Goal: Task Accomplishment & Management: Manage account settings

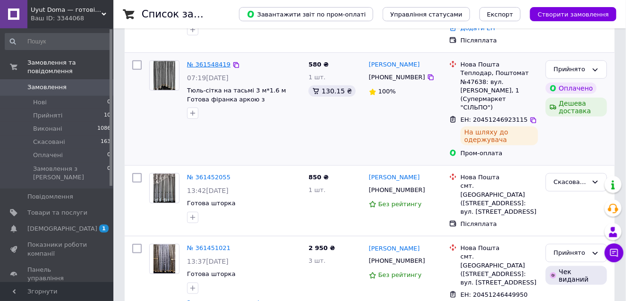
scroll to position [142, 0]
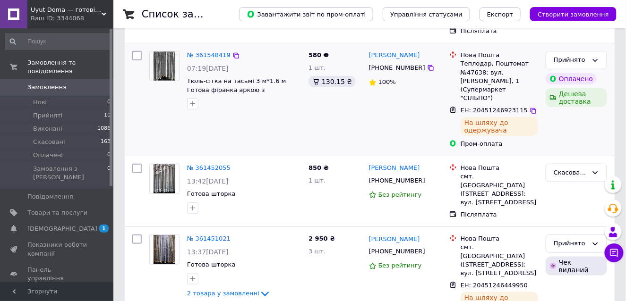
click at [166, 51] on img at bounding box center [165, 65] width 22 height 29
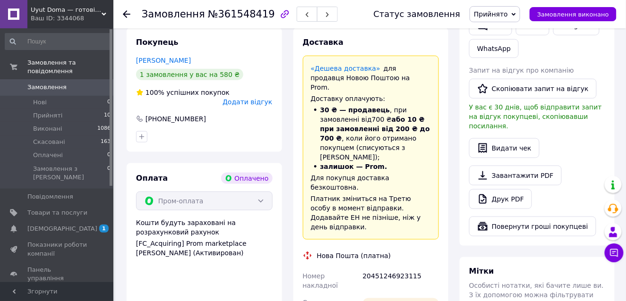
scroll to position [236, 0]
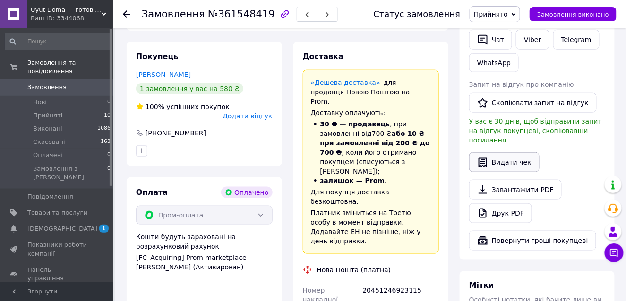
click at [499, 153] on button "Видати чек" at bounding box center [504, 163] width 70 height 20
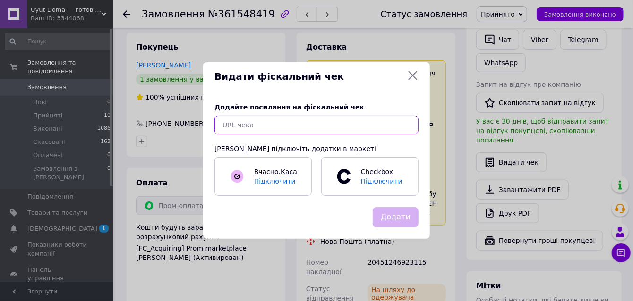
click at [357, 123] on input "text" at bounding box center [316, 125] width 204 height 19
paste input "[URL][DOMAIN_NAME]"
type input "[URL][DOMAIN_NAME]"
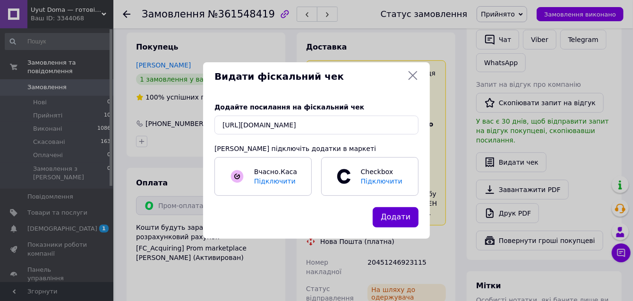
click at [397, 214] on button "Додати" at bounding box center [396, 217] width 46 height 20
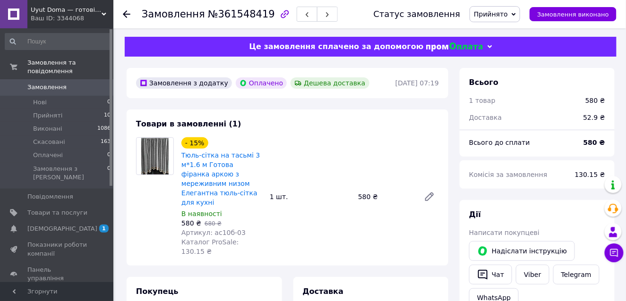
scroll to position [0, 0]
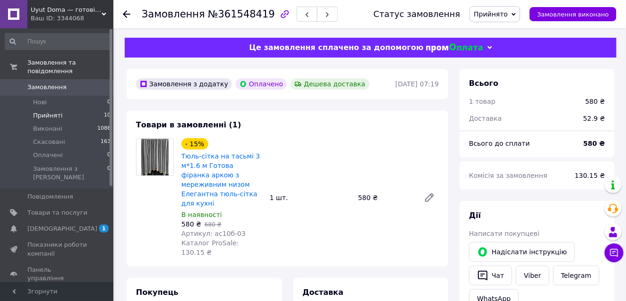
click at [52, 111] on span "Прийняті" at bounding box center [47, 115] width 29 height 9
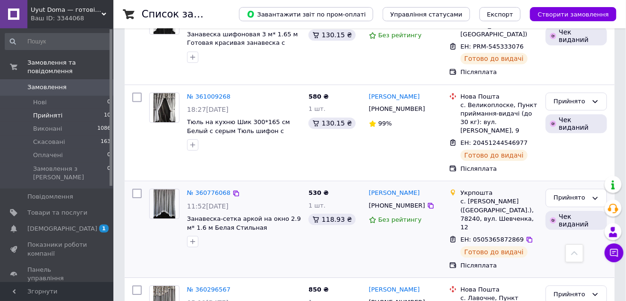
scroll to position [751, 0]
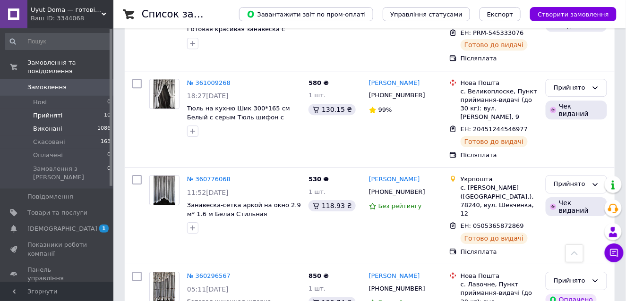
click at [50, 125] on span "Виконані" at bounding box center [47, 129] width 29 height 9
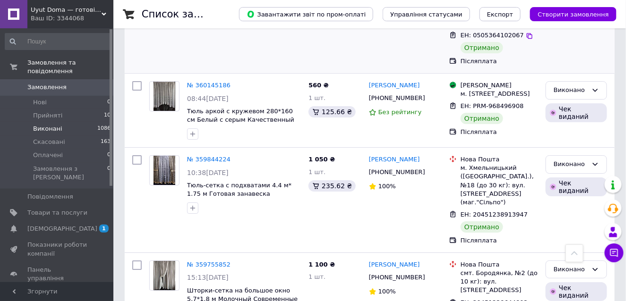
scroll to position [756, 0]
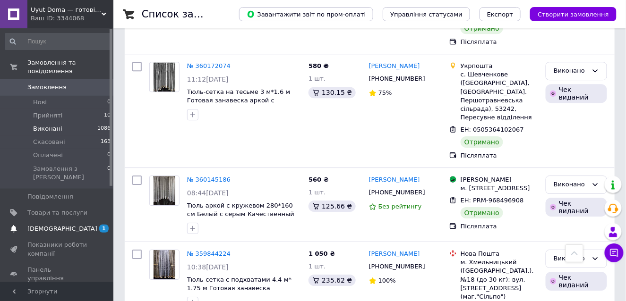
click at [41, 225] on span "[DEMOGRAPHIC_DATA]" at bounding box center [62, 229] width 70 height 9
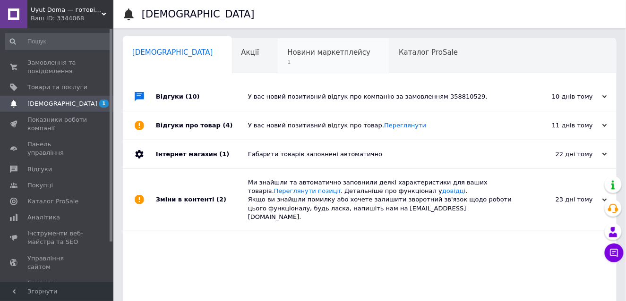
click at [288, 51] on span "Новини маркетплейсу" at bounding box center [328, 52] width 83 height 9
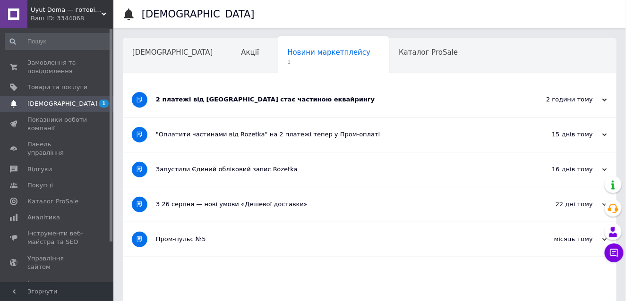
click at [256, 97] on div "2 платежі від [GEOGRAPHIC_DATA] стає частиною еквайрингу" at bounding box center [334, 99] width 357 height 9
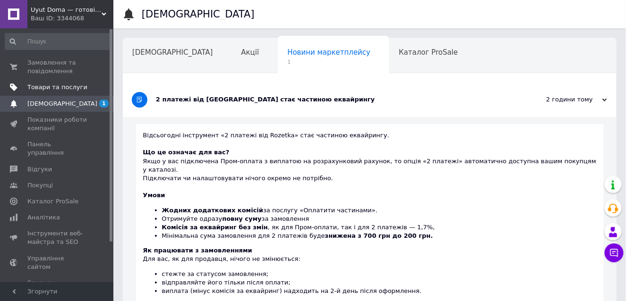
click at [55, 84] on span "Товари та послуги" at bounding box center [57, 87] width 60 height 9
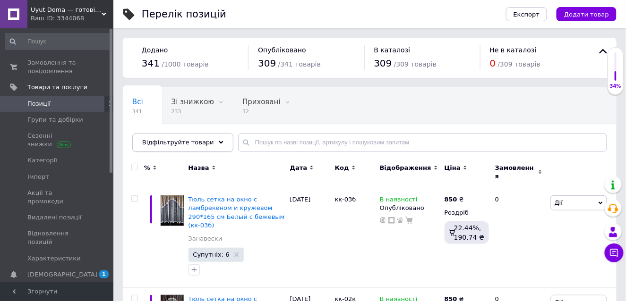
click at [219, 140] on icon at bounding box center [221, 142] width 5 height 5
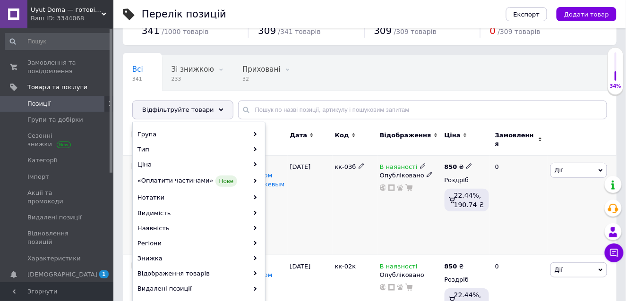
scroll to position [47, 0]
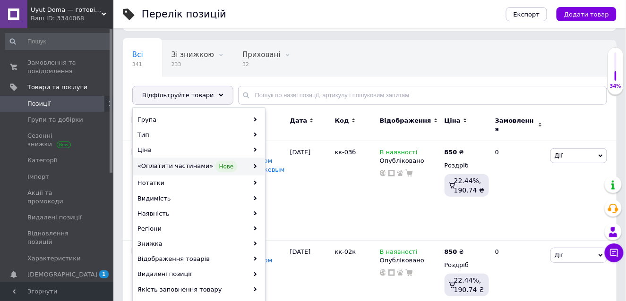
click at [244, 162] on div "«Оплатити частинами» Нове" at bounding box center [198, 167] width 131 height 18
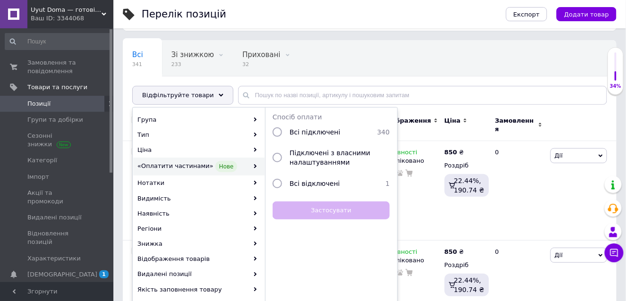
click at [277, 131] on input "radio" at bounding box center [277, 132] width 9 height 9
radio input "true"
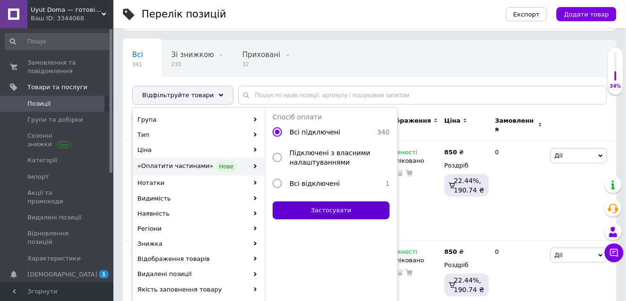
click at [330, 207] on button "Застосувати" at bounding box center [331, 211] width 117 height 18
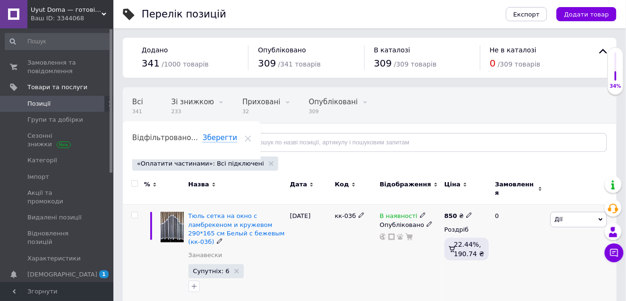
scroll to position [47, 0]
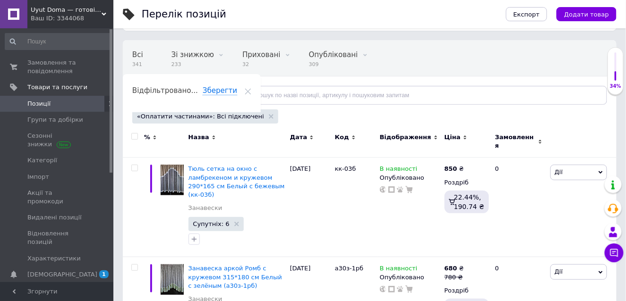
click at [52, 103] on span "Позиції" at bounding box center [57, 104] width 60 height 9
click at [59, 118] on span "Групи та добірки" at bounding box center [55, 120] width 56 height 9
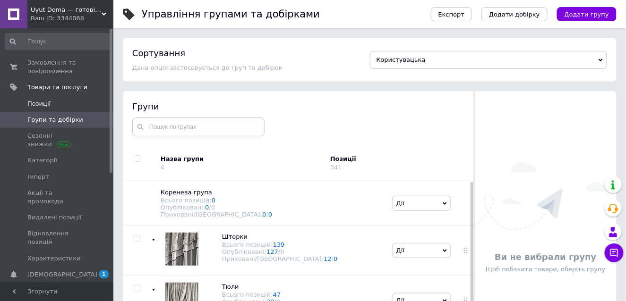
click at [47, 100] on span "Позиції" at bounding box center [38, 104] width 23 height 9
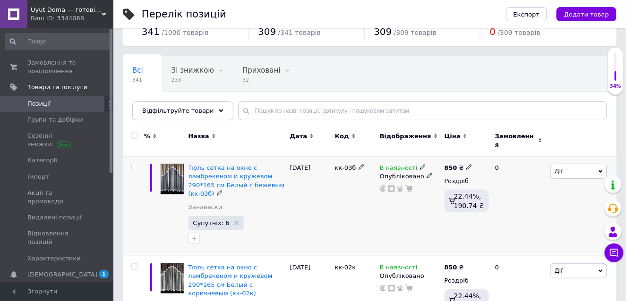
scroll to position [47, 0]
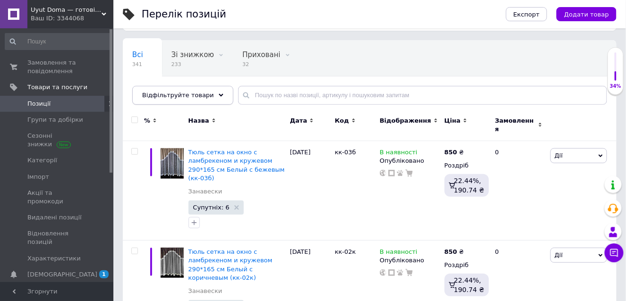
click at [219, 93] on icon at bounding box center [221, 95] width 5 height 5
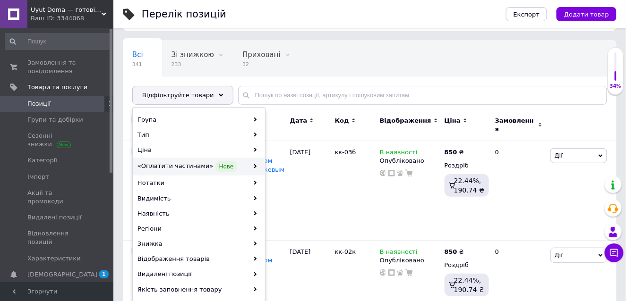
click at [252, 162] on div "«Оплатити частинами» Нове" at bounding box center [198, 167] width 131 height 18
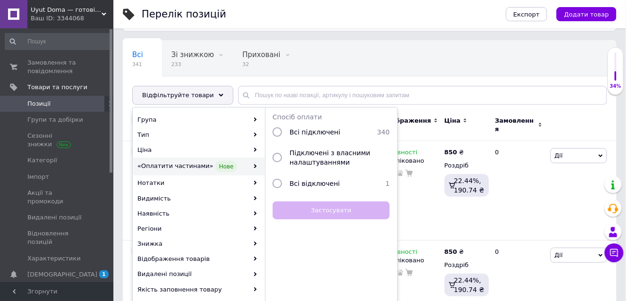
click at [402, 68] on div "Всі 341 Зі знижкою 233 Видалити Редагувати Приховані 32 Видалити Редагувати Опу…" at bounding box center [284, 77] width 323 height 72
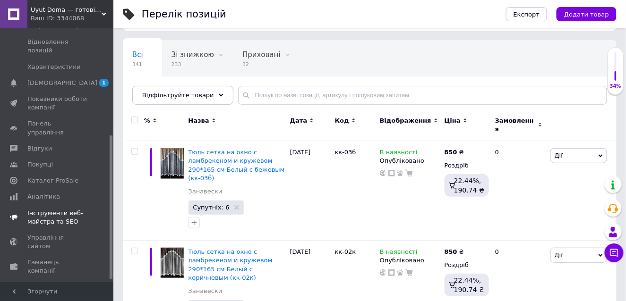
scroll to position [193, 0]
click at [40, 298] on span "Налаштування" at bounding box center [51, 302] width 48 height 9
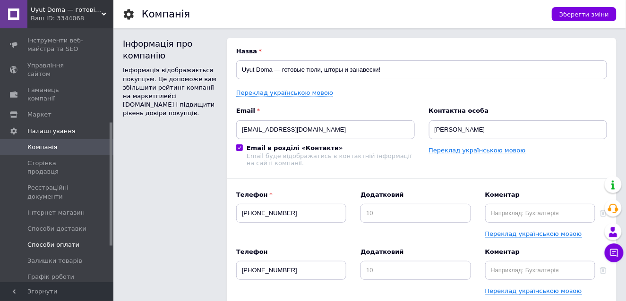
click at [56, 241] on span "Способи оплати" at bounding box center [53, 245] width 52 height 9
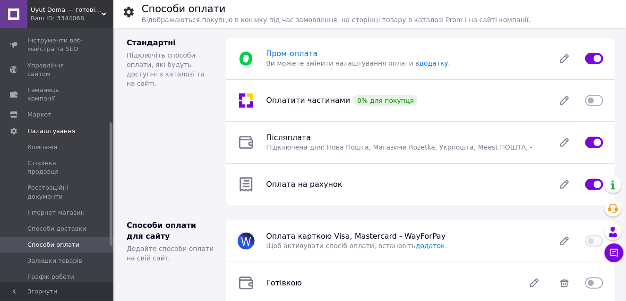
click at [307, 54] on span "Пром-оплата" at bounding box center [291, 53] width 51 height 9
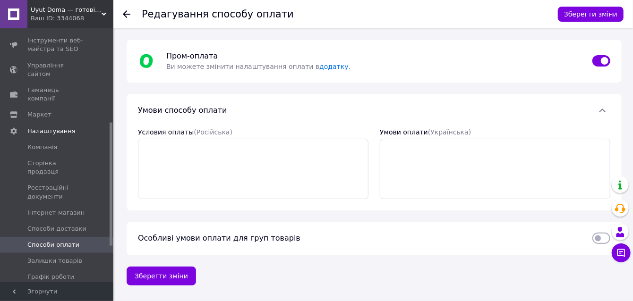
click at [123, 10] on icon at bounding box center [127, 14] width 8 height 8
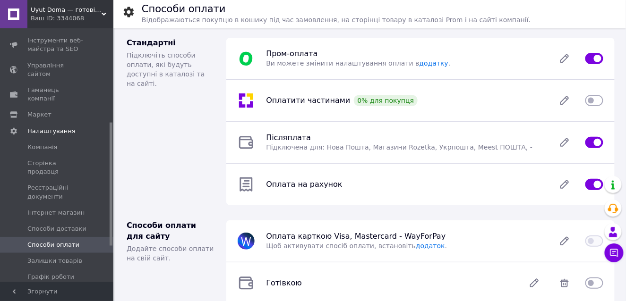
click at [596, 100] on input "checkbox" at bounding box center [594, 100] width 18 height 9
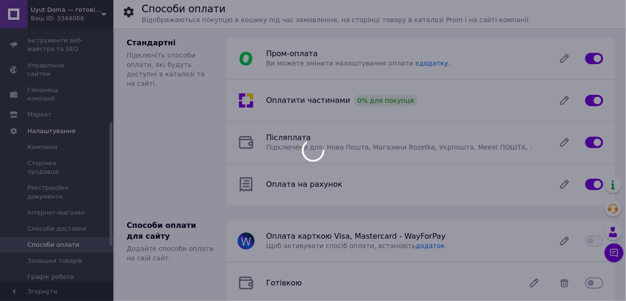
checkbox input "false"
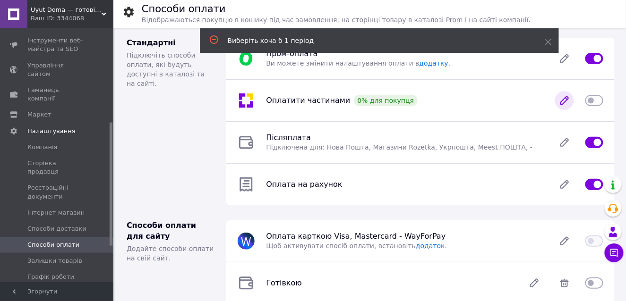
click at [565, 98] on icon at bounding box center [565, 101] width 8 height 8
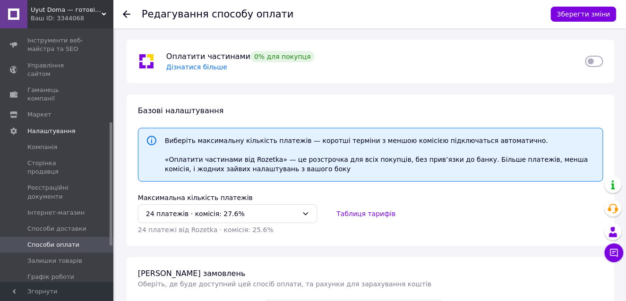
click at [125, 12] on use at bounding box center [127, 14] width 8 height 8
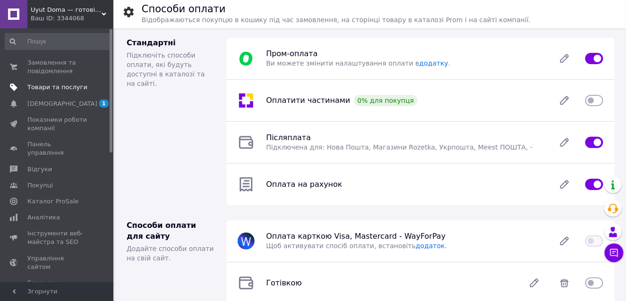
click at [59, 84] on span "Товари та послуги" at bounding box center [57, 87] width 60 height 9
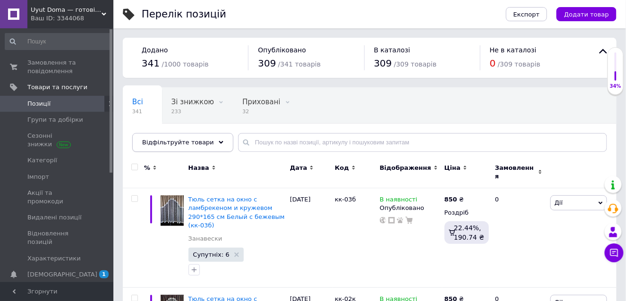
click at [219, 140] on icon at bounding box center [221, 142] width 5 height 5
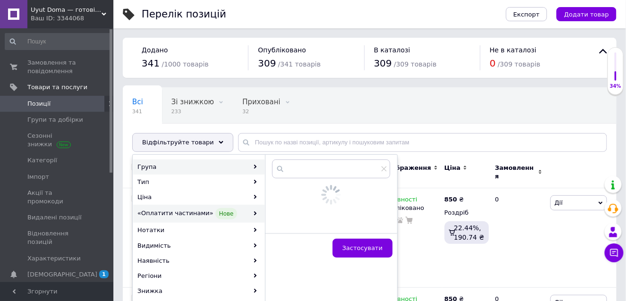
click at [246, 212] on div "«Оплатити частинами» Нове" at bounding box center [198, 214] width 131 height 18
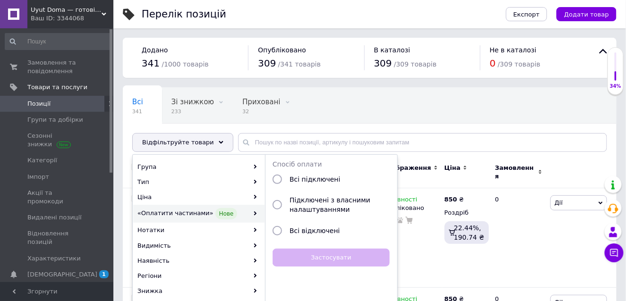
click at [278, 228] on input "radio" at bounding box center [277, 230] width 9 height 9
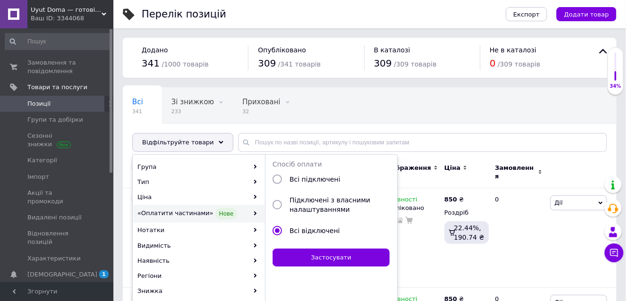
click at [278, 227] on input "radio" at bounding box center [277, 230] width 9 height 9
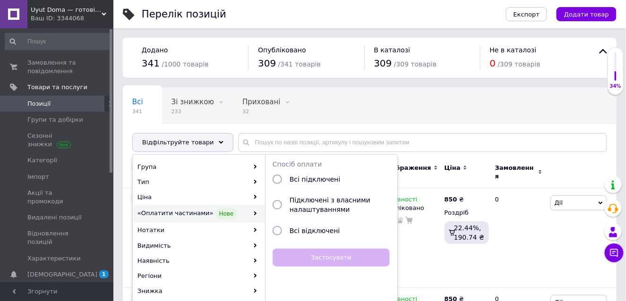
click at [276, 229] on input "radio" at bounding box center [277, 230] width 9 height 9
radio input "true"
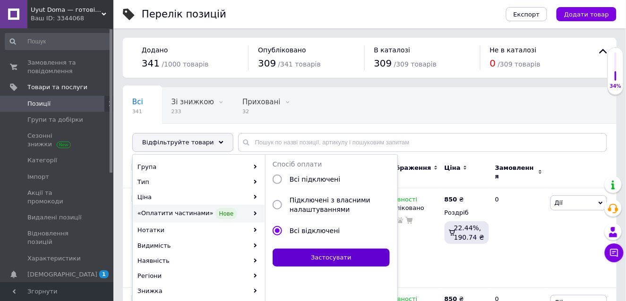
click at [332, 257] on button "Застосувати" at bounding box center [331, 258] width 117 height 18
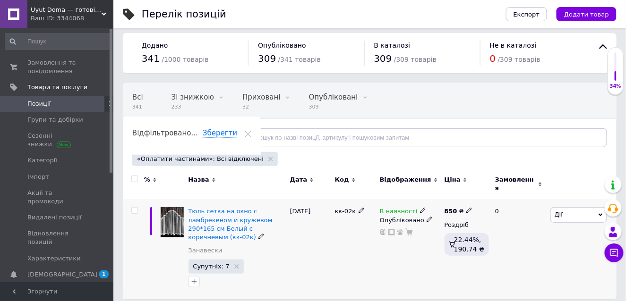
scroll to position [6, 0]
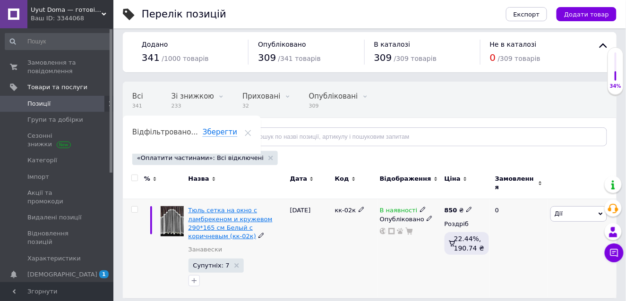
click at [217, 207] on span "Тюль сетка на окно с ламбрекеном и кружевом 290*165 см Белый с коричневым (кк-0…" at bounding box center [230, 223] width 84 height 33
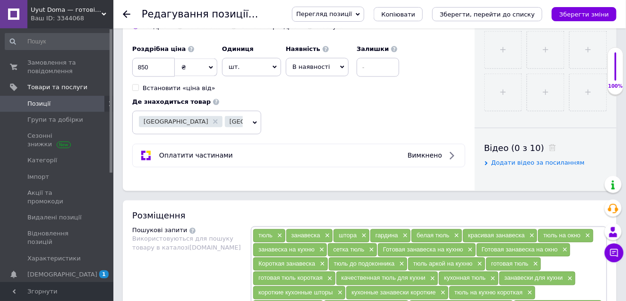
scroll to position [378, 0]
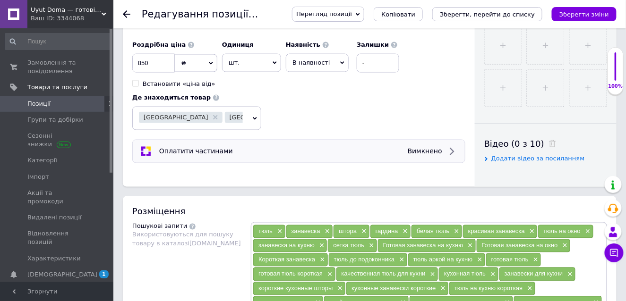
click at [451, 150] on icon at bounding box center [451, 151] width 11 height 11
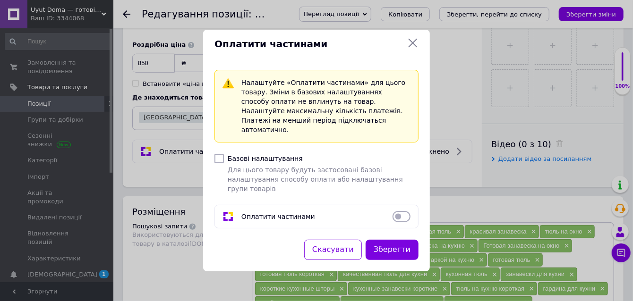
click at [221, 159] on input "Базові налаштування Для цього товару будуть застосовані базові налаштування спо…" at bounding box center [218, 158] width 9 height 9
checkbox input "true"
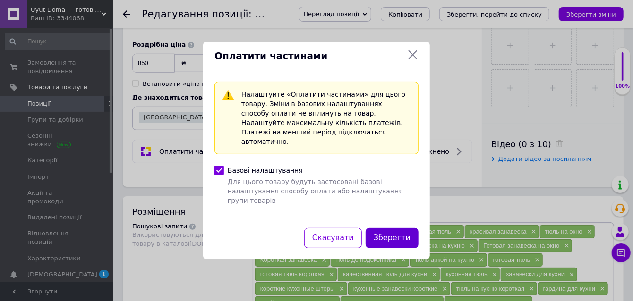
click at [396, 228] on button "Зберегти" at bounding box center [392, 238] width 53 height 20
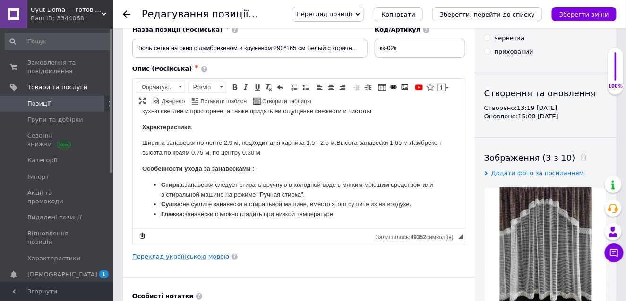
scroll to position [0, 0]
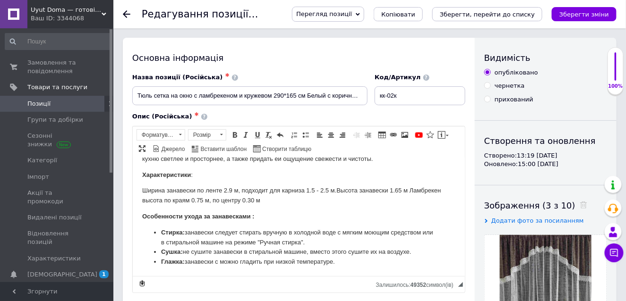
click at [54, 101] on span "Позиції" at bounding box center [57, 104] width 60 height 9
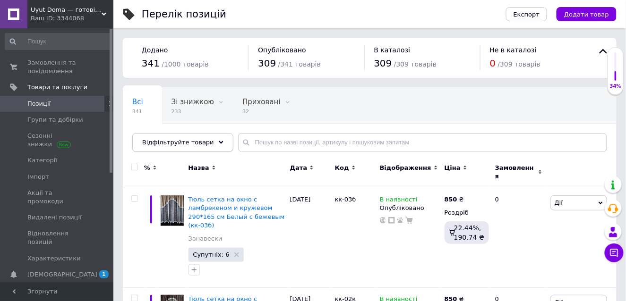
click at [219, 140] on icon at bounding box center [221, 142] width 5 height 5
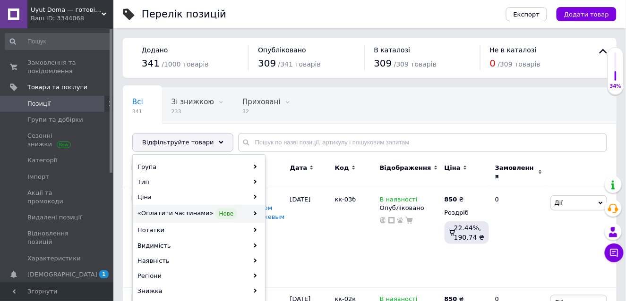
click at [253, 212] on icon at bounding box center [255, 214] width 4 height 4
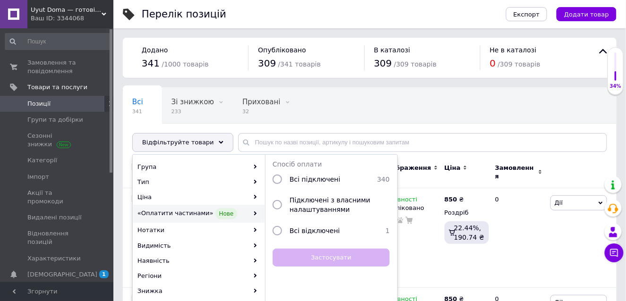
click at [278, 229] on input "radio" at bounding box center [277, 230] width 9 height 9
radio input "true"
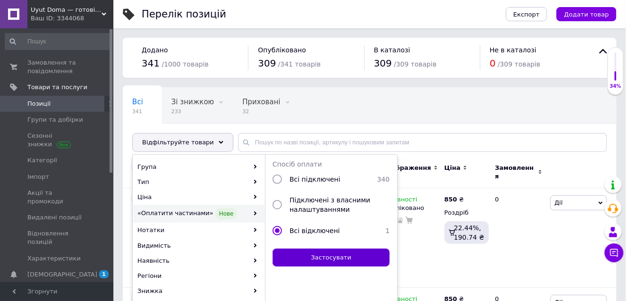
click at [325, 254] on button "Застосувати" at bounding box center [331, 258] width 117 height 18
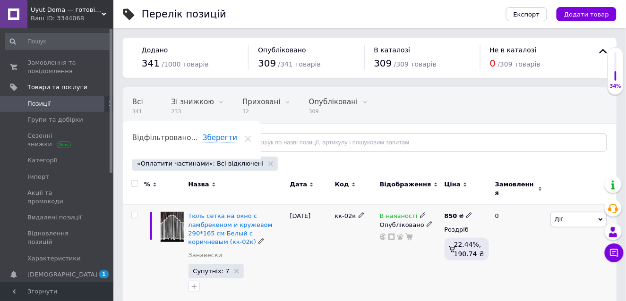
click at [176, 217] on img at bounding box center [172, 227] width 23 height 30
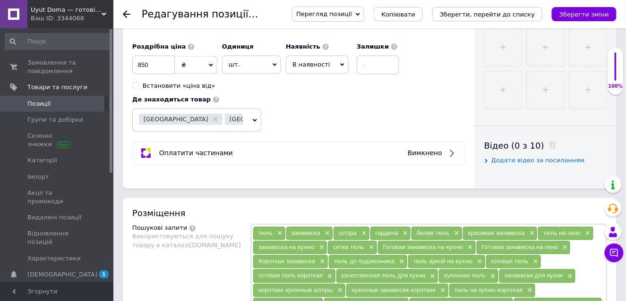
scroll to position [378, 0]
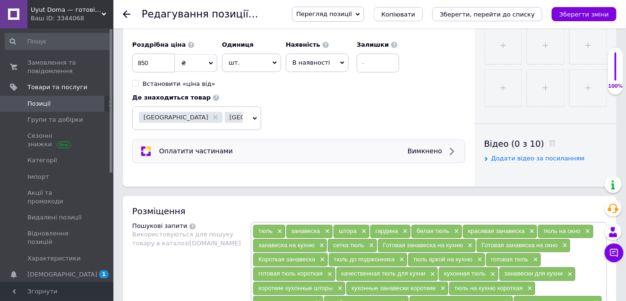
click at [454, 149] on icon at bounding box center [451, 151] width 11 height 11
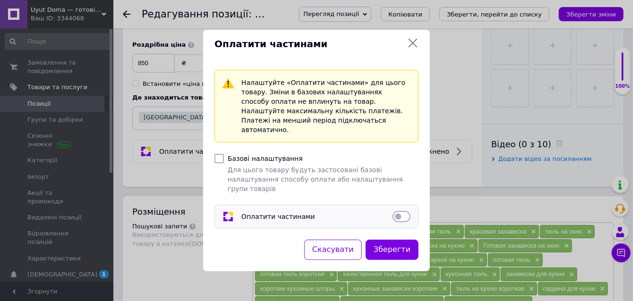
click at [406, 212] on input "Оплатити частинами" at bounding box center [402, 216] width 18 height 9
checkbox input "true"
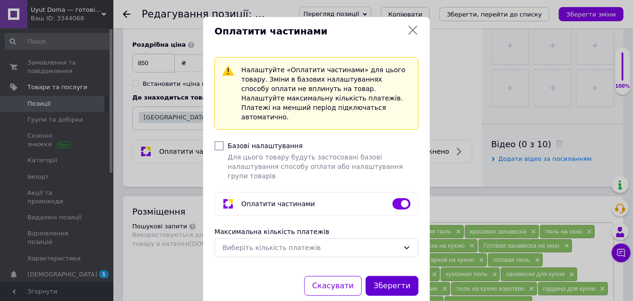
click at [396, 276] on button "Зберегти" at bounding box center [392, 286] width 53 height 20
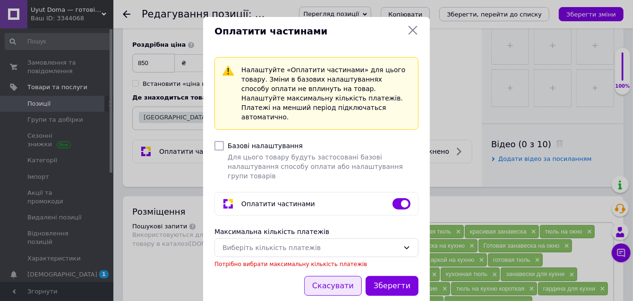
click at [345, 276] on button "Скасувати" at bounding box center [333, 286] width 58 height 20
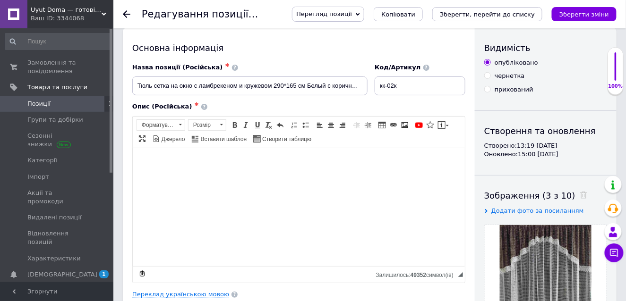
scroll to position [0, 0]
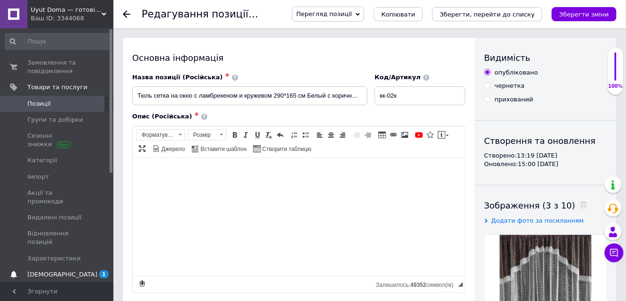
click at [71, 271] on span "[DEMOGRAPHIC_DATA]" at bounding box center [57, 275] width 60 height 9
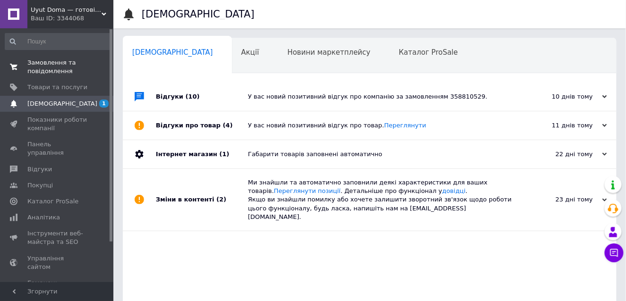
click at [56, 61] on span "Замовлення та повідомлення" at bounding box center [57, 67] width 60 height 17
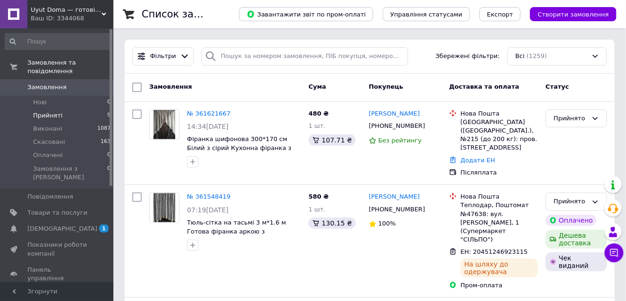
click at [53, 111] on span "Прийняті" at bounding box center [47, 115] width 29 height 9
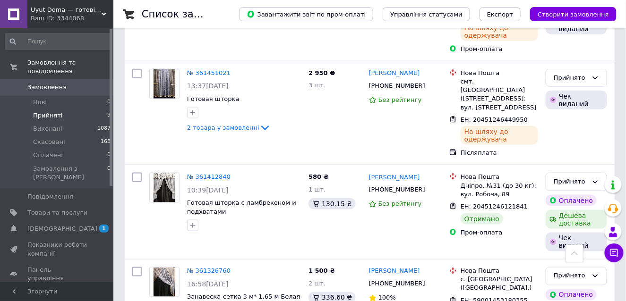
scroll to position [221, 0]
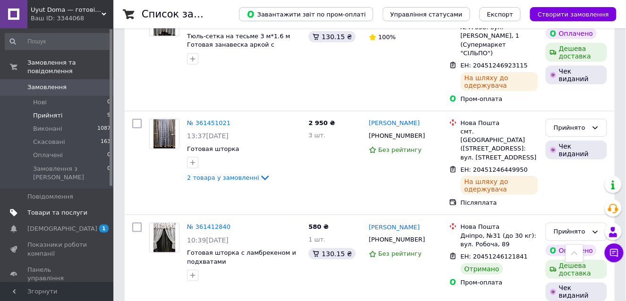
click at [64, 209] on span "Товари та послуги" at bounding box center [57, 213] width 60 height 9
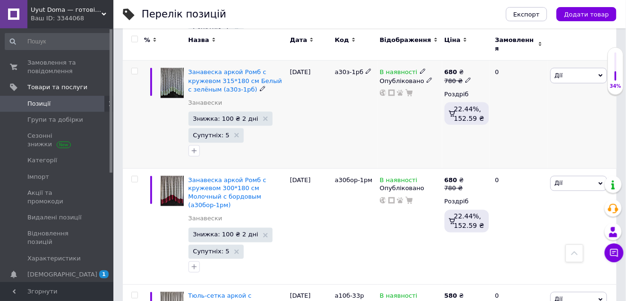
scroll to position [331, 0]
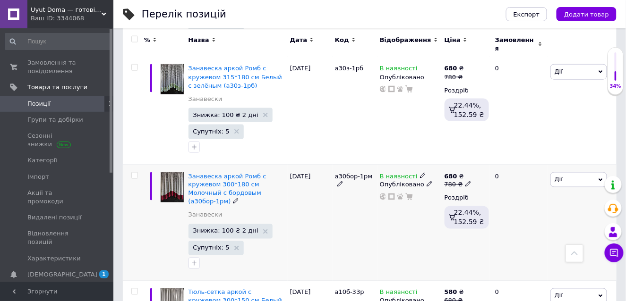
click at [171, 180] on img at bounding box center [172, 187] width 23 height 30
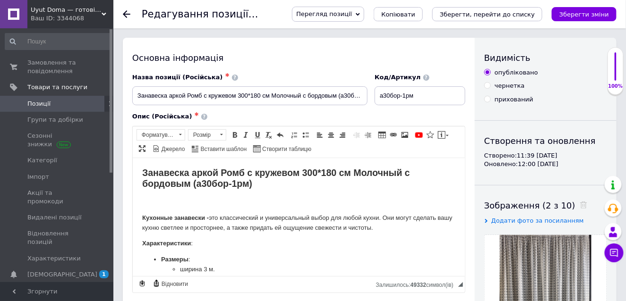
scroll to position [47, 0]
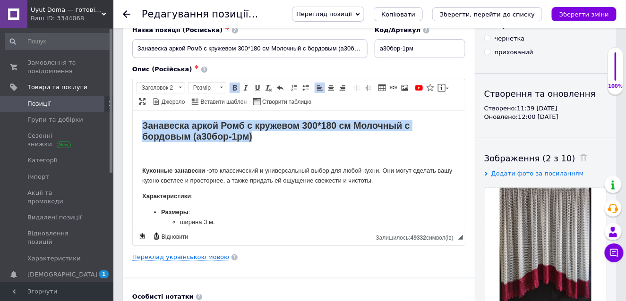
drag, startPoint x: 141, startPoint y: 124, endPoint x: 267, endPoint y: 137, distance: 126.3
click at [267, 137] on html "Занавеска аркой Ромб с кружевом 300*180 см Молочный с бордовым (а30бор-1рм) Кух…" at bounding box center [298, 219] width 332 height 217
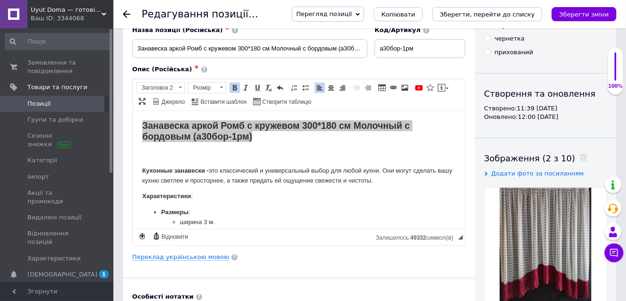
scroll to position [0, 0]
click at [241, 145] on span "Копіювати" at bounding box center [253, 147] width 36 height 11
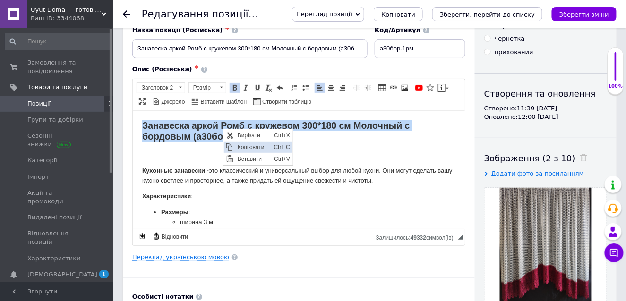
copy strong "Занавеска аркой Ромб с кружевом 300*180 см Молочный с бордовым (а30бор-1рм)"
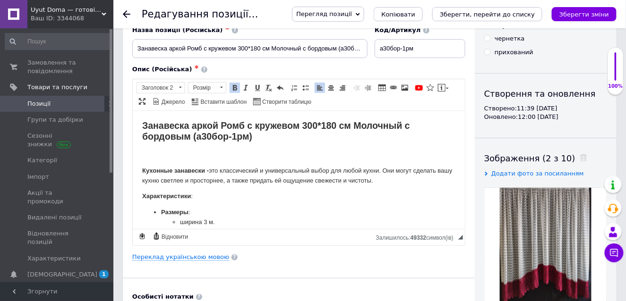
click at [163, 153] on p "Редактор, A50D8CFE-BB7D-4D6E-8F57-5B94D7A3C759" at bounding box center [298, 155] width 313 height 10
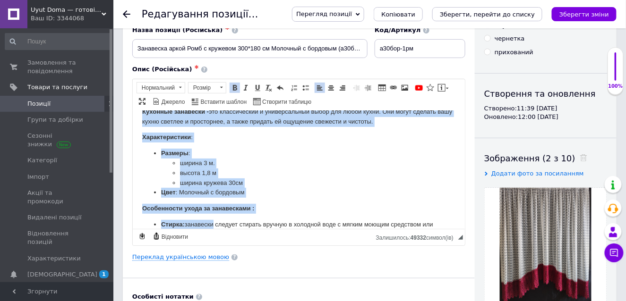
scroll to position [99, 0]
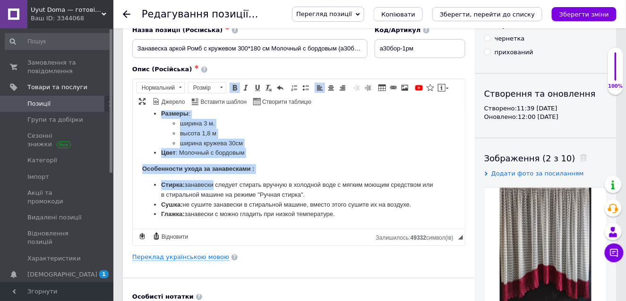
drag, startPoint x: 141, startPoint y: 167, endPoint x: 363, endPoint y: 237, distance: 232.2
click at [363, 229] on html "Занавеска аркой Ромб с кружевом 300*180 см Молочный с бордовым (а30бор-1рм) Кух…" at bounding box center [298, 120] width 332 height 217
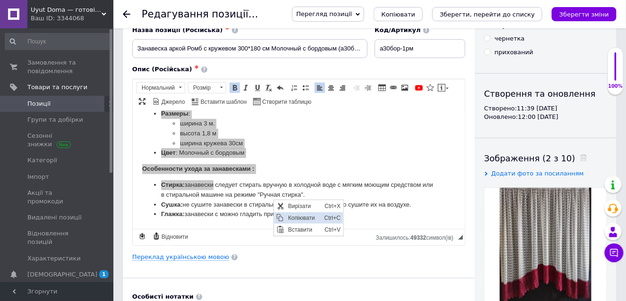
click at [296, 216] on span "Копіювати" at bounding box center [303, 217] width 36 height 11
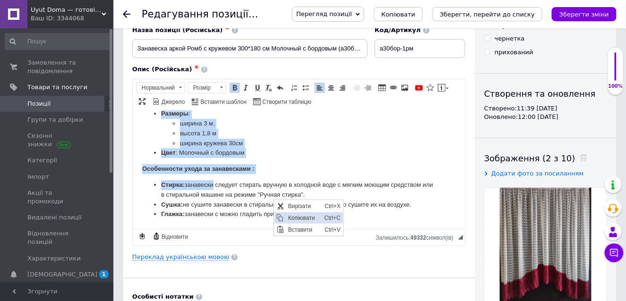
copy body "Loremips dolorsita - con adipiscingel s doeiusmodtemp incid utl etdol magna. Al…"
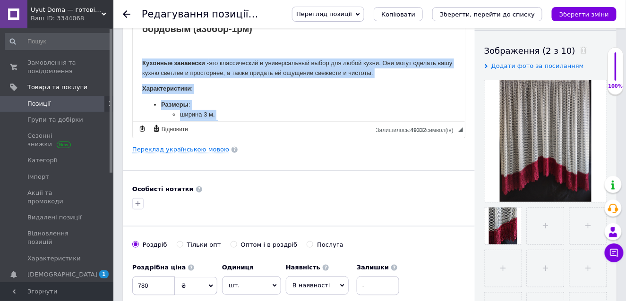
scroll to position [47, 0]
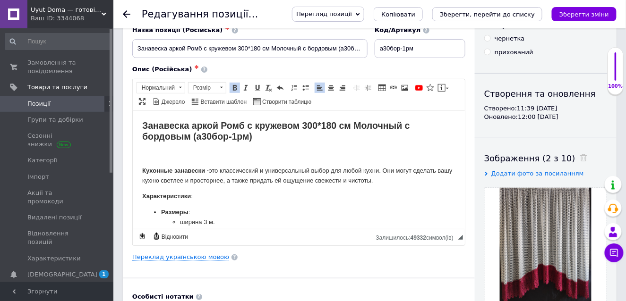
click at [296, 137] on h2 "Занавеска аркой Ромб с кружевом 300*180 см Молочный с бордовым (а30бор-1рм)" at bounding box center [298, 131] width 313 height 22
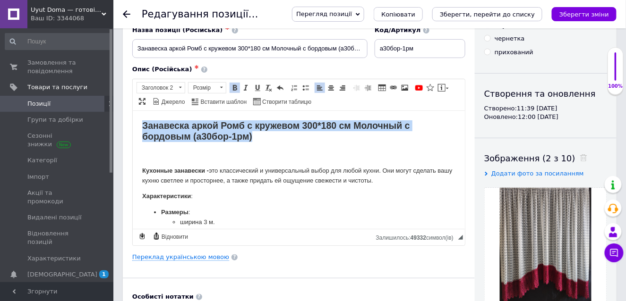
drag, startPoint x: 142, startPoint y: 123, endPoint x: 268, endPoint y: 140, distance: 127.3
click at [268, 140] on h2 "Занавеска аркой Ромб с кружевом 300*180 см Молочный с бордовым (а30бор-1рм)" at bounding box center [298, 131] width 313 height 22
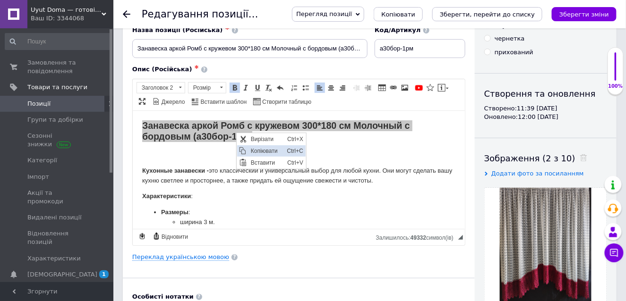
click at [259, 149] on span "Копіювати" at bounding box center [266, 151] width 36 height 11
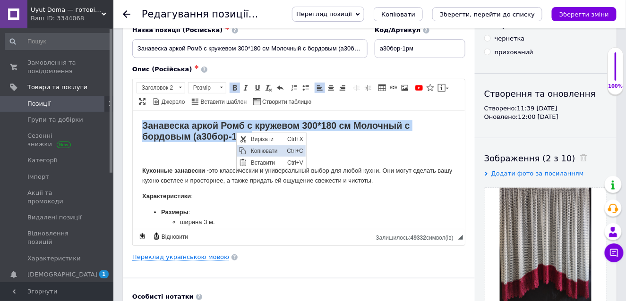
copy strong "Занавеска аркой Ромб с кружевом 300*180 см Молочный с бордовым (а30бор-1рм)"
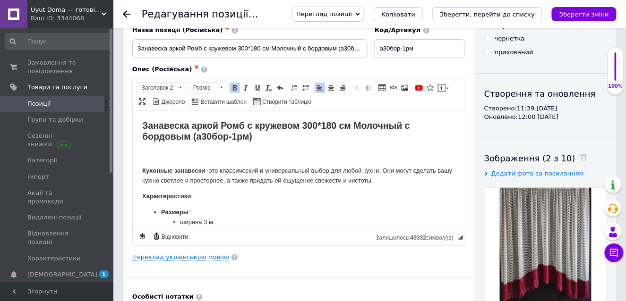
click at [138, 150] on html "Занавеска аркой Ромб с кружевом 300*180 см Молочный с бордовым (а30бор-1рм) Кух…" at bounding box center [298, 219] width 332 height 217
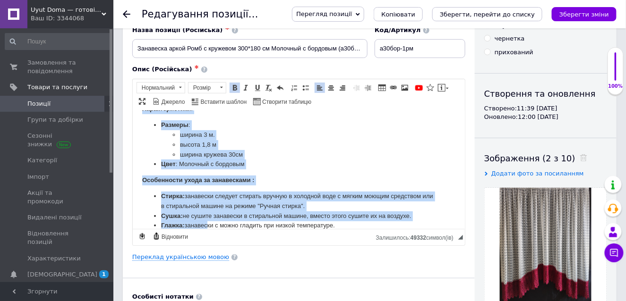
scroll to position [99, 0]
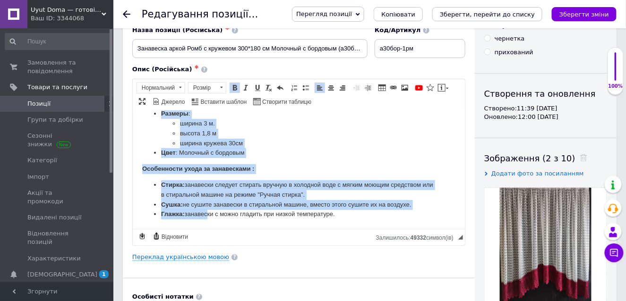
drag, startPoint x: 143, startPoint y: 169, endPoint x: 361, endPoint y: 246, distance: 231.3
click at [361, 229] on html "Занавеска аркой Ромб с кружевом 300*180 см Молочный с бордовым (а30бор-1рм) Кух…" at bounding box center [298, 120] width 332 height 217
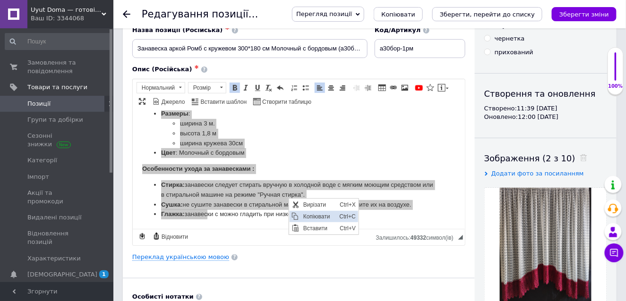
click at [308, 213] on span "Копіювати" at bounding box center [318, 216] width 36 height 11
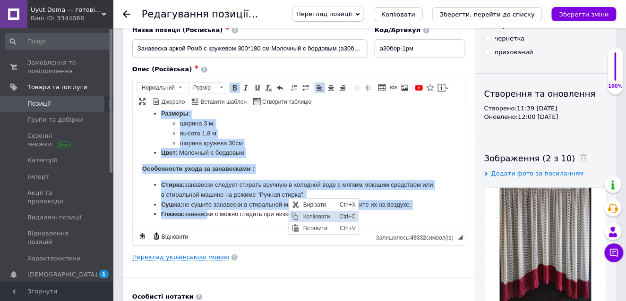
copy body "Loremips dolorsita - con adipiscingel s doeiusmodtemp incid utl etdol magna. Al…"
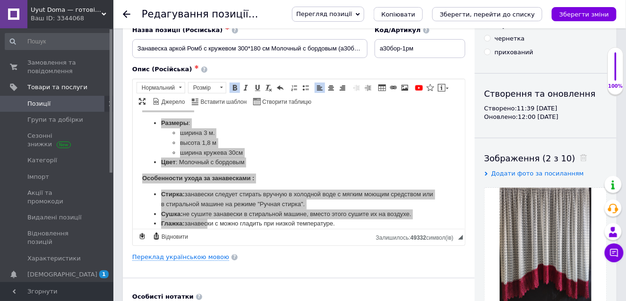
click at [335, 249] on div "Основна інформація Назва позиції (Російська) ✱ Занавеска аркой Ромб с кружевом …" at bounding box center [299, 254] width 352 height 527
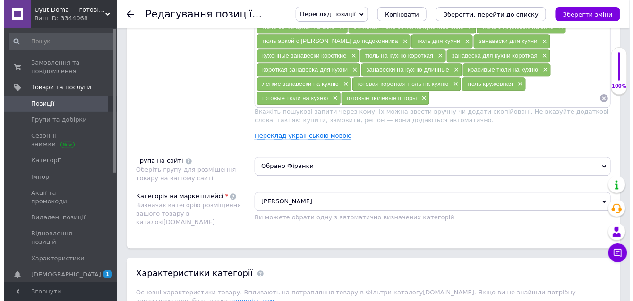
scroll to position [614, 0]
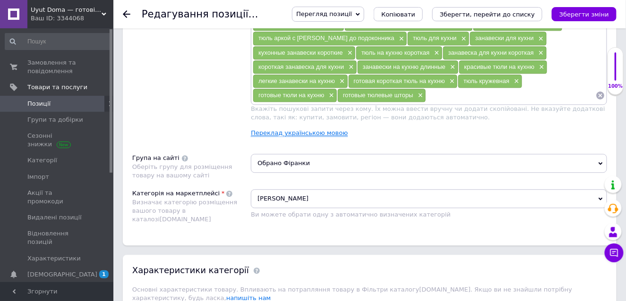
click at [285, 129] on link "Переклад українською мовою" at bounding box center [299, 133] width 97 height 8
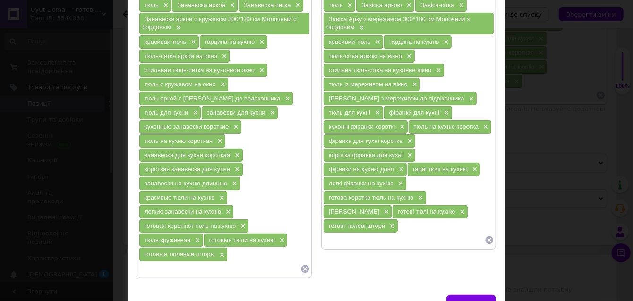
scroll to position [47, 0]
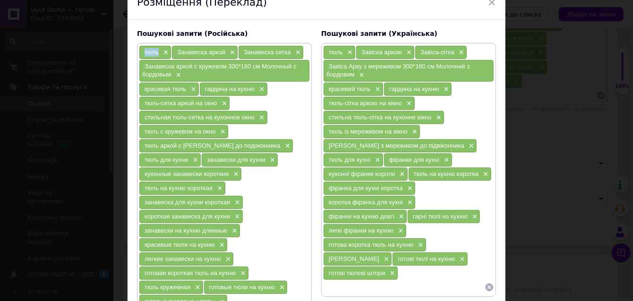
drag, startPoint x: 141, startPoint y: 51, endPoint x: 156, endPoint y: 51, distance: 14.7
click at [156, 51] on div "тюль ×" at bounding box center [155, 52] width 32 height 13
copy span "тюль"
drag, startPoint x: 175, startPoint y: 48, endPoint x: 223, endPoint y: 51, distance: 48.7
click at [223, 51] on div "Занавеска аркой ×" at bounding box center [205, 52] width 66 height 13
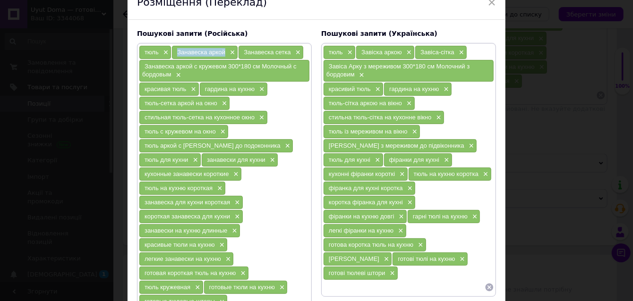
copy span "Занавеска аркой"
drag, startPoint x: 243, startPoint y: 49, endPoint x: 288, endPoint y: 50, distance: 44.4
click at [288, 50] on span "Занавеска сетка" at bounding box center [267, 52] width 47 height 7
copy span "Занавеска сетка"
drag, startPoint x: 143, startPoint y: 62, endPoint x: 289, endPoint y: 62, distance: 146.0
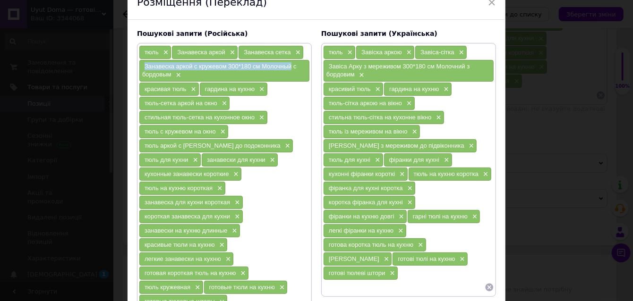
click at [289, 63] on span "Занавеска аркой с кружевом 300*180 см Молочный с бордовым" at bounding box center [219, 70] width 154 height 15
copy span "Занавеска аркой с кружевом 300*180 см Молочный"
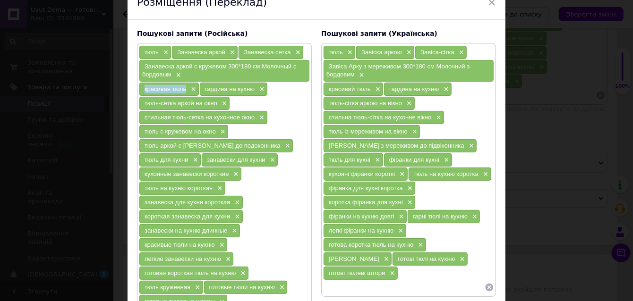
drag, startPoint x: 143, startPoint y: 86, endPoint x: 186, endPoint y: 85, distance: 42.5
click at [186, 85] on div "красивая тюль ×" at bounding box center [169, 89] width 60 height 13
copy span "красивая тюль"
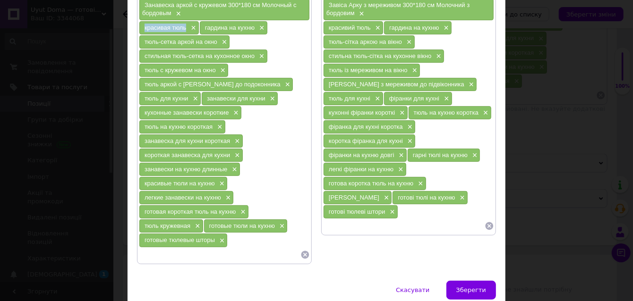
scroll to position [94, 0]
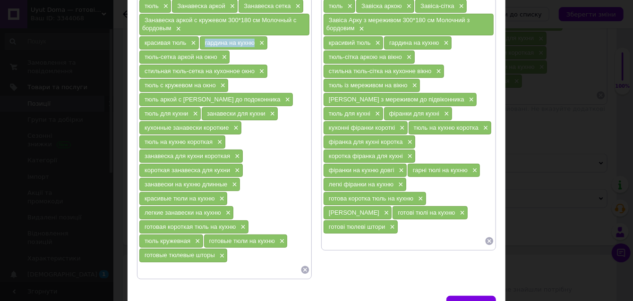
drag, startPoint x: 204, startPoint y: 39, endPoint x: 252, endPoint y: 40, distance: 48.7
click at [252, 40] on span "гардина на кухню" at bounding box center [230, 42] width 50 height 7
copy span "гардина на кухню"
drag, startPoint x: 142, startPoint y: 54, endPoint x: 214, endPoint y: 56, distance: 72.3
click at [214, 56] on span "тюль-сетка аркой на окно" at bounding box center [181, 56] width 73 height 7
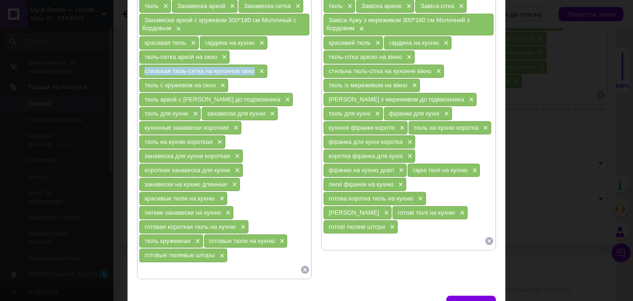
drag, startPoint x: 143, startPoint y: 67, endPoint x: 252, endPoint y: 68, distance: 109.1
click at [252, 68] on span "стильная тюль-сетка на кухонное окно" at bounding box center [200, 71] width 110 height 7
drag, startPoint x: 142, startPoint y: 80, endPoint x: 214, endPoint y: 83, distance: 71.4
click at [214, 83] on span "тюль с кружевом на окно" at bounding box center [180, 85] width 71 height 7
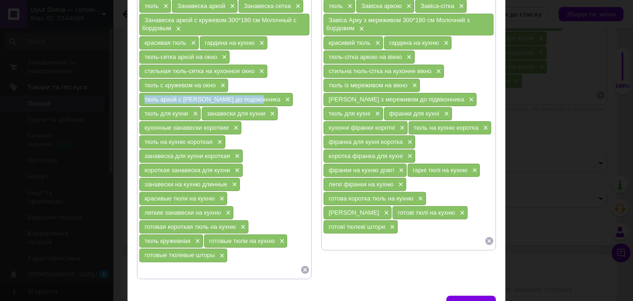
drag, startPoint x: 143, startPoint y: 94, endPoint x: 257, endPoint y: 97, distance: 113.9
click at [257, 97] on div "тюль аркой с кружевом до подоконника ×" at bounding box center [216, 99] width 154 height 13
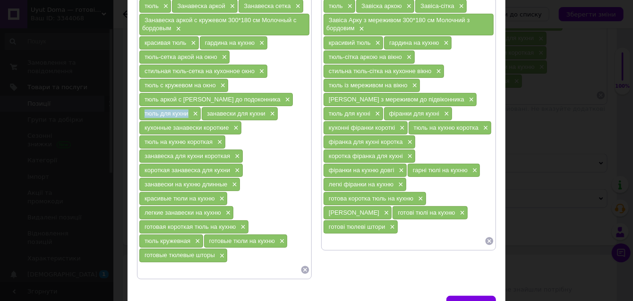
drag, startPoint x: 144, startPoint y: 109, endPoint x: 187, endPoint y: 110, distance: 43.0
click at [187, 110] on div "тюль для кухни ×" at bounding box center [169, 113] width 61 height 13
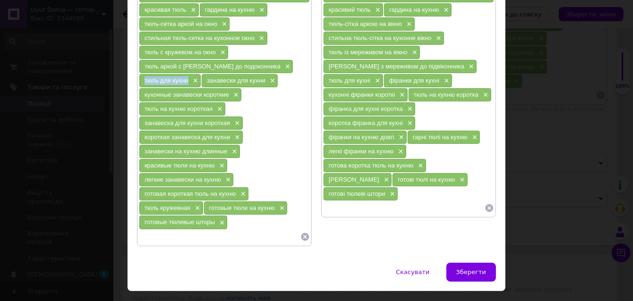
scroll to position [141, 0]
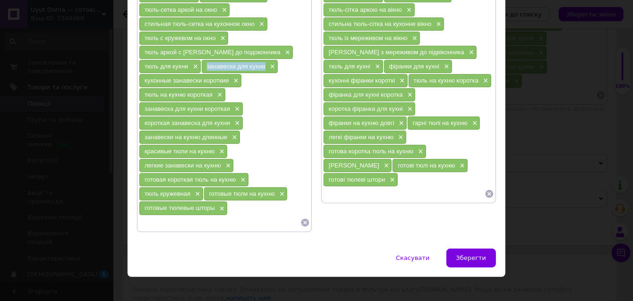
drag, startPoint x: 203, startPoint y: 60, endPoint x: 262, endPoint y: 59, distance: 58.6
click at [262, 60] on div "занавески для кухни ×" at bounding box center [240, 66] width 76 height 13
drag, startPoint x: 143, startPoint y: 75, endPoint x: 227, endPoint y: 76, distance: 83.6
click at [227, 77] on span "кухонные занавески короткие" at bounding box center [187, 80] width 84 height 7
drag, startPoint x: 142, startPoint y: 89, endPoint x: 214, endPoint y: 91, distance: 71.8
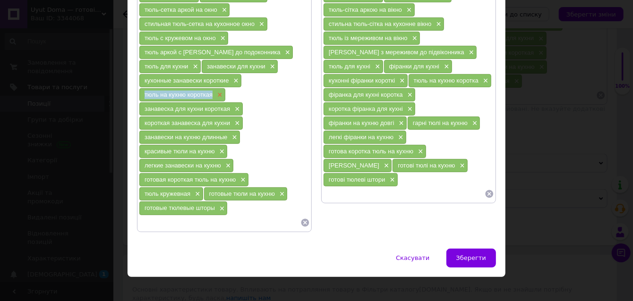
click at [214, 91] on div "тюль на кухню короткая ×" at bounding box center [182, 94] width 86 height 13
drag, startPoint x: 142, startPoint y: 102, endPoint x: 229, endPoint y: 102, distance: 86.9
click at [229, 103] on div "занавеска для кухни короткая ×" at bounding box center [190, 109] width 103 height 13
drag, startPoint x: 142, startPoint y: 115, endPoint x: 230, endPoint y: 116, distance: 88.4
click at [230, 117] on div "короткая занавеска для кухни ×" at bounding box center [190, 123] width 103 height 13
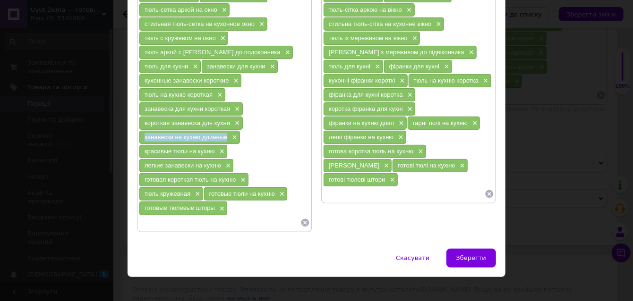
drag, startPoint x: 143, startPoint y: 131, endPoint x: 225, endPoint y: 129, distance: 82.7
click at [225, 134] on span "занавески на кухню длинные" at bounding box center [186, 137] width 83 height 7
drag, startPoint x: 143, startPoint y: 145, endPoint x: 213, endPoint y: 143, distance: 70.4
click at [213, 145] on div "красивые тюли на кухню ×" at bounding box center [183, 151] width 88 height 13
drag, startPoint x: 143, startPoint y: 159, endPoint x: 219, endPoint y: 157, distance: 76.1
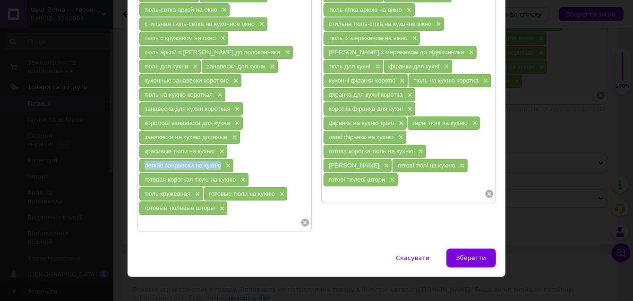
click at [219, 159] on div "легкие занавески на кухню ×" at bounding box center [186, 165] width 94 height 13
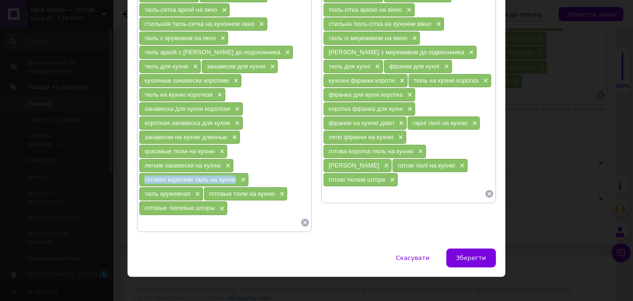
drag, startPoint x: 143, startPoint y: 171, endPoint x: 233, endPoint y: 172, distance: 89.8
click at [233, 176] on span "готовая короткая тюль на кухню" at bounding box center [190, 179] width 91 height 7
drag, startPoint x: 144, startPoint y: 186, endPoint x: 190, endPoint y: 186, distance: 46.3
click at [191, 188] on div "тюль кружевная ×" at bounding box center [171, 194] width 64 height 13
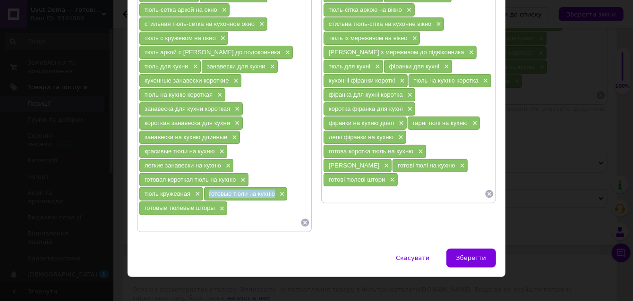
drag, startPoint x: 216, startPoint y: 185, endPoint x: 273, endPoint y: 185, distance: 56.7
click at [273, 188] on div "готовые тюли на кухню ×" at bounding box center [246, 194] width 84 height 13
drag, startPoint x: 143, startPoint y: 199, endPoint x: 209, endPoint y: 198, distance: 66.6
click at [211, 205] on span "готовые тюлевые шторы" at bounding box center [180, 208] width 70 height 7
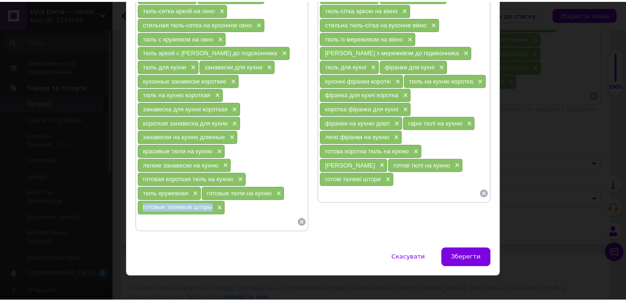
scroll to position [0, 0]
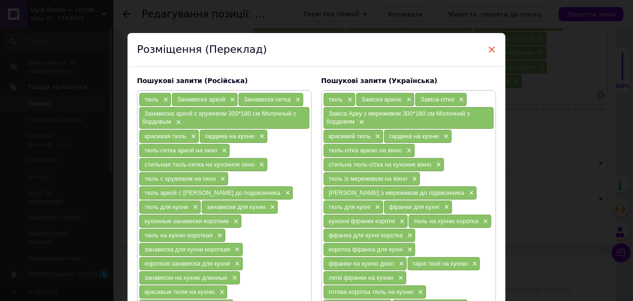
drag, startPoint x: 489, startPoint y: 48, endPoint x: 484, endPoint y: 52, distance: 7.1
click at [489, 48] on span "×" at bounding box center [492, 50] width 9 height 16
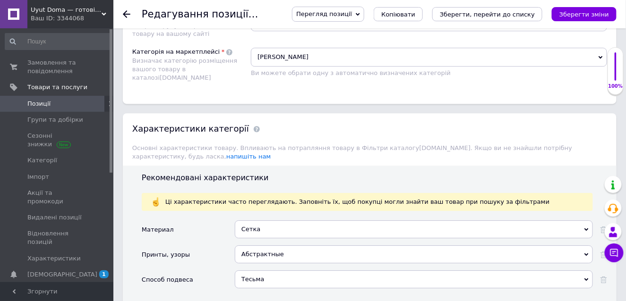
scroll to position [898, 0]
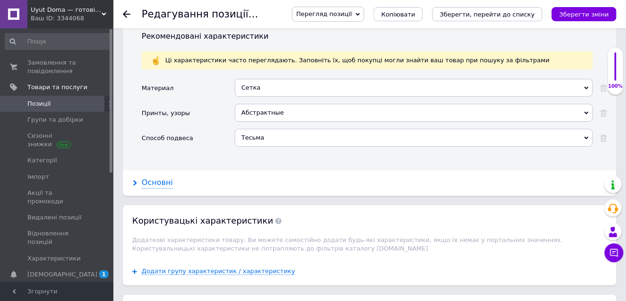
click at [154, 178] on div "Основні" at bounding box center [157, 183] width 31 height 11
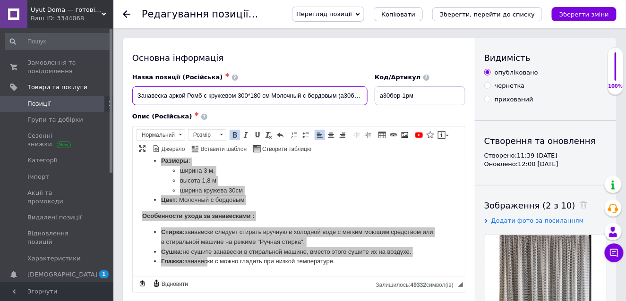
scroll to position [0, 9]
drag, startPoint x: 137, startPoint y: 96, endPoint x: 377, endPoint y: 90, distance: 239.1
click at [377, 90] on div "Назва позиції (Російська) ✱ Занавеска аркой Ромб с кружевом 300*180 см Молочный…" at bounding box center [299, 89] width 340 height 39
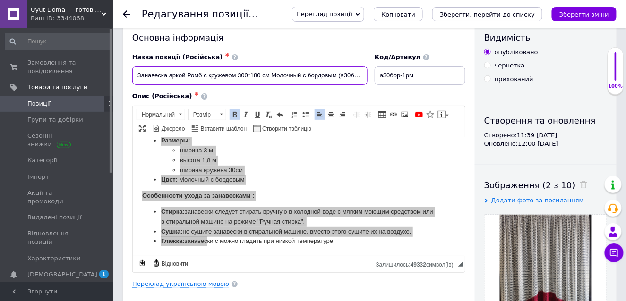
scroll to position [0, 0]
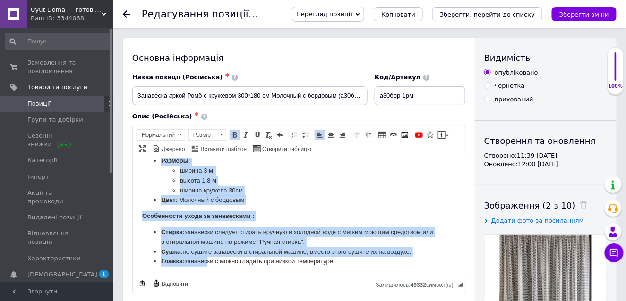
click at [279, 180] on li "высота 1,8 м" at bounding box center [299, 181] width 238 height 10
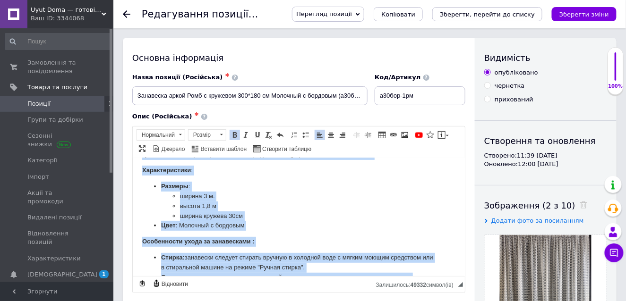
scroll to position [99, 0]
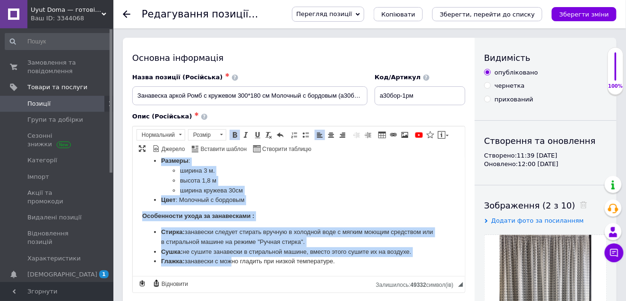
drag, startPoint x: 141, startPoint y: 217, endPoint x: 351, endPoint y: 279, distance: 218.7
click at [351, 276] on html "Занавеска аркой Ромб с кружевом 300*180 см Молочный с бордовым (а30бор-1рм) Кух…" at bounding box center [298, 167] width 332 height 217
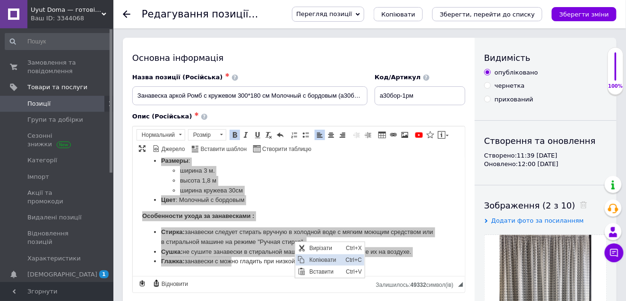
click at [316, 259] on span "Копіювати" at bounding box center [325, 259] width 36 height 11
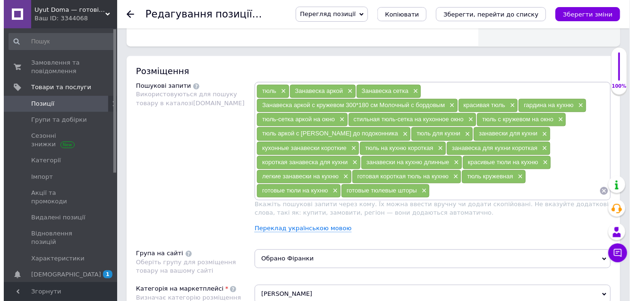
scroll to position [520, 0]
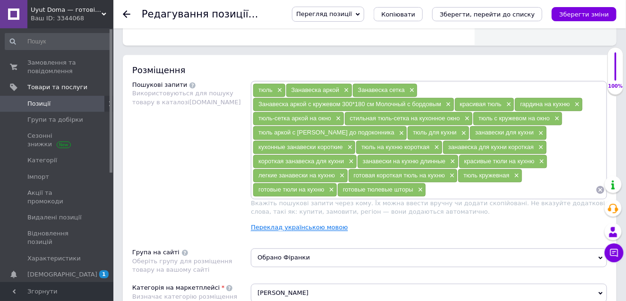
click at [297, 224] on link "Переклад українською мовою" at bounding box center [299, 228] width 97 height 8
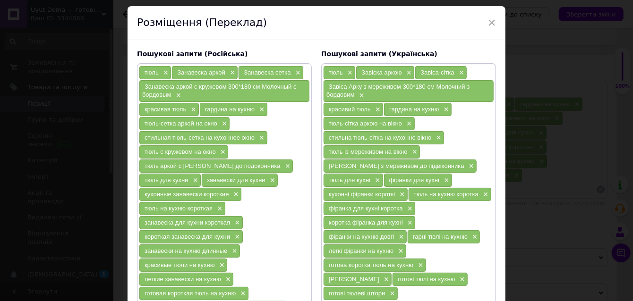
scroll to position [47, 0]
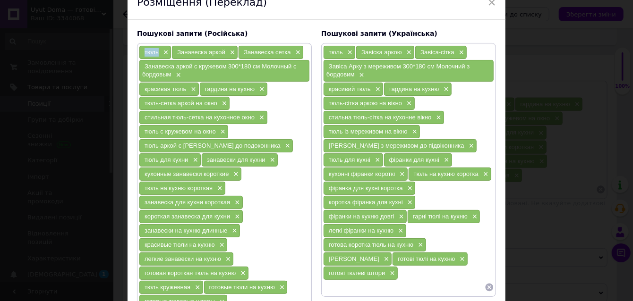
drag, startPoint x: 142, startPoint y: 50, endPoint x: 157, endPoint y: 49, distance: 14.7
click at [157, 49] on span "тюль" at bounding box center [152, 52] width 14 height 7
drag, startPoint x: 175, startPoint y: 47, endPoint x: 223, endPoint y: 49, distance: 48.2
click at [223, 49] on div "Занавеска аркой ×" at bounding box center [205, 52] width 66 height 13
drag, startPoint x: 240, startPoint y: 49, endPoint x: 288, endPoint y: 53, distance: 47.9
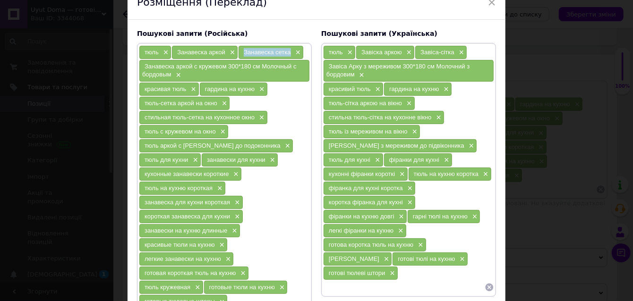
click at [288, 53] on div "Занавеска сетка ×" at bounding box center [271, 52] width 65 height 13
drag, startPoint x: 143, startPoint y: 62, endPoint x: 290, endPoint y: 63, distance: 146.9
click at [290, 63] on span "Занавеска аркой с кружевом 300*180 см Молочный с бордовым" at bounding box center [219, 70] width 154 height 15
drag, startPoint x: 142, startPoint y: 87, endPoint x: 184, endPoint y: 86, distance: 42.1
click at [184, 86] on div "красивая тюль ×" at bounding box center [169, 89] width 60 height 13
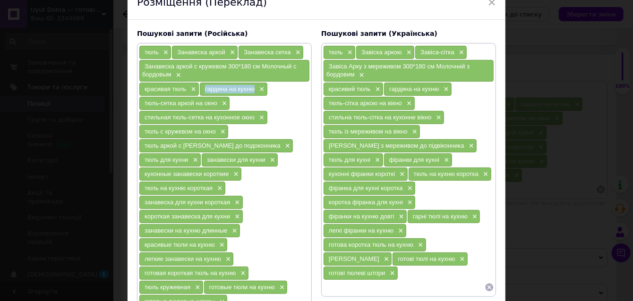
drag, startPoint x: 204, startPoint y: 86, endPoint x: 252, endPoint y: 87, distance: 48.2
click at [252, 87] on span "гардина на кухню" at bounding box center [230, 89] width 50 height 7
drag, startPoint x: 143, startPoint y: 97, endPoint x: 217, endPoint y: 100, distance: 74.7
click at [217, 100] on div "тюль-сетка аркой на окно ×" at bounding box center [184, 103] width 90 height 13
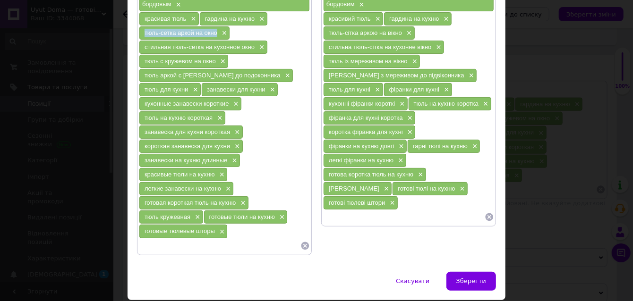
scroll to position [141, 0]
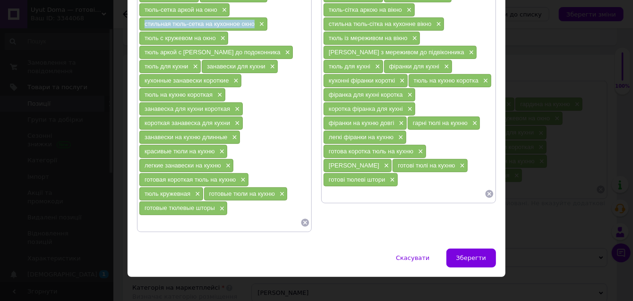
drag, startPoint x: 141, startPoint y: 18, endPoint x: 252, endPoint y: 21, distance: 111.0
click at [252, 21] on div "стильная тюль-сетка на кухонное окно ×" at bounding box center [203, 23] width 128 height 13
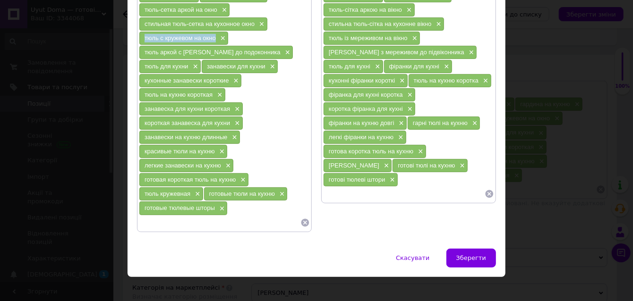
drag, startPoint x: 142, startPoint y: 33, endPoint x: 214, endPoint y: 34, distance: 72.3
click at [214, 34] on div "тюль с кружевом на окно ×" at bounding box center [183, 38] width 89 height 13
drag, startPoint x: 141, startPoint y: 46, endPoint x: 258, endPoint y: 47, distance: 116.7
click at [258, 47] on div "тюль аркой с кружевом до подоконника ×" at bounding box center [216, 52] width 154 height 13
drag, startPoint x: 143, startPoint y: 61, endPoint x: 186, endPoint y: 60, distance: 43.0
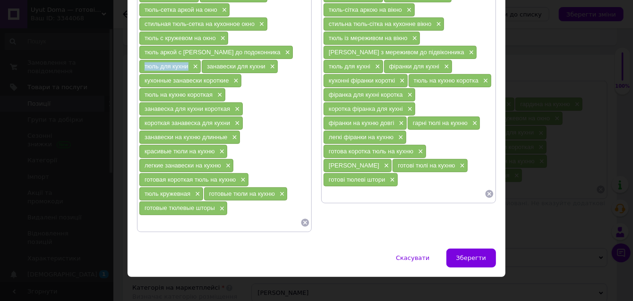
click at [186, 63] on span "тюль для кухни" at bounding box center [167, 66] width 44 height 7
drag, startPoint x: 205, startPoint y: 62, endPoint x: 263, endPoint y: 60, distance: 58.1
click at [263, 60] on div "занавески для кухни ×" at bounding box center [240, 66] width 76 height 13
drag, startPoint x: 144, startPoint y: 76, endPoint x: 228, endPoint y: 74, distance: 84.6
click at [228, 74] on div "кухонные занавески короткие ×" at bounding box center [190, 80] width 102 height 13
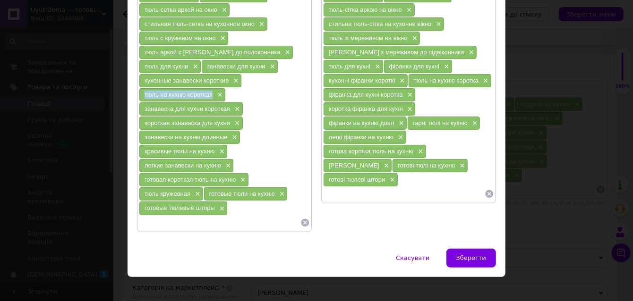
drag, startPoint x: 142, startPoint y: 87, endPoint x: 210, endPoint y: 91, distance: 68.1
click at [210, 91] on div "тюль на кухню короткая ×" at bounding box center [182, 94] width 86 height 13
drag, startPoint x: 141, startPoint y: 102, endPoint x: 228, endPoint y: 102, distance: 86.9
click at [228, 103] on div "занавеска для кухни короткая ×" at bounding box center [190, 109] width 103 height 13
drag, startPoint x: 142, startPoint y: 116, endPoint x: 222, endPoint y: 118, distance: 79.4
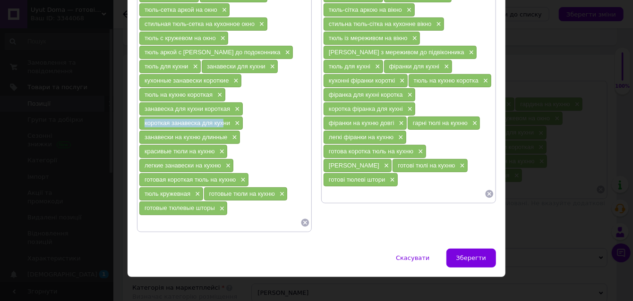
click at [222, 120] on span "короткая занавеска для кухни" at bounding box center [188, 123] width 86 height 7
click at [115, 118] on div "× Розміщення (Переклад) Пошукові запити (Російська) тюль × Занавеска аркой × За…" at bounding box center [316, 150] width 633 height 301
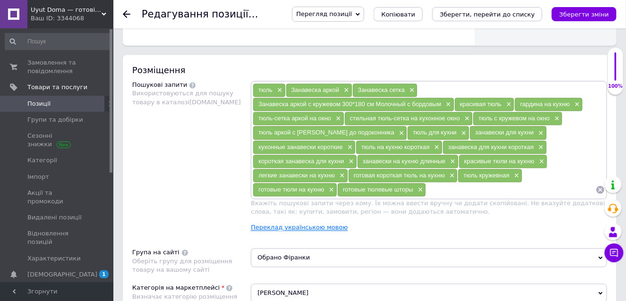
click at [283, 224] on link "Переклад українською мовою" at bounding box center [299, 228] width 97 height 8
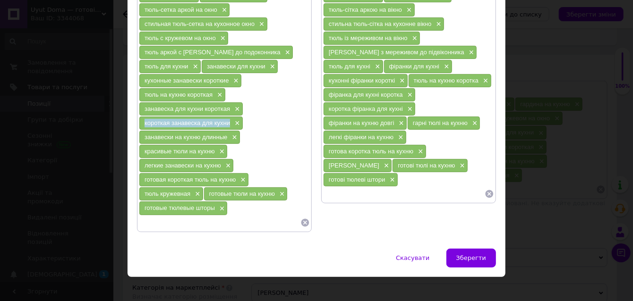
drag, startPoint x: 143, startPoint y: 116, endPoint x: 228, endPoint y: 117, distance: 85.5
click at [228, 120] on span "короткая занавеска для кухни" at bounding box center [188, 123] width 86 height 7
drag, startPoint x: 144, startPoint y: 130, endPoint x: 227, endPoint y: 131, distance: 83.6
click at [228, 131] on div "занавески на кухню длинные ×" at bounding box center [189, 137] width 101 height 13
drag, startPoint x: 141, startPoint y: 143, endPoint x: 217, endPoint y: 143, distance: 75.6
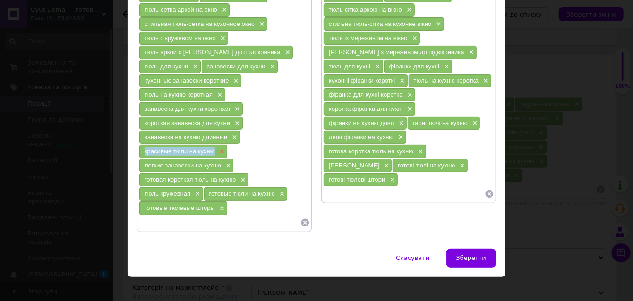
click at [217, 145] on div "красивые тюли на кухню ×" at bounding box center [183, 151] width 88 height 13
drag, startPoint x: 144, startPoint y: 158, endPoint x: 220, endPoint y: 158, distance: 76.5
click at [220, 159] on div "легкие занавески на кухню ×" at bounding box center [186, 165] width 94 height 13
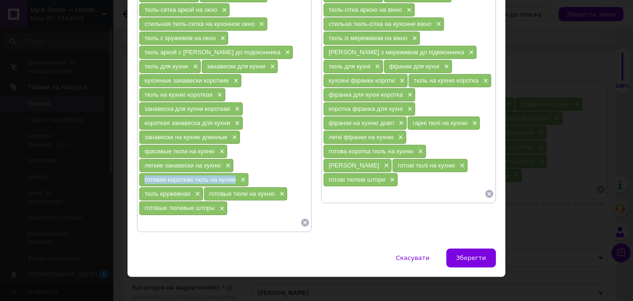
drag, startPoint x: 145, startPoint y: 171, endPoint x: 235, endPoint y: 173, distance: 90.3
click at [235, 173] on div "готовая короткая тюль на кухню ×" at bounding box center [193, 179] width 109 height 13
drag, startPoint x: 142, startPoint y: 185, endPoint x: 190, endPoint y: 183, distance: 47.8
click at [190, 188] on div "тюль кружевная ×" at bounding box center [171, 194] width 64 height 13
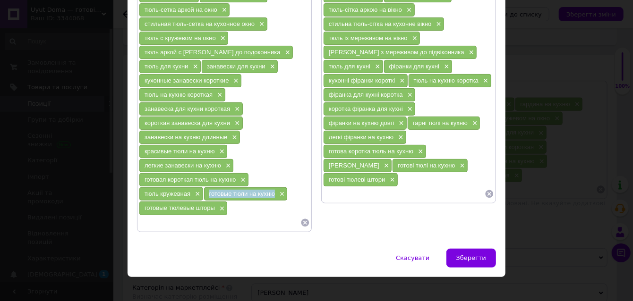
drag, startPoint x: 207, startPoint y: 185, endPoint x: 274, endPoint y: 183, distance: 67.6
click at [274, 188] on div "готовые тюли на кухню ×" at bounding box center [246, 194] width 84 height 13
drag, startPoint x: 141, startPoint y: 198, endPoint x: 214, endPoint y: 200, distance: 73.3
click at [216, 202] on div "готовые тюлевые шторы ×" at bounding box center [183, 208] width 88 height 13
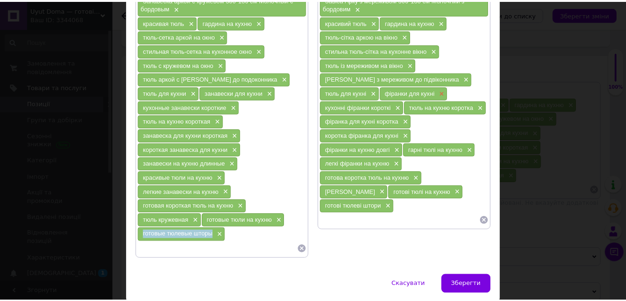
scroll to position [0, 0]
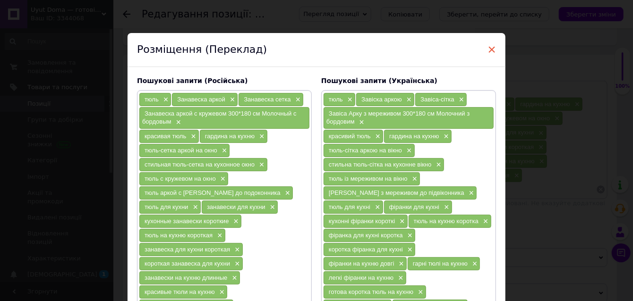
click at [489, 48] on span "×" at bounding box center [492, 50] width 9 height 16
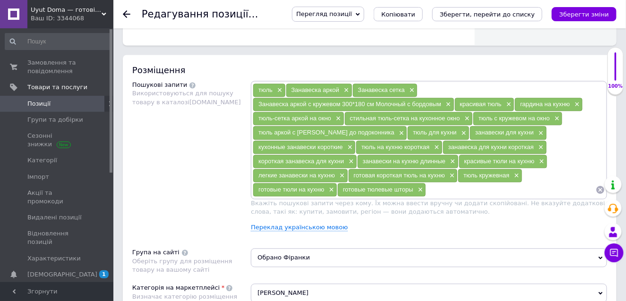
click at [62, 99] on link "Позиції" at bounding box center [58, 104] width 116 height 16
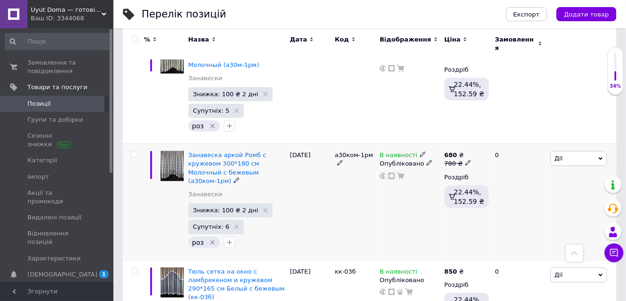
scroll to position [94, 0]
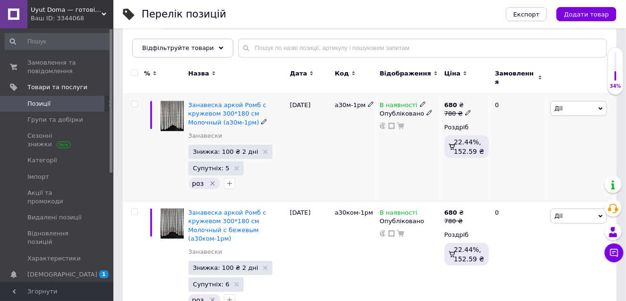
click at [175, 107] on img at bounding box center [172, 116] width 23 height 30
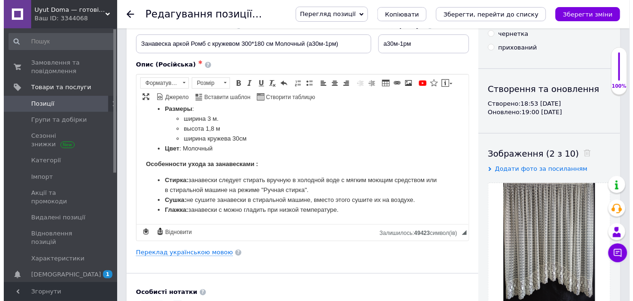
scroll to position [142, 0]
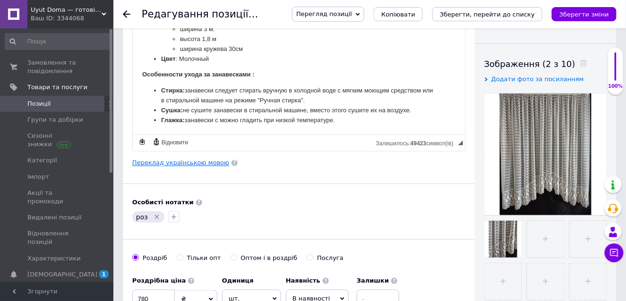
click at [196, 159] on link "Переклад українською мовою" at bounding box center [180, 163] width 97 height 8
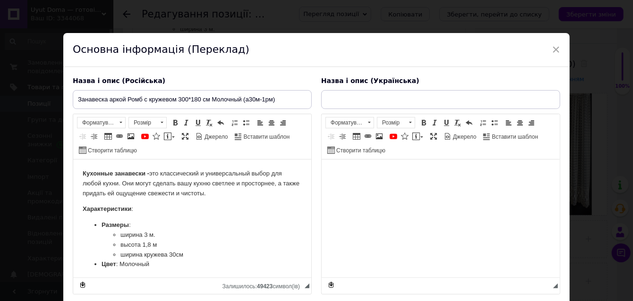
scroll to position [0, 0]
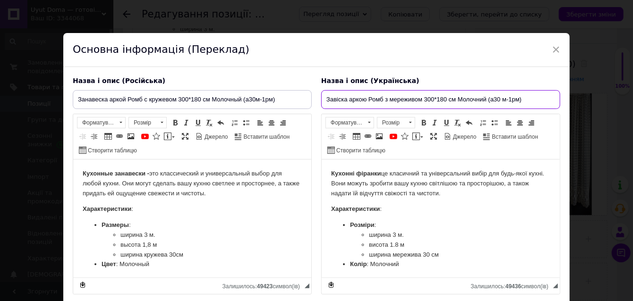
click at [346, 99] on input "Завіска аркою Ромб з мереживом 300*180 см Молочний (а30 м-1рм)" at bounding box center [440, 99] width 239 height 19
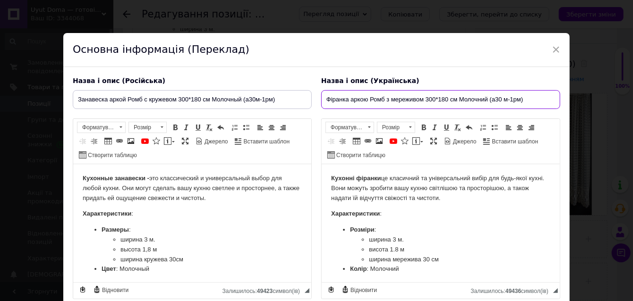
drag, startPoint x: 325, startPoint y: 97, endPoint x: 347, endPoint y: 99, distance: 22.7
click at [347, 99] on input "Фіранка аркою Ромб з мереживом 300*180 см Молочний (а30 м-1рм)" at bounding box center [440, 99] width 239 height 19
type input "Фіранка аркою Ромб з мереживом 300*180 см Молочний (а30 м-1рм)"
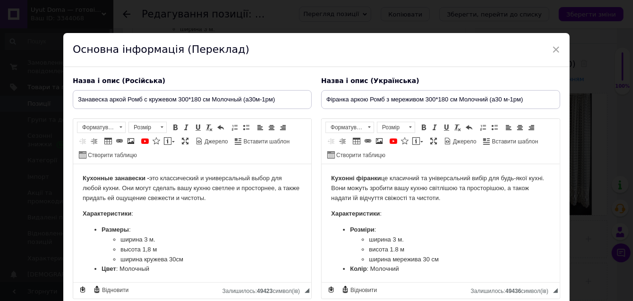
click at [452, 77] on div "Назва і опис (Українська)" at bounding box center [440, 81] width 239 height 9
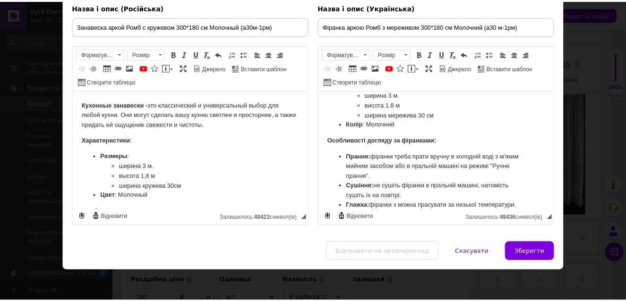
scroll to position [82, 0]
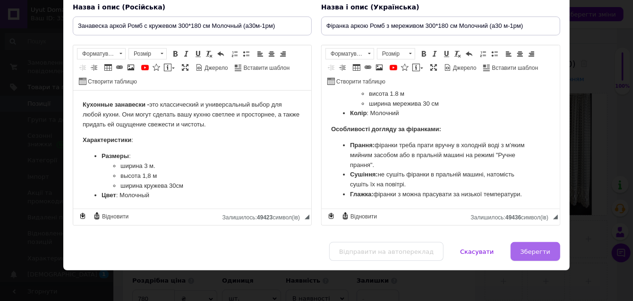
click at [530, 248] on span "Зберегти" at bounding box center [536, 251] width 30 height 7
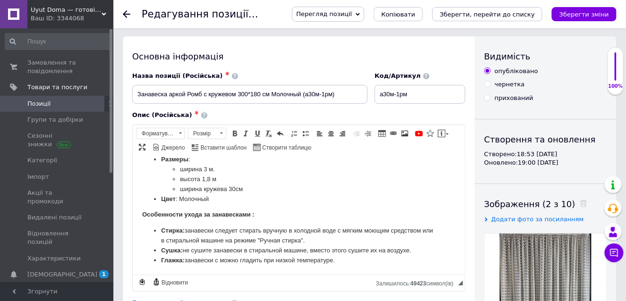
scroll to position [0, 0]
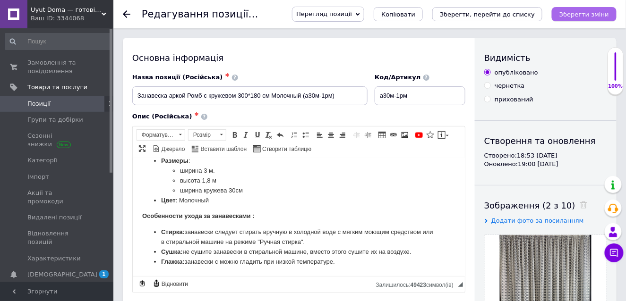
click at [585, 11] on icon "Зберегти зміни" at bounding box center [584, 14] width 50 height 7
click at [53, 100] on span "Позиції" at bounding box center [57, 104] width 60 height 9
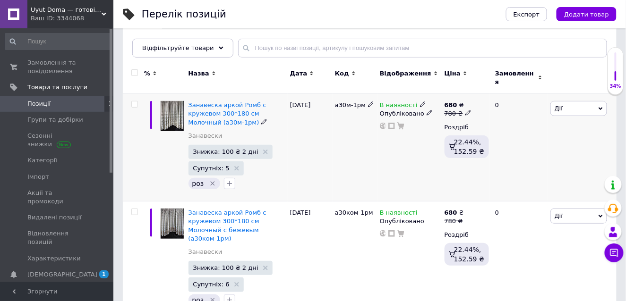
scroll to position [142, 0]
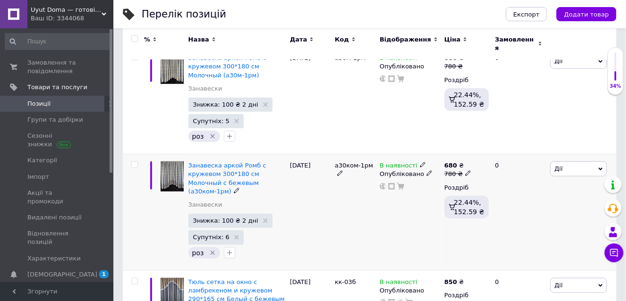
click at [173, 167] on img at bounding box center [172, 177] width 23 height 30
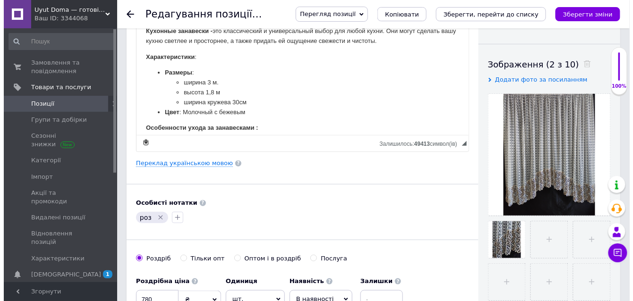
scroll to position [142, 0]
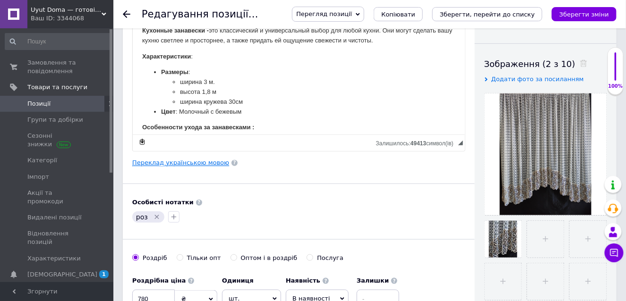
click at [177, 160] on link "Переклад українською мовою" at bounding box center [180, 163] width 97 height 8
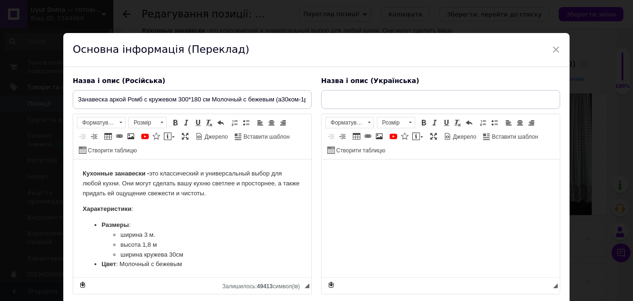
scroll to position [0, 0]
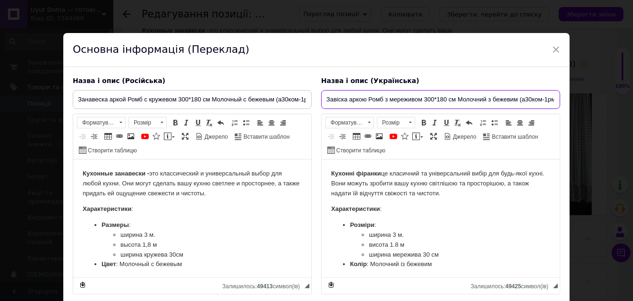
click at [346, 98] on input "Завіска аркою Ромб з мереживом 300*180 см Молочний з бежевим (а30ком-1рм)" at bounding box center [440, 99] width 239 height 19
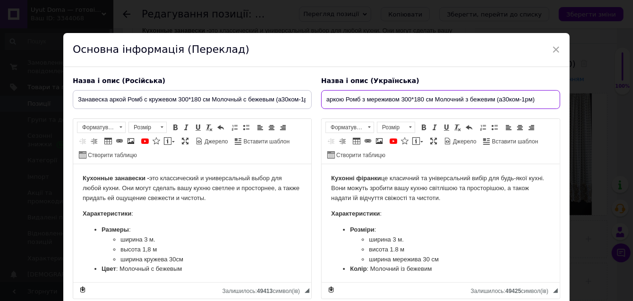
paste input "Фіранка"
type input "Фіранка аркою Ромб з мереживом 300*180 см Молочний з бежевим (а30ком-1рм)"
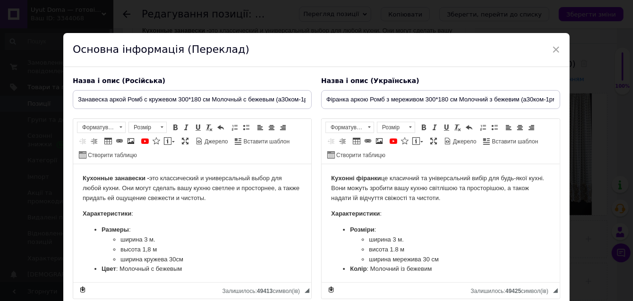
click at [533, 72] on div "Назва і опис (Українська) Фіранка аркою Ромб з мереживом 300*180 см Молочний з …" at bounding box center [441, 188] width 248 height 233
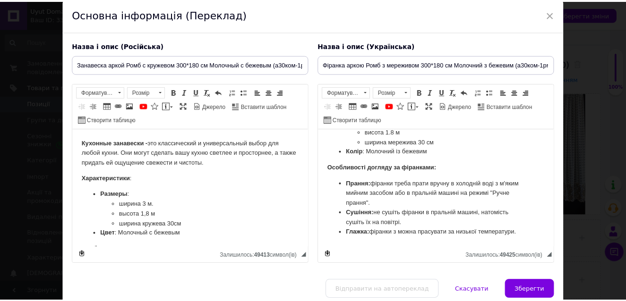
scroll to position [74, 0]
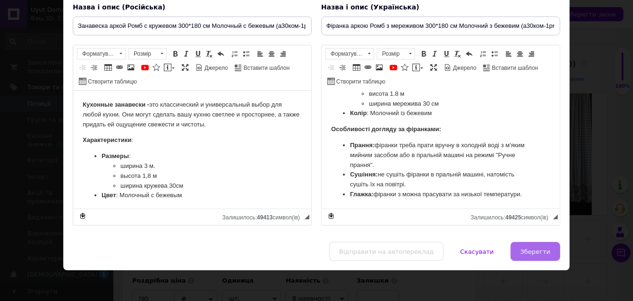
click at [535, 248] on span "Зберегти" at bounding box center [536, 251] width 30 height 7
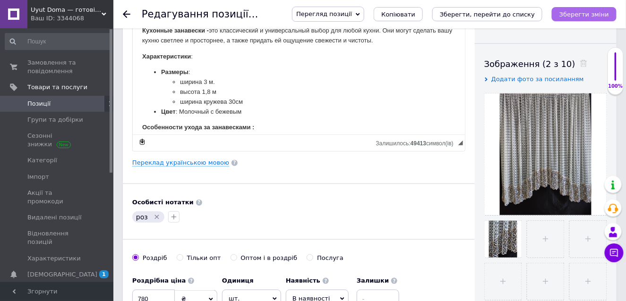
click at [593, 13] on icon "Зберегти зміни" at bounding box center [584, 14] width 50 height 7
click at [68, 101] on span "Позиції" at bounding box center [57, 104] width 60 height 9
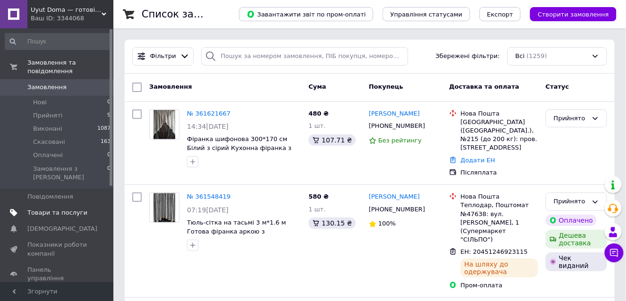
click at [64, 209] on span "Товари та послуги" at bounding box center [57, 213] width 60 height 9
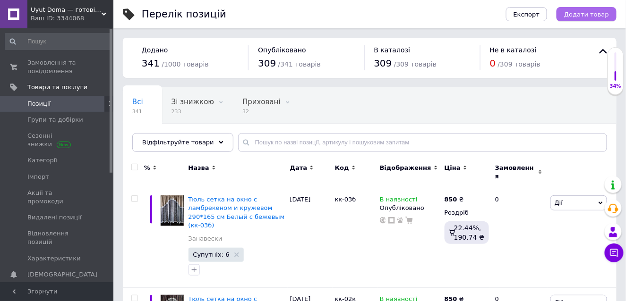
click at [591, 11] on span "Додати товар" at bounding box center [586, 14] width 45 height 7
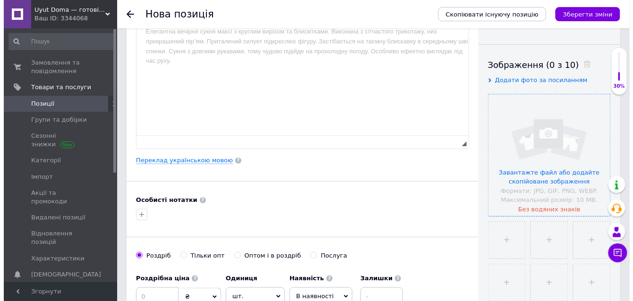
scroll to position [142, 0]
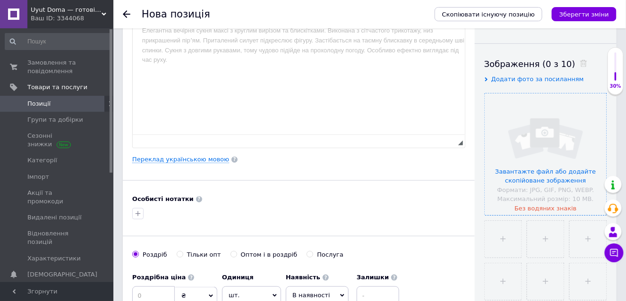
click at [518, 169] on input "file" at bounding box center [546, 155] width 122 height 122
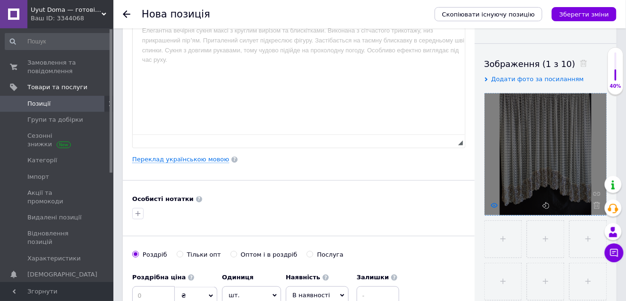
click at [494, 204] on icon at bounding box center [494, 205] width 7 height 7
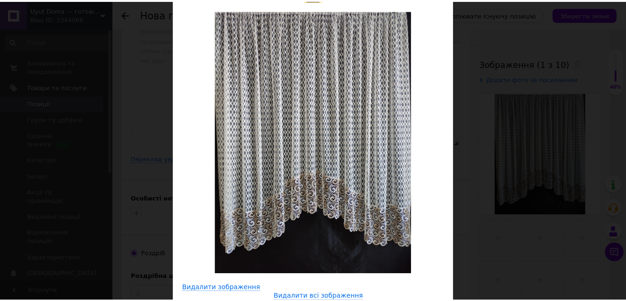
scroll to position [0, 0]
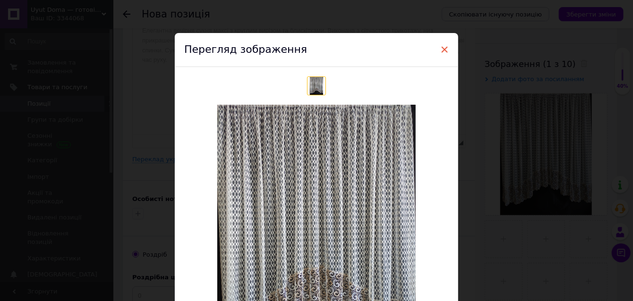
click at [442, 48] on span "×" at bounding box center [444, 50] width 9 height 16
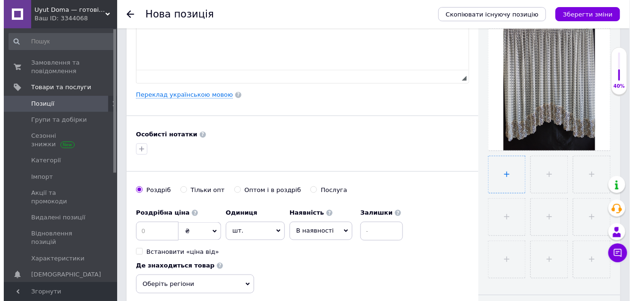
scroll to position [236, 0]
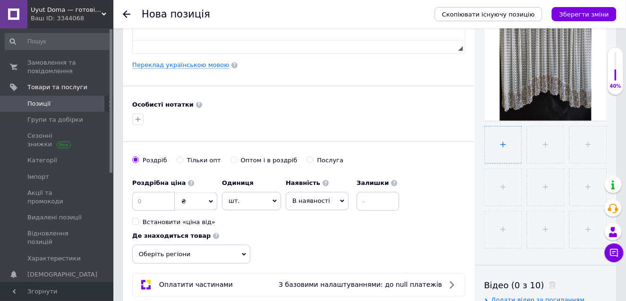
click at [504, 142] on input "file" at bounding box center [503, 145] width 37 height 37
type input "C:\fakepath\IMG_20250804_105540.jpg"
click at [490, 154] on icon at bounding box center [490, 155] width 7 height 7
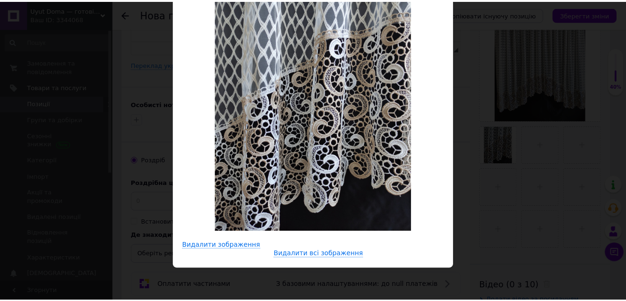
scroll to position [0, 0]
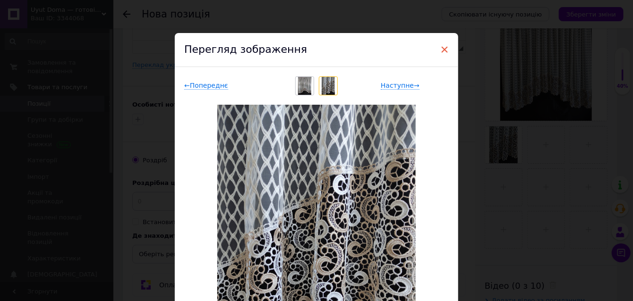
click at [442, 47] on span "×" at bounding box center [444, 50] width 9 height 16
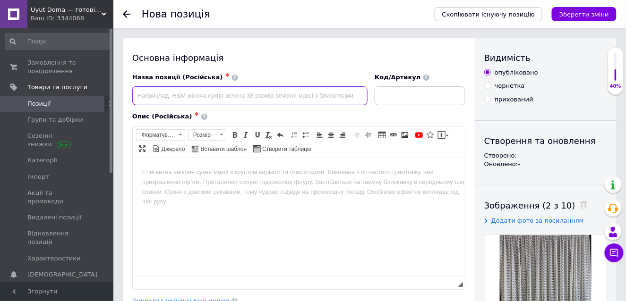
click at [150, 94] on input at bounding box center [249, 95] width 235 height 19
paste input "Занавеска аркой Ромб с кружевом 300*180 см Молочный с бордовым (а30бор-1рм)"
click at [351, 95] on input "Занавеска аркой Ромб с кружевом 300*180 см Молочный с бордовым (а30бор-1рм)" at bounding box center [249, 95] width 235 height 19
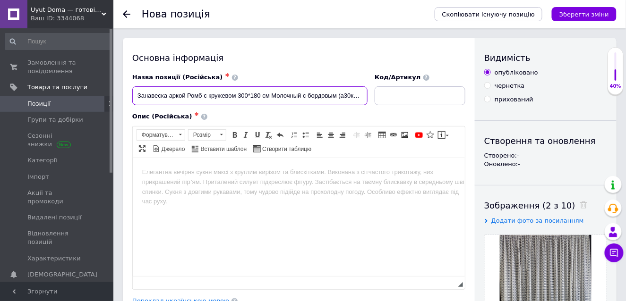
click at [336, 95] on input "Занавеска аркой Ромб с кружевом 300*180 см Молочный с бордовым (а30ком-1рм)" at bounding box center [249, 95] width 235 height 19
drag, startPoint x: 269, startPoint y: 95, endPoint x: 372, endPoint y: 98, distance: 103.0
click at [368, 98] on input "Занавеска аркой Ромб с кружевом 300*180 см Молочный с бежевым (а30ком-1рм)" at bounding box center [249, 95] width 235 height 19
type input "Занавеска аркой Ромб с кружевом 300*180 см Молочный с бежевым (а30ком-1рм)"
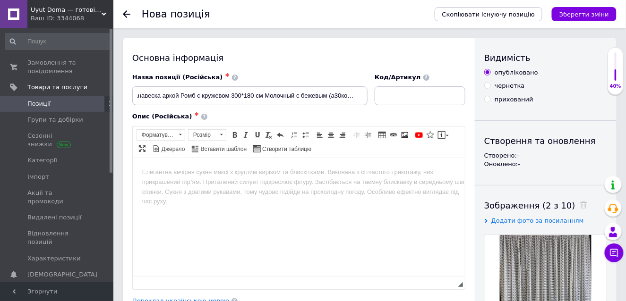
scroll to position [0, 0]
click at [360, 65] on div "Основна інформація Назва позиції (Російська) ✱ Занавеска аркой Ромб с кружевом …" at bounding box center [299, 301] width 352 height 527
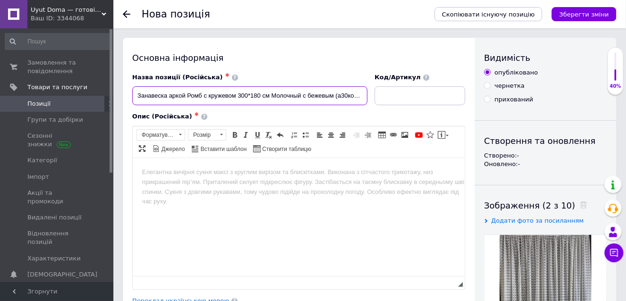
scroll to position [0, 7]
drag, startPoint x: 336, startPoint y: 96, endPoint x: 370, endPoint y: 95, distance: 33.6
click at [368, 95] on input "Занавеска аркой Ромб с кружевом 300*180 см Молочный с бежевым (а30ком-1рм)" at bounding box center [249, 95] width 235 height 19
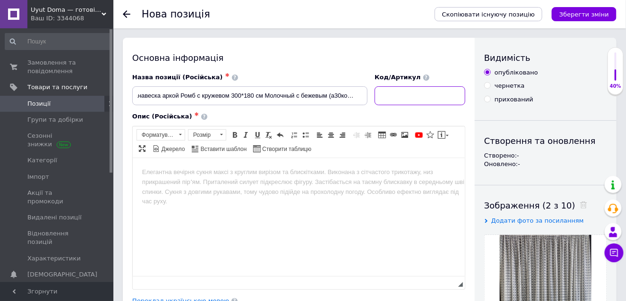
scroll to position [0, 0]
click at [401, 94] on input at bounding box center [420, 95] width 91 height 19
paste input "а30ком-1рм)"
type input "а30ком-1рм"
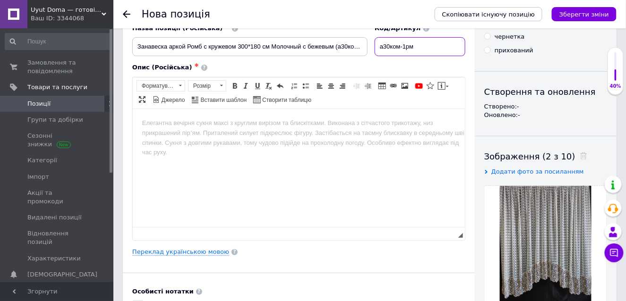
scroll to position [47, 0]
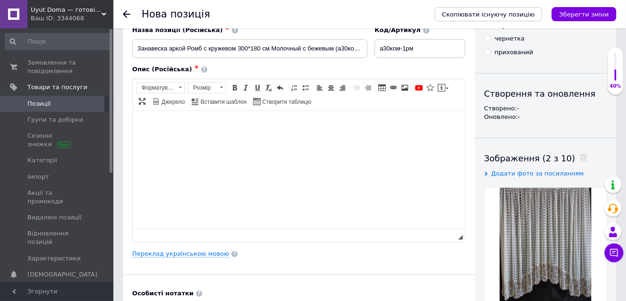
click at [138, 120] on html at bounding box center [298, 125] width 332 height 29
click at [162, 127] on span "Вставити" at bounding box center [176, 128] width 34 height 11
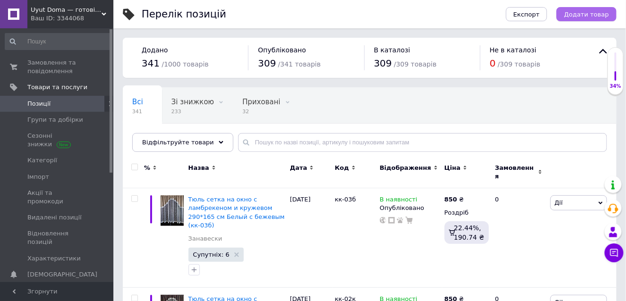
click at [595, 11] on span "Додати товар" at bounding box center [586, 14] width 45 height 7
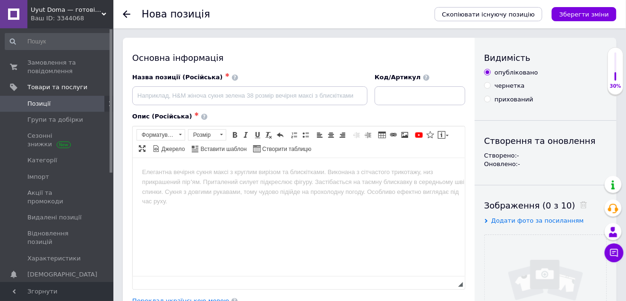
click at [488, 84] on input "чернетка" at bounding box center [487, 85] width 6 height 6
radio input "true"
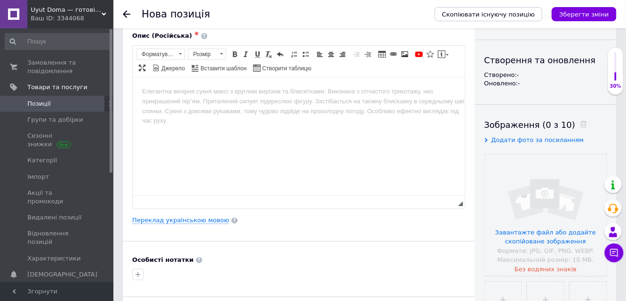
scroll to position [94, 0]
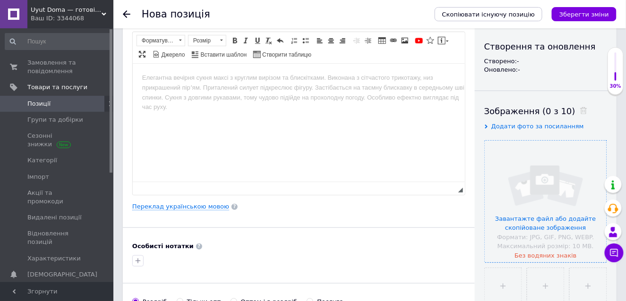
click at [520, 183] on input "file" at bounding box center [546, 202] width 122 height 122
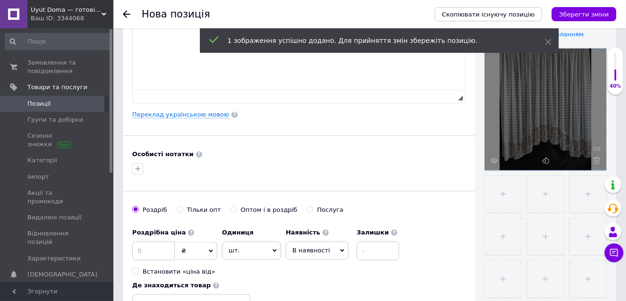
scroll to position [189, 0]
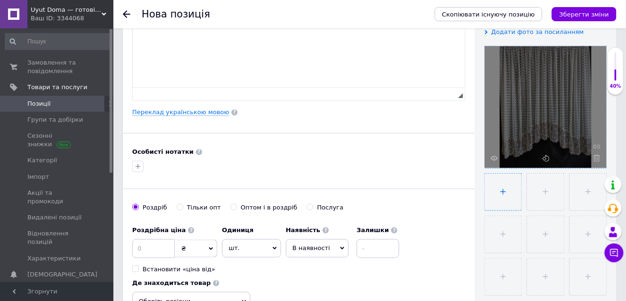
click at [500, 188] on input "file" at bounding box center [503, 192] width 37 height 37
type input "C:\fakepath\IMG_20250804_105540.jpg"
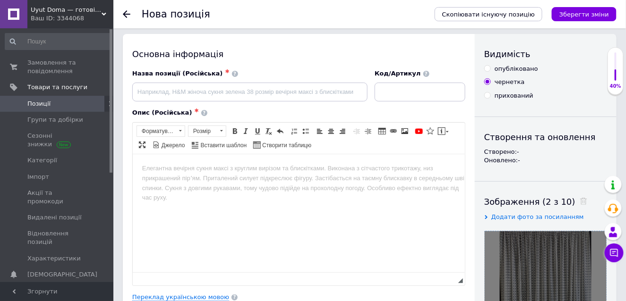
scroll to position [0, 0]
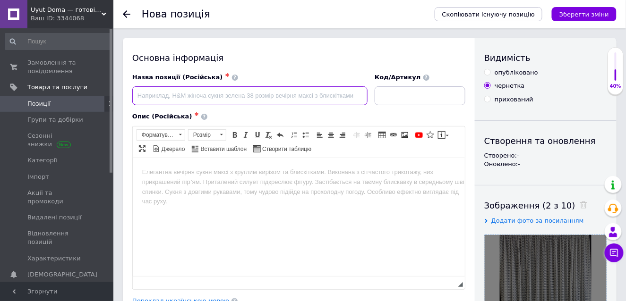
click at [179, 94] on input at bounding box center [249, 95] width 235 height 19
paste input "Занавеска аркой Ромб с кружевом 300*180 см Молочный с бордовым (а30бор-1рм)"
click at [351, 95] on input "Занавеска аркой Ромб с кружевом 300*180 см Молочный с бордовым (а30бор-1рм)" at bounding box center [249, 95] width 235 height 19
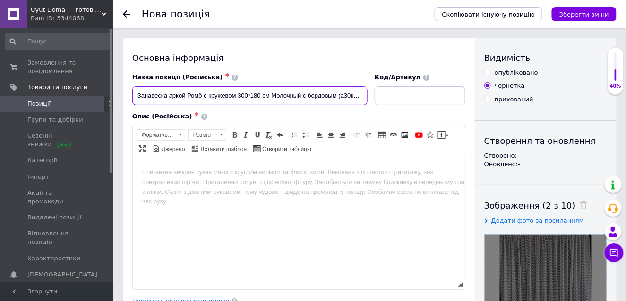
click at [336, 95] on input "Занавеска аркой Ромб с кружевом 300*180 см Молочный с бордовым (а30ком-1рм)" at bounding box center [249, 95] width 235 height 19
drag, startPoint x: 337, startPoint y: 95, endPoint x: 367, endPoint y: 97, distance: 29.8
click at [367, 97] on input "Занавеска аркой Ромб с кружевом 300*180 см Молочный с бежевым (а30ком-1рм)" at bounding box center [249, 95] width 235 height 19
type input "Занавеска аркой Ромб с кружевом 300*180 см Молочный с бежевым (а30ком-1рм)"
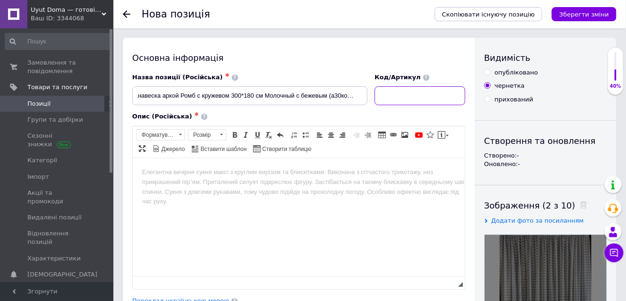
scroll to position [0, 0]
click at [396, 96] on input at bounding box center [420, 95] width 91 height 19
paste input "а30ком-1рм)"
type input "а30ком-1рм"
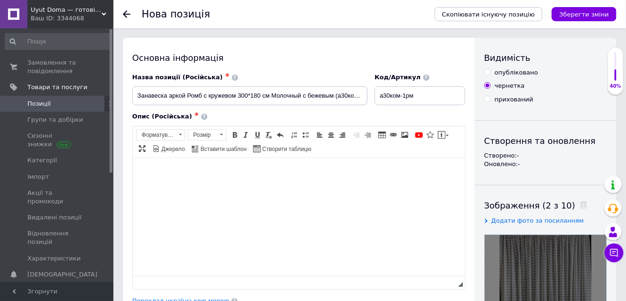
click at [171, 171] on body "Редактор, B34482DA-E063-49C2-BE05-2AD14301074A" at bounding box center [298, 172] width 313 height 10
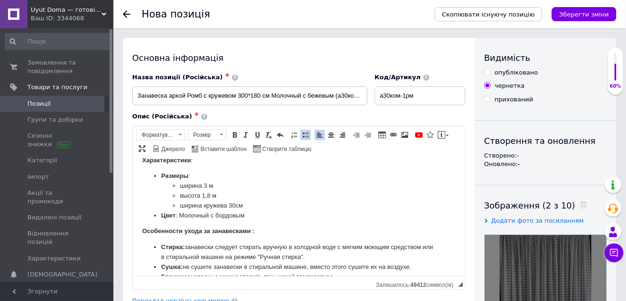
scroll to position [53, 0]
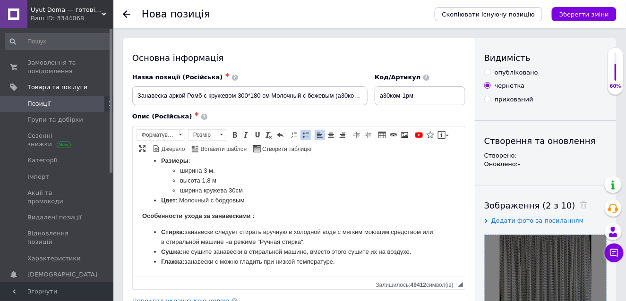
click at [247, 200] on li "Цвет : Молочный с бордовым" at bounding box center [298, 201] width 275 height 10
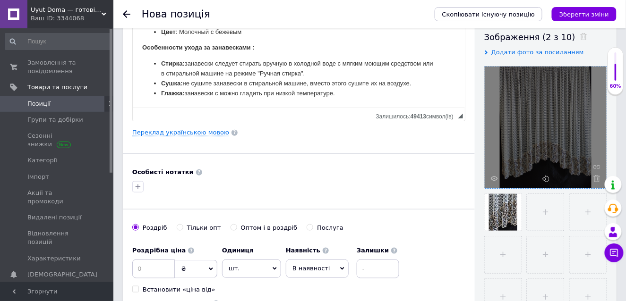
scroll to position [189, 0]
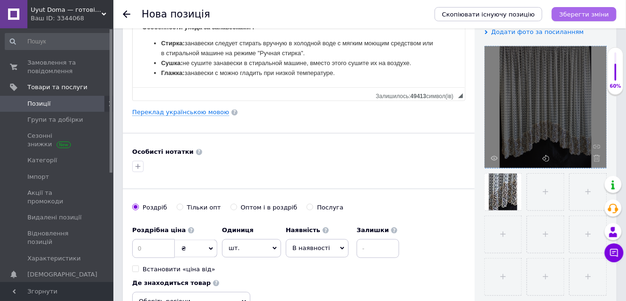
click at [591, 14] on icon "Зберегти зміни" at bounding box center [584, 14] width 50 height 7
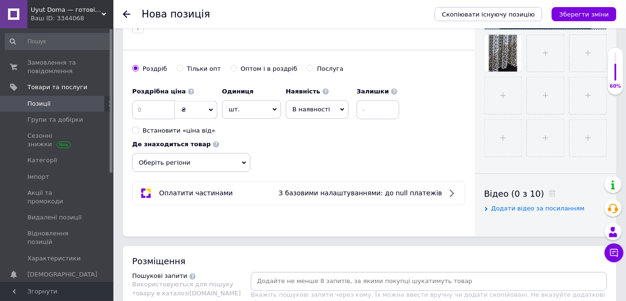
scroll to position [331, 0]
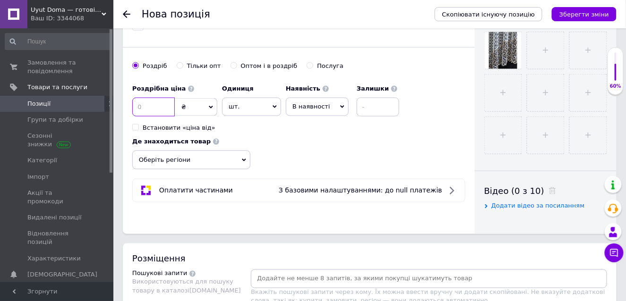
click at [148, 104] on input at bounding box center [153, 107] width 43 height 19
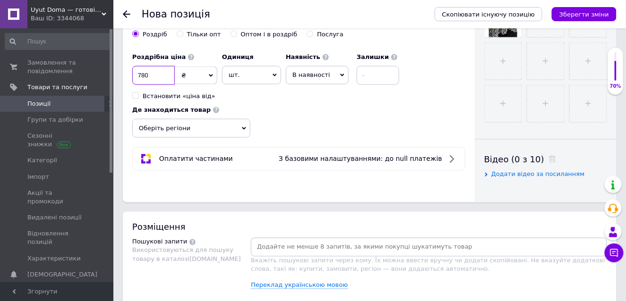
scroll to position [378, 0]
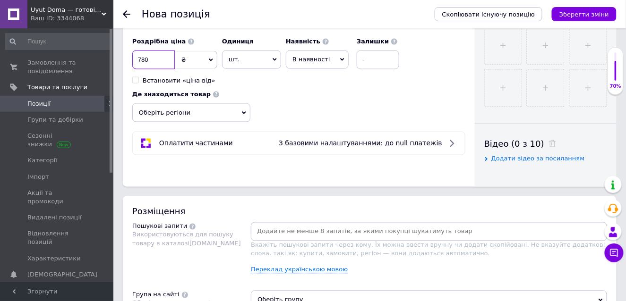
type input "780"
click at [244, 111] on icon at bounding box center [244, 113] width 4 height 4
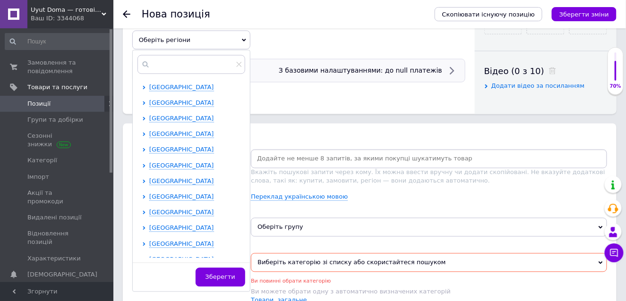
scroll to position [472, 0]
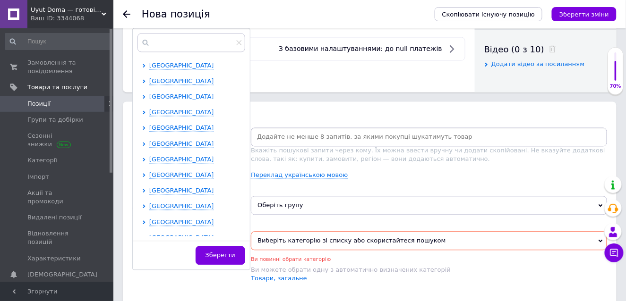
click at [188, 94] on span "[GEOGRAPHIC_DATA]" at bounding box center [181, 97] width 65 height 7
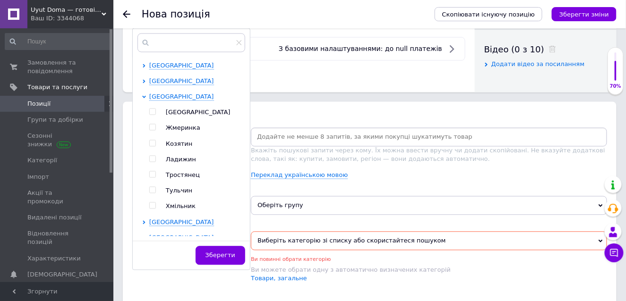
click at [152, 109] on input "checkbox" at bounding box center [152, 112] width 6 height 6
checkbox input "true"
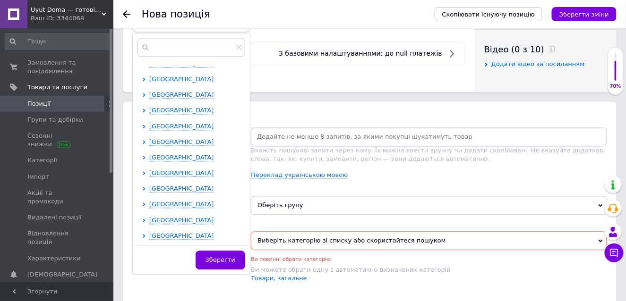
scroll to position [236, 0]
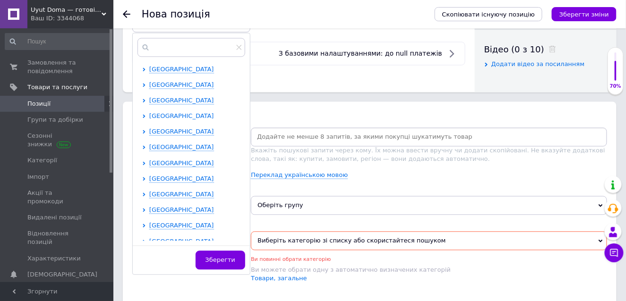
click at [160, 113] on span "[GEOGRAPHIC_DATA]" at bounding box center [181, 116] width 65 height 7
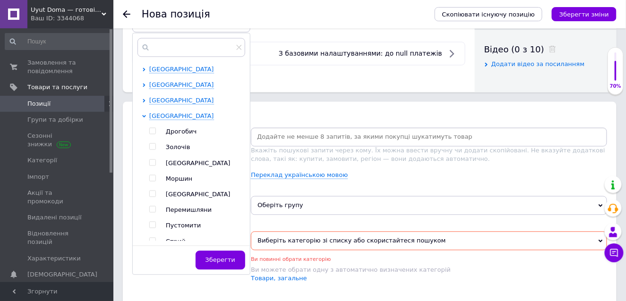
click at [152, 160] on input "checkbox" at bounding box center [152, 163] width 6 height 6
checkbox input "true"
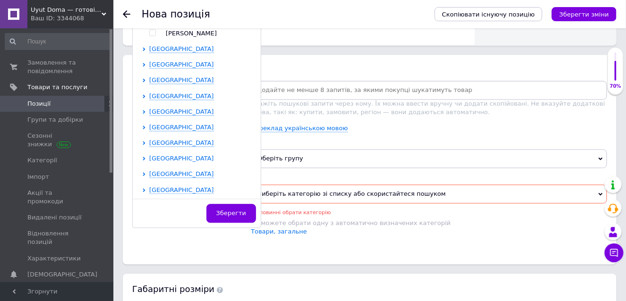
scroll to position [398, 0]
click at [193, 92] on span "[GEOGRAPHIC_DATA]" at bounding box center [181, 95] width 65 height 7
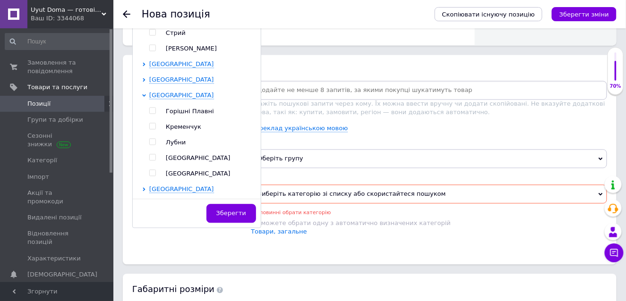
scroll to position [445, 0]
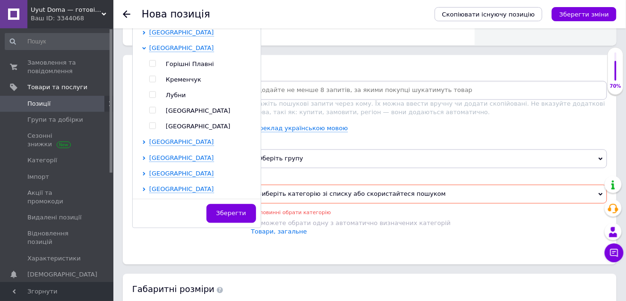
click at [150, 123] on input "checkbox" at bounding box center [152, 126] width 6 height 6
checkbox input "true"
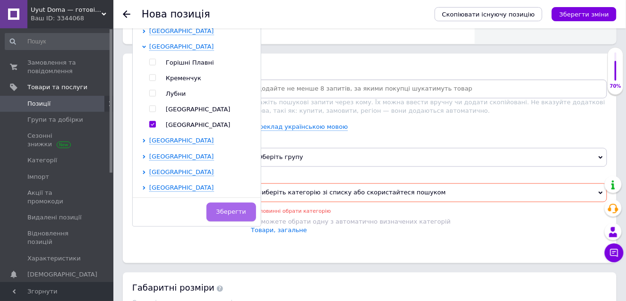
click at [225, 211] on span "Зберегти" at bounding box center [231, 211] width 30 height 7
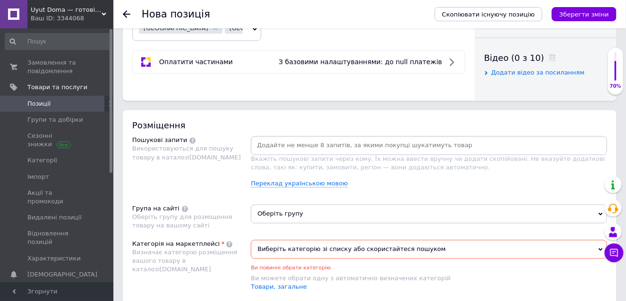
scroll to position [473, 0]
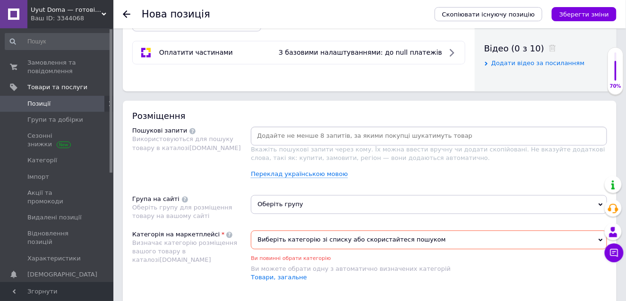
click at [283, 136] on input at bounding box center [429, 136] width 352 height 14
paste input "тюль"
type input "тюль"
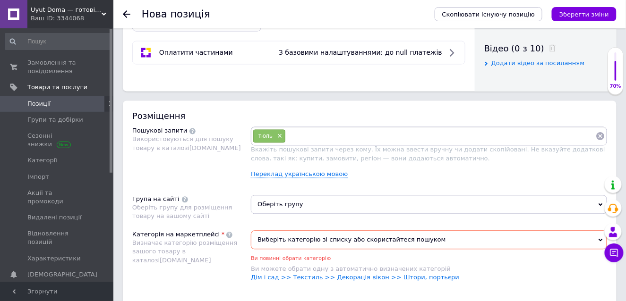
paste input "Занавеска аркой"
type input "Занавеска аркой"
paste input "Занавеска сетка"
type input "Занавеска сетка"
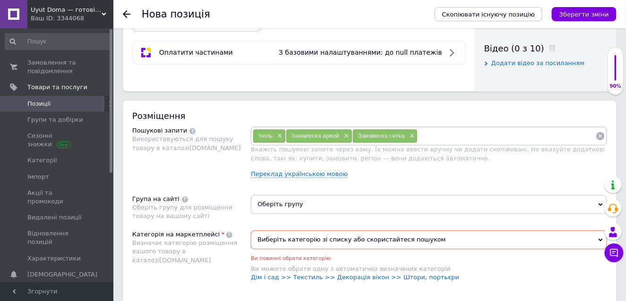
paste input "Занавеска аркой с кружевом 300*180 см Молочный"
type input "Занавеска аркой с кружевом 300*180 см Молочный"
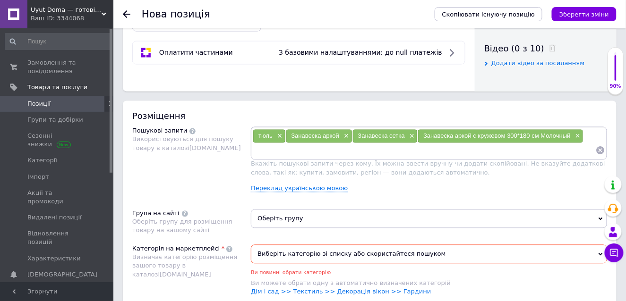
paste input "красивая тюль"
type input "красивая тюль"
paste input "гардина на кухню"
type input "гардина на кухню"
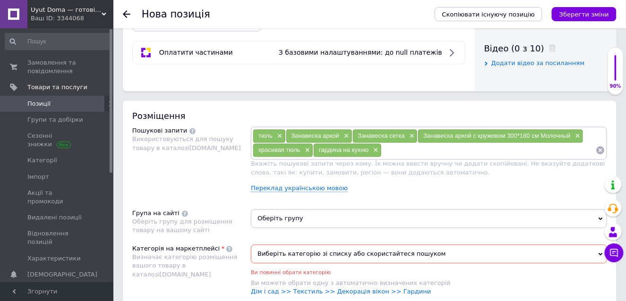
paste input "тюль-сетка аркой на окно"
type input "тюль-сетка аркой на окно"
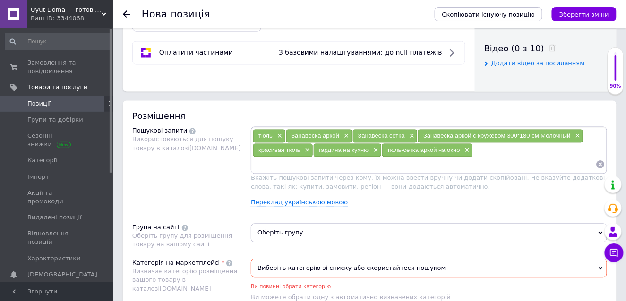
paste input "стильная тюль-сетка на кухонное окно"
type input "стильная тюль-сетка на кухонное окно"
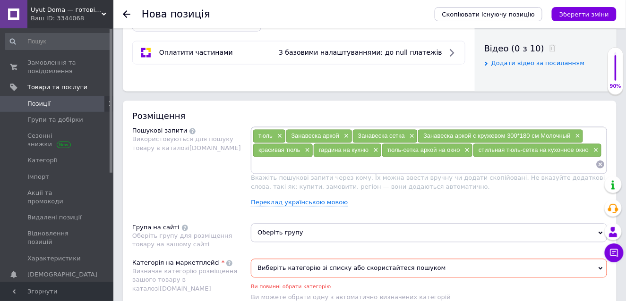
paste input "тюль с кружевом на окно"
type input "тюль с кружевом на окно"
paste input "тюль аркой с [PERSON_NAME] до подоконника"
type input "тюль аркой с [PERSON_NAME] до подоконника"
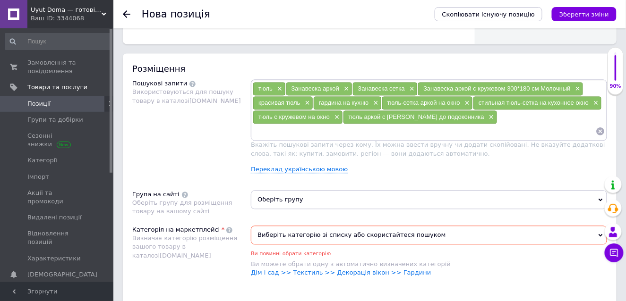
scroll to position [568, 0]
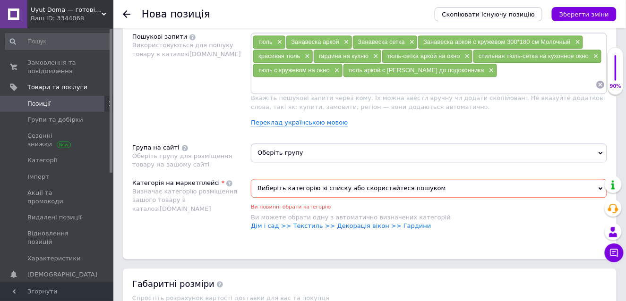
paste input "тюль для кухни"
type input "тюль для кухни"
paste input "занавески для кухни"
type input "занавески для кухни"
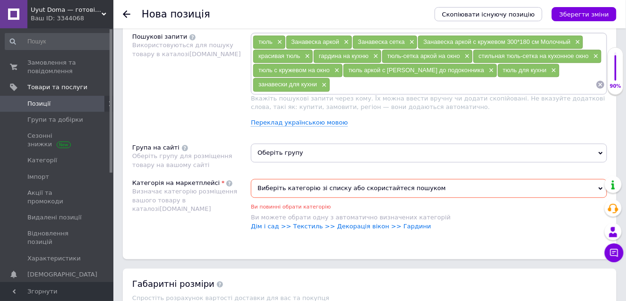
paste input "кухонные занавески короткие"
type input "кухонные занавески короткие"
paste input "тюль на кухню короткая"
type input "тюль на кухню короткая"
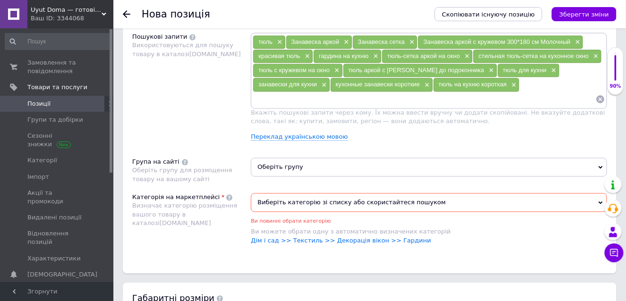
paste input "занавеска для кухни короткая"
type input "занавеска для кухни короткая"
paste input "короткая занавеска для кухни"
type input "короткая занавеска для кухни"
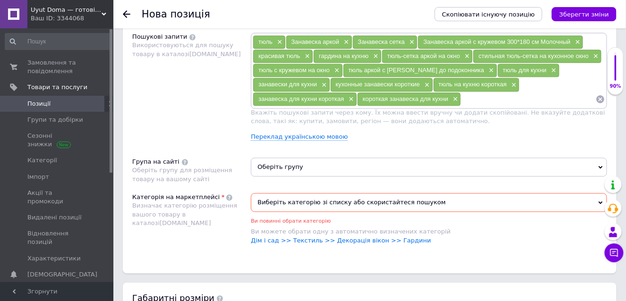
paste input "занавески на кухню длинные"
type input "занавески на кухню длинные"
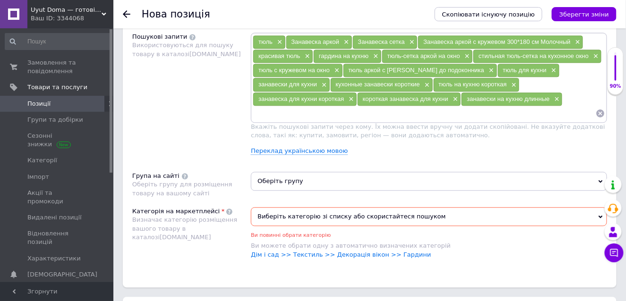
paste input "красивые тюли на кухню"
type input "красивые тюли на кухню"
paste input "легкие занавески на кухню"
type input "легкие занавески на кухню"
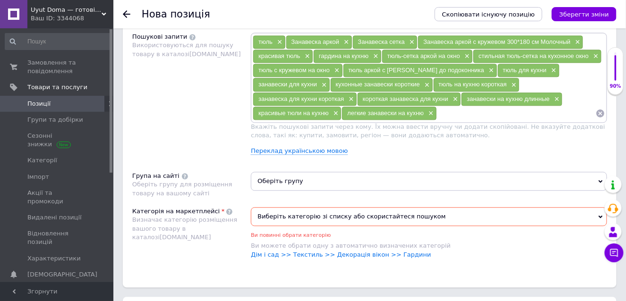
paste input "готовая короткая тюль на кухню"
type input "готовая короткая тюль на кухню"
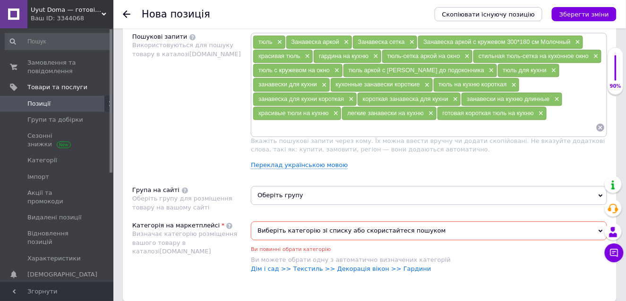
paste input "тюль кружевная"
type input "тюль кружевная"
paste input "готовые тюли на кухню"
type input "готовые тюли на кухню"
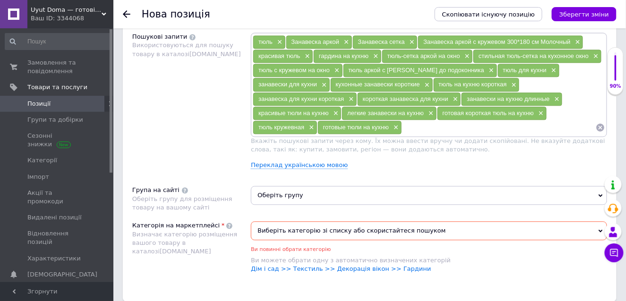
paste input "готовые тюлевые шторы"
type input "готовые тюлевые шторы"
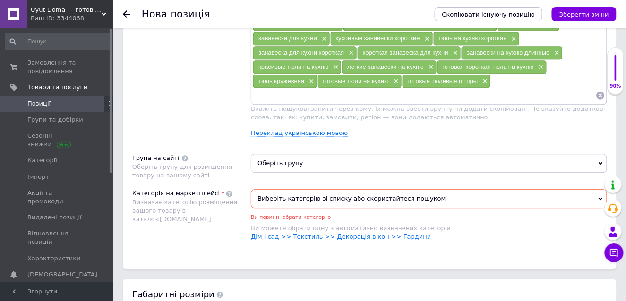
scroll to position [616, 0]
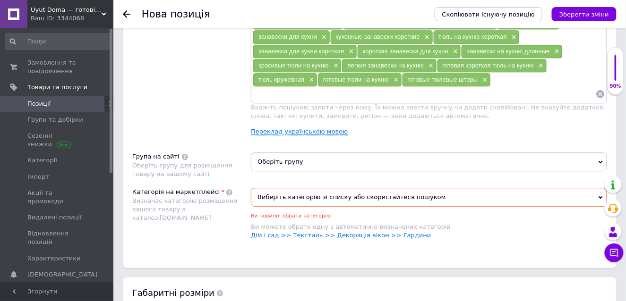
click at [317, 128] on link "Переклад українською мовою" at bounding box center [299, 132] width 97 height 8
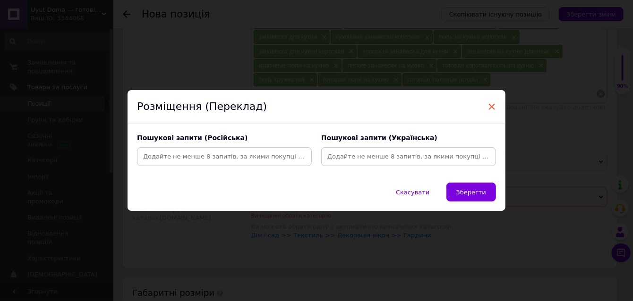
click at [490, 105] on span "×" at bounding box center [492, 107] width 9 height 16
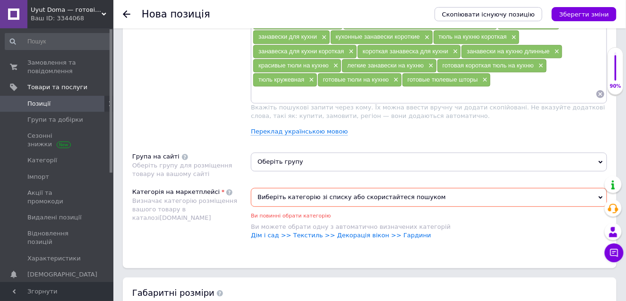
click at [386, 153] on span "Оберіть групу" at bounding box center [429, 162] width 356 height 19
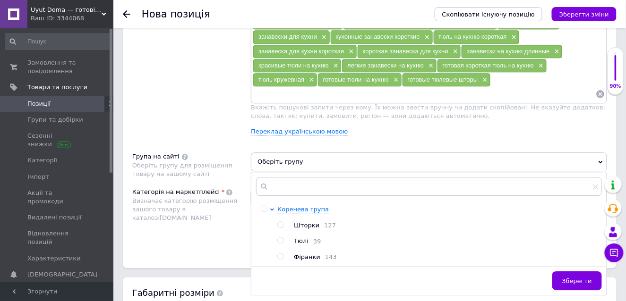
scroll to position [662, 0]
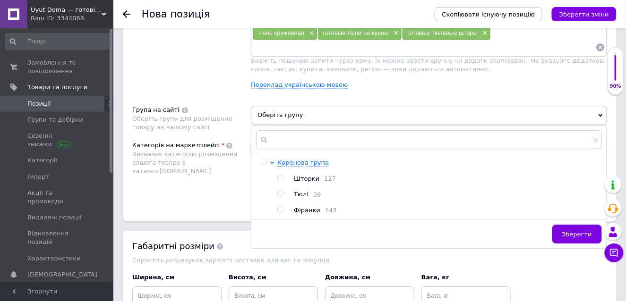
click at [280, 207] on input "radio" at bounding box center [280, 210] width 6 height 6
radio input "true"
click at [588, 231] on span "Зберегти" at bounding box center [577, 234] width 30 height 7
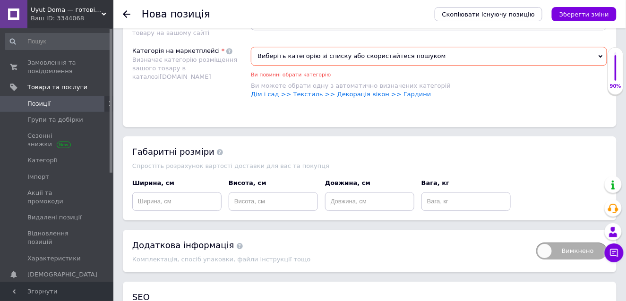
scroll to position [710, 0]
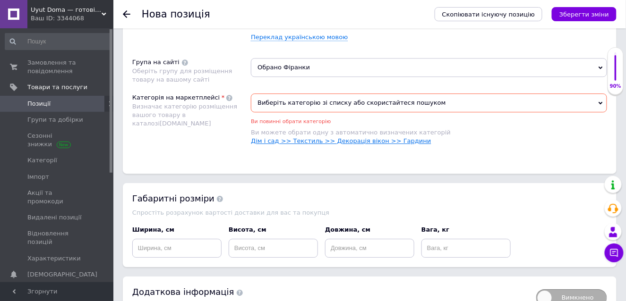
click at [398, 137] on link "Дім і сад >> Текстиль >> Декорація вікон >> Гардини" at bounding box center [341, 140] width 180 height 7
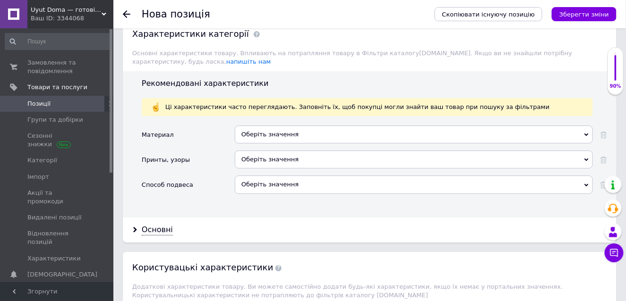
scroll to position [899, 0]
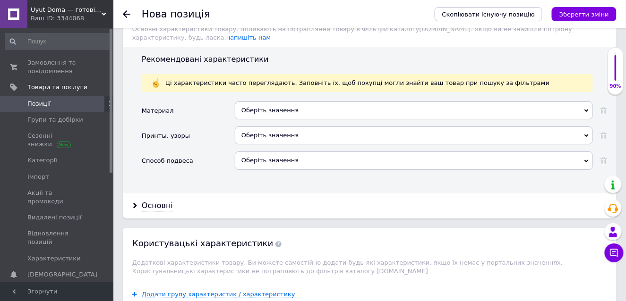
click at [293, 103] on div "Оберіть значення" at bounding box center [414, 111] width 358 height 18
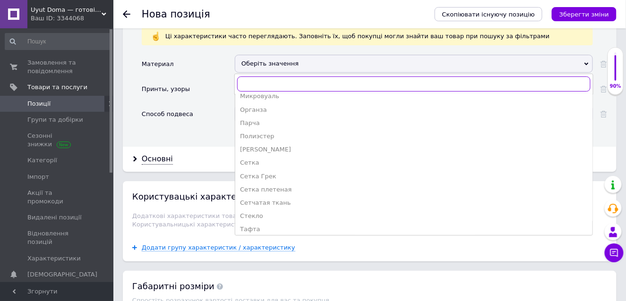
scroll to position [236, 0]
click at [251, 156] on div "Сетка" at bounding box center [414, 160] width 348 height 9
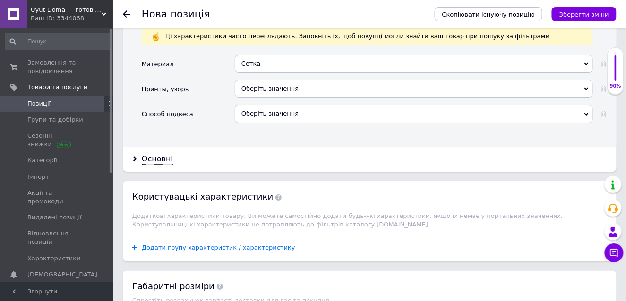
click at [289, 80] on div "Оберіть значення" at bounding box center [414, 89] width 358 height 18
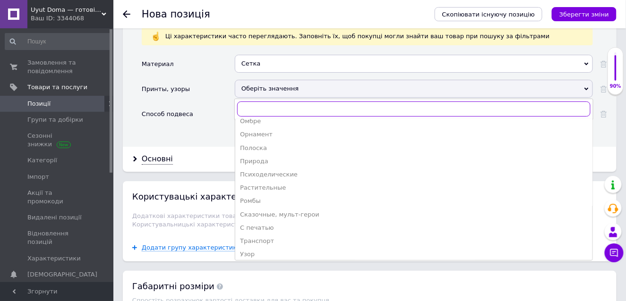
scroll to position [283, 0]
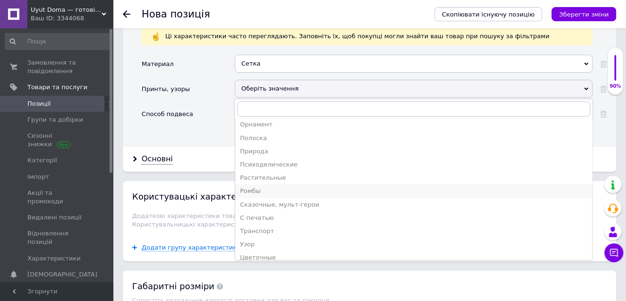
click at [255, 187] on div "Ромбы" at bounding box center [414, 191] width 348 height 9
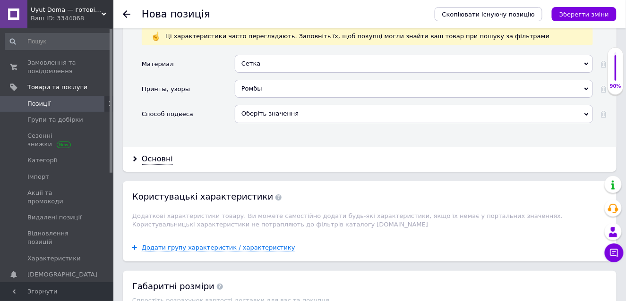
click at [288, 106] on div "Оберіть значення" at bounding box center [414, 114] width 358 height 18
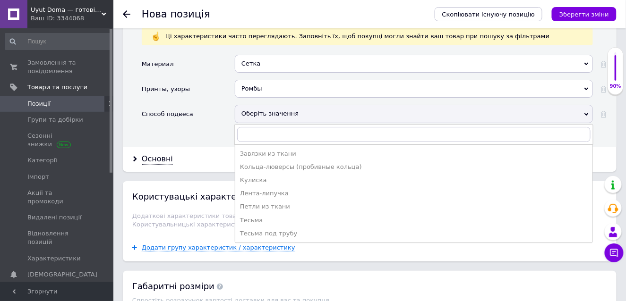
click at [251, 216] on div "Тесьма" at bounding box center [414, 220] width 348 height 9
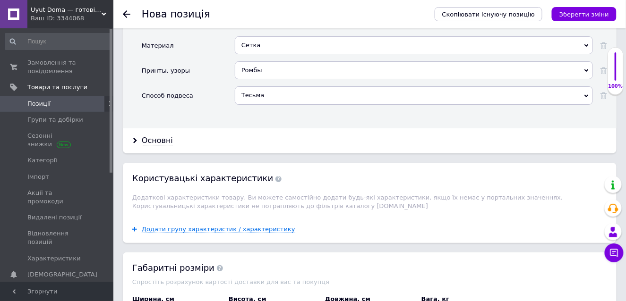
scroll to position [993, 0]
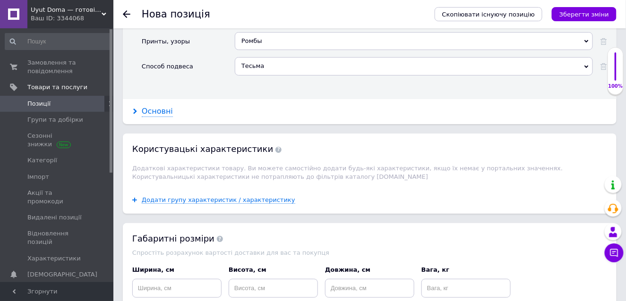
click at [157, 106] on div "Основні" at bounding box center [157, 111] width 31 height 11
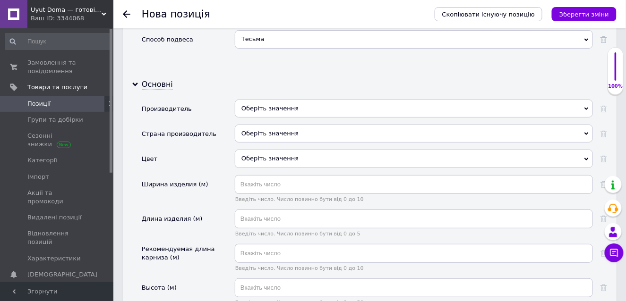
scroll to position [1040, 0]
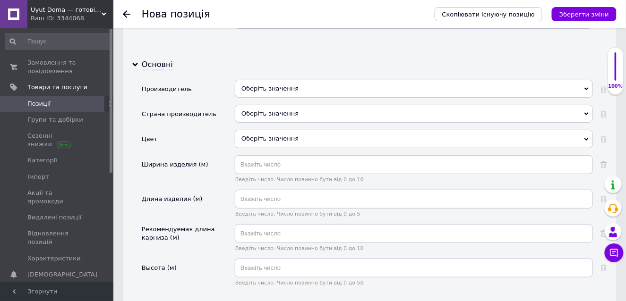
click at [286, 80] on div "Оберіть значення" at bounding box center [414, 89] width 358 height 18
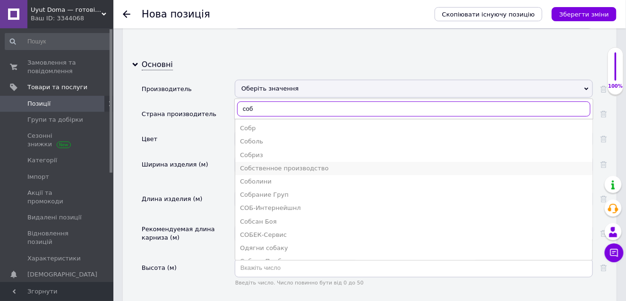
type input "соб"
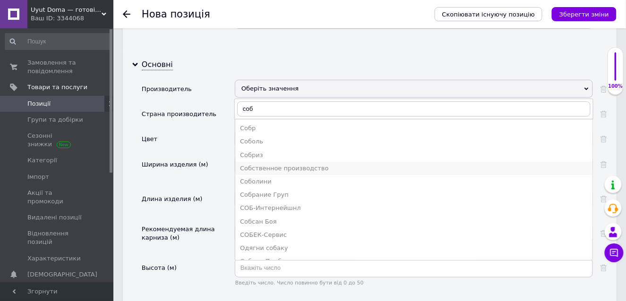
click at [285, 164] on div "Собственное производство" at bounding box center [414, 168] width 348 height 9
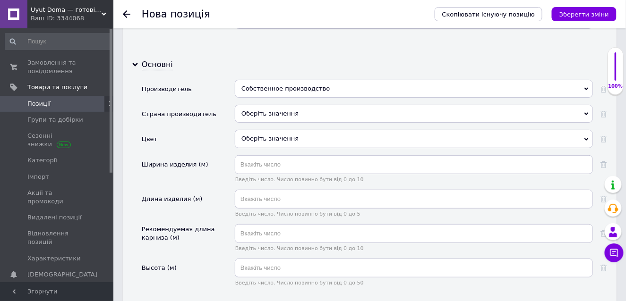
click at [280, 105] on div "Оберіть значення" at bounding box center [414, 114] width 358 height 18
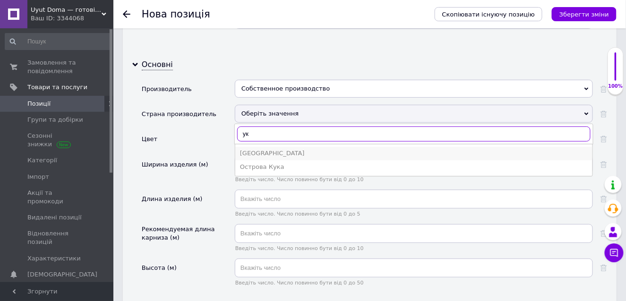
type input "ук"
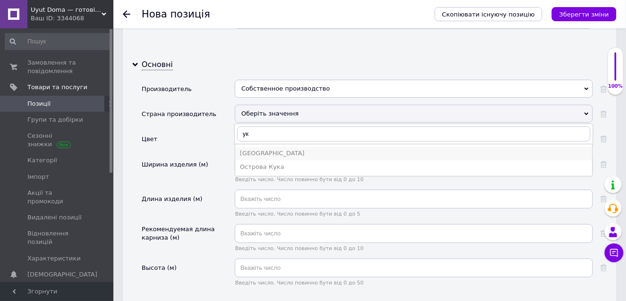
click at [255, 149] on div "[GEOGRAPHIC_DATA]" at bounding box center [414, 153] width 348 height 9
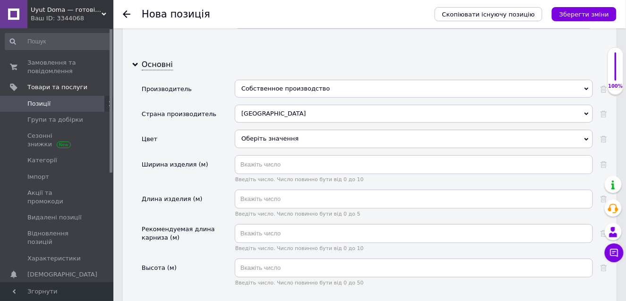
click at [274, 130] on div "Оберіть значення" at bounding box center [414, 139] width 358 height 18
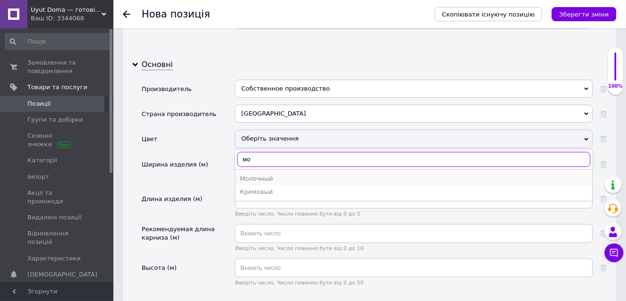
type input "мо"
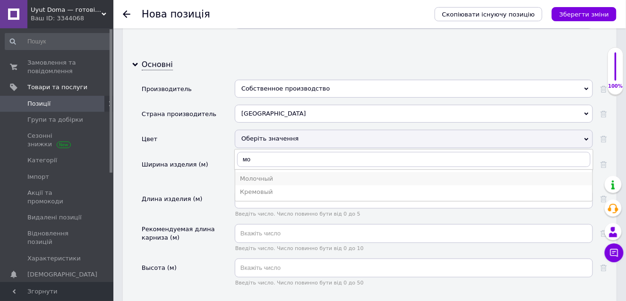
click at [263, 172] on li "Молочный" at bounding box center [413, 178] width 357 height 13
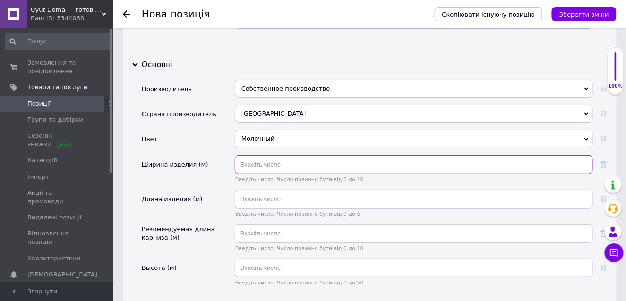
click at [278, 157] on input "text" at bounding box center [414, 164] width 358 height 19
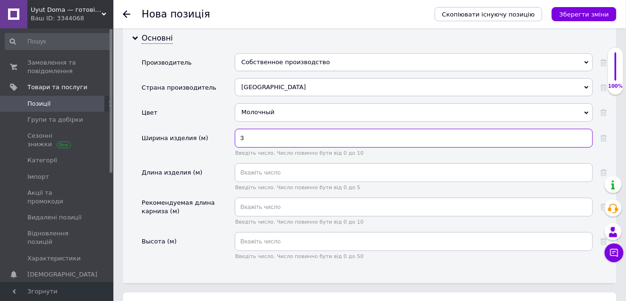
scroll to position [1088, 0]
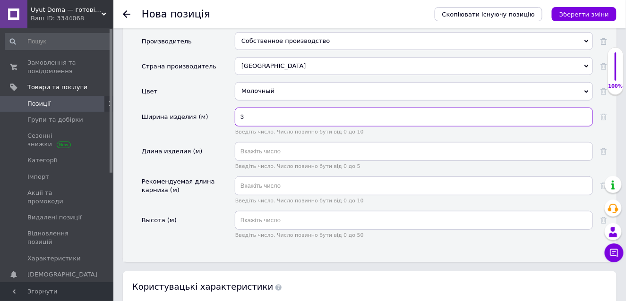
type input "3"
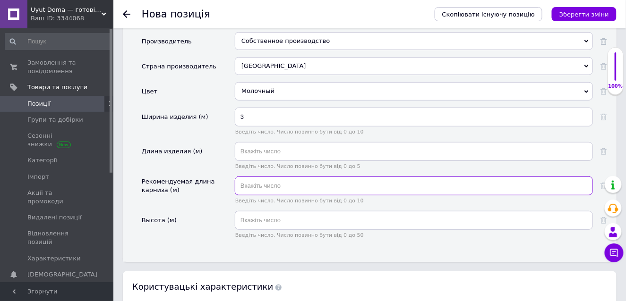
click at [279, 177] on input "text" at bounding box center [414, 186] width 358 height 19
type input "2"
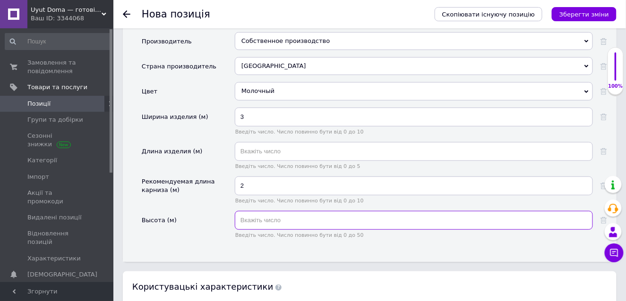
click at [285, 212] on input "text" at bounding box center [414, 220] width 358 height 19
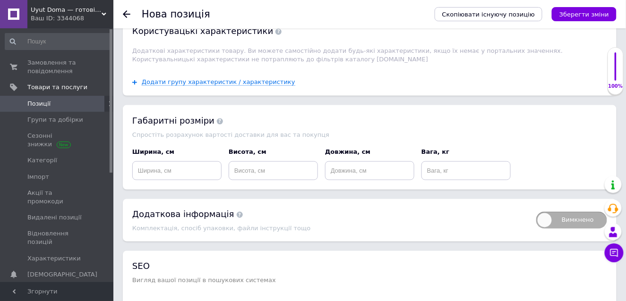
scroll to position [1371, 0]
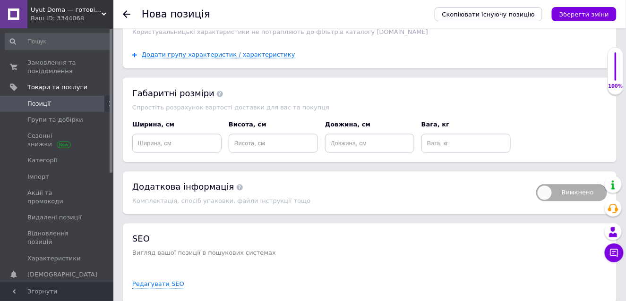
type input "1.8"
click at [163, 135] on input at bounding box center [176, 143] width 89 height 19
type input "25"
click at [258, 134] on input at bounding box center [273, 143] width 89 height 19
type input "25"
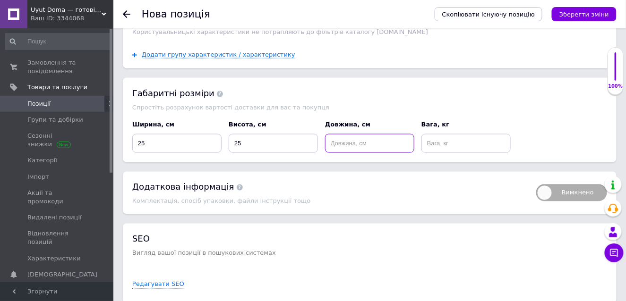
click at [335, 134] on input at bounding box center [369, 143] width 89 height 19
type input "7"
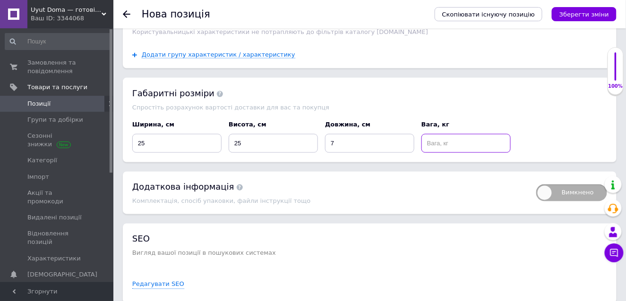
click at [445, 134] on input at bounding box center [465, 143] width 89 height 19
type input "1"
click at [260, 134] on input "25" at bounding box center [273, 143] width 89 height 19
type input "2"
type input "7"
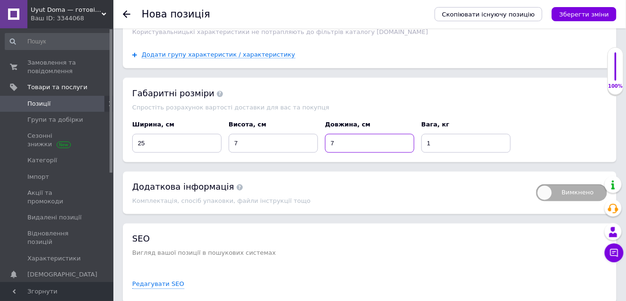
click at [343, 138] on input "7" at bounding box center [369, 143] width 89 height 19
type input "23"
click at [543, 128] on div "Ширина, см 25 Висота, см 7 Довжина, см 23 Вага, кг 1" at bounding box center [370, 136] width 482 height 39
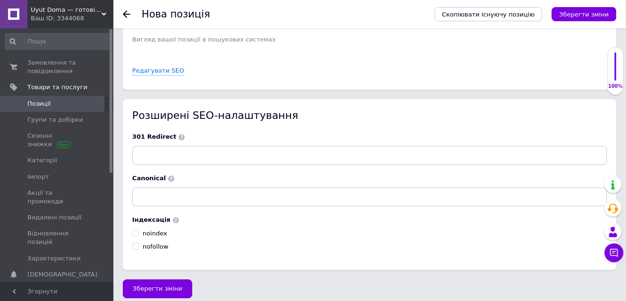
scroll to position [1586, 0]
click at [160, 285] on span "Зберегти зміни" at bounding box center [158, 288] width 50 height 7
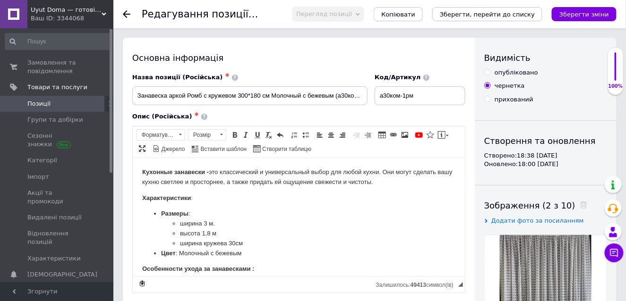
click at [488, 71] on input "опубліковано" at bounding box center [487, 72] width 6 height 6
radio input "true"
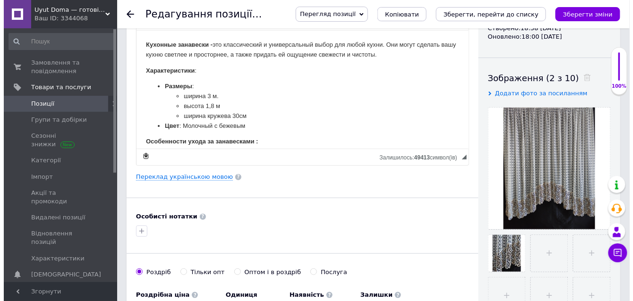
scroll to position [142, 0]
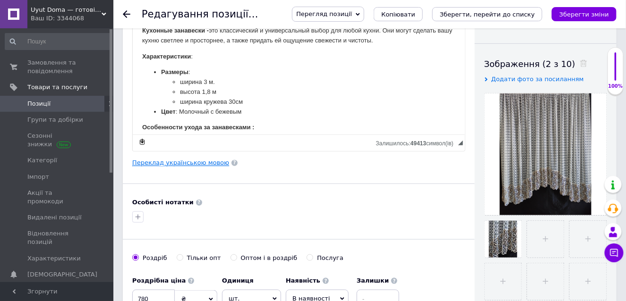
click at [180, 161] on link "Переклад українською мовою" at bounding box center [180, 163] width 97 height 8
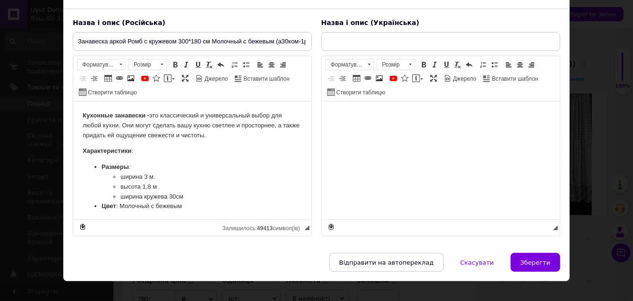
scroll to position [68, 0]
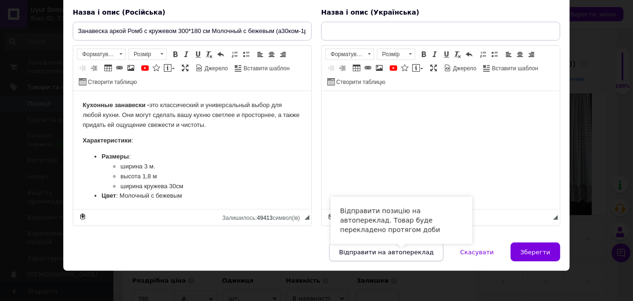
click at [396, 249] on span "Відправити на автопереклад" at bounding box center [386, 252] width 94 height 7
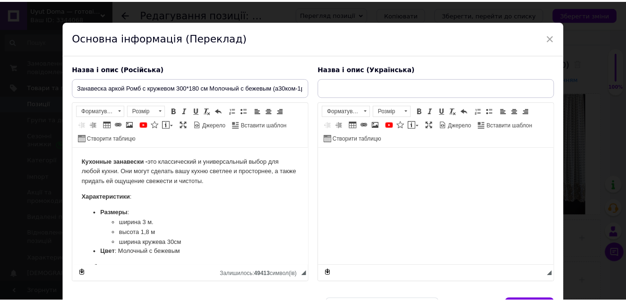
scroll to position [0, 0]
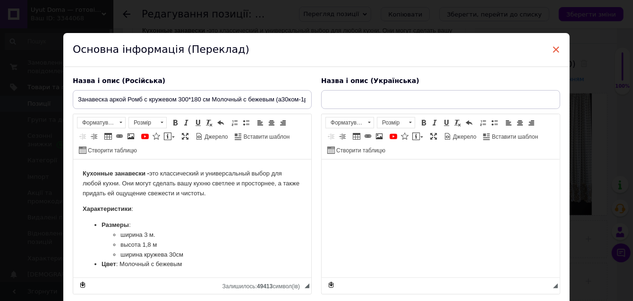
click at [555, 47] on span "×" at bounding box center [556, 50] width 9 height 16
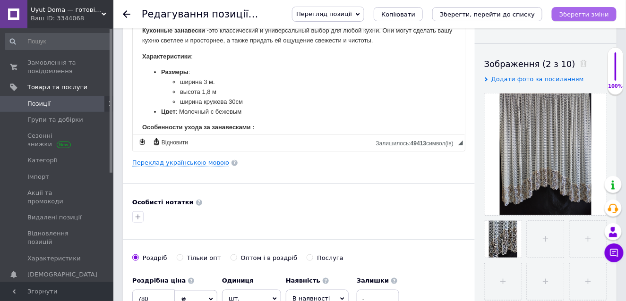
click at [595, 11] on icon "Зберегти зміни" at bounding box center [584, 14] width 50 height 7
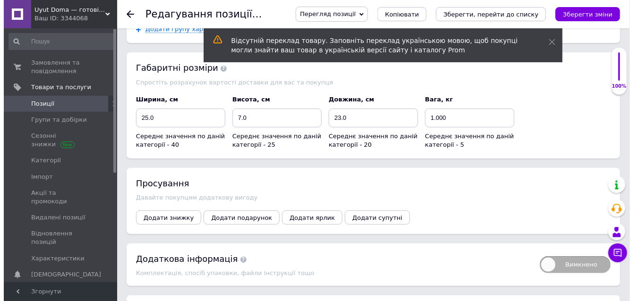
scroll to position [992, 0]
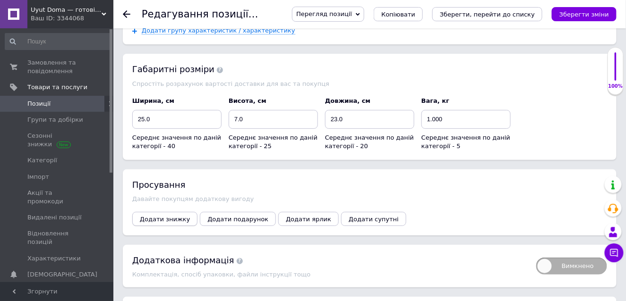
click at [163, 216] on span "Додати знижку" at bounding box center [165, 219] width 50 height 7
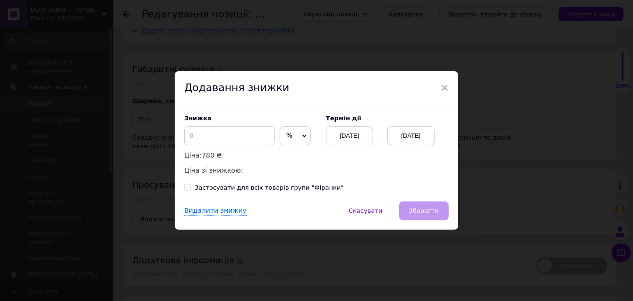
click at [302, 135] on icon at bounding box center [304, 136] width 4 height 4
click at [282, 154] on li "₴" at bounding box center [295, 155] width 30 height 13
click at [210, 136] on input at bounding box center [229, 136] width 91 height 19
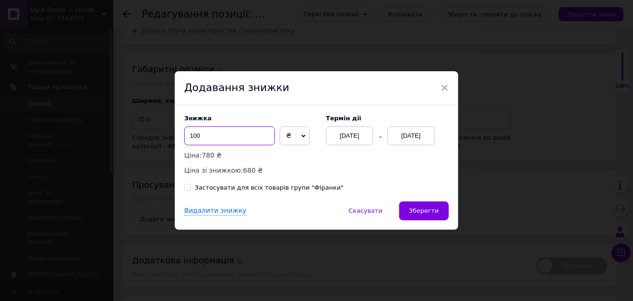
type input "100"
click at [407, 133] on div "[DATE]" at bounding box center [410, 136] width 47 height 19
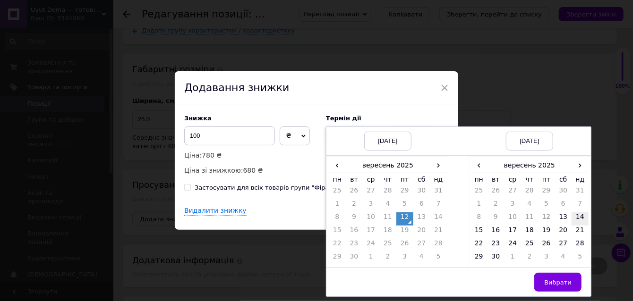
click at [577, 216] on td "14" at bounding box center [580, 219] width 17 height 13
click at [559, 279] on span "Вибрати" at bounding box center [557, 282] width 27 height 7
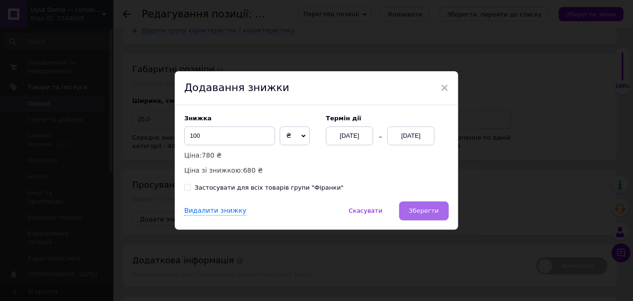
click at [426, 208] on span "Зберегти" at bounding box center [424, 210] width 30 height 7
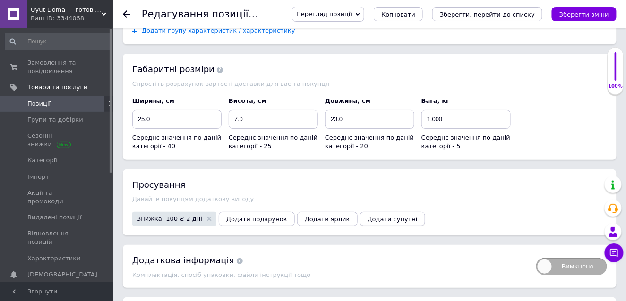
click at [368, 216] on span "Додати супутні" at bounding box center [393, 219] width 50 height 7
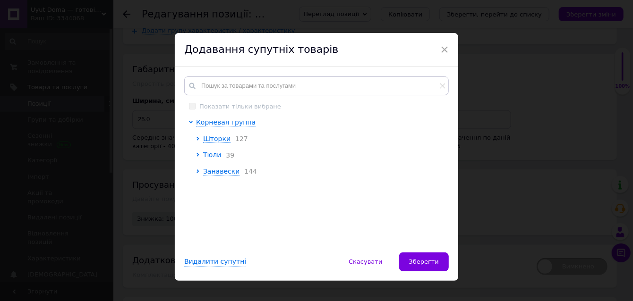
click at [210, 156] on span "Тюли" at bounding box center [212, 155] width 18 height 8
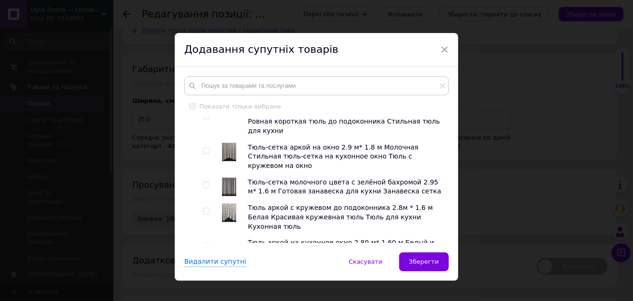
scroll to position [967, 0]
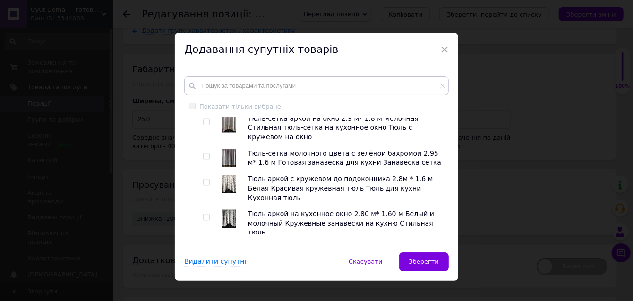
checkbox input "true"
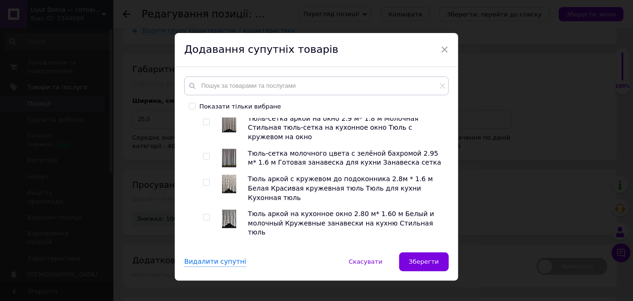
checkbox input "true"
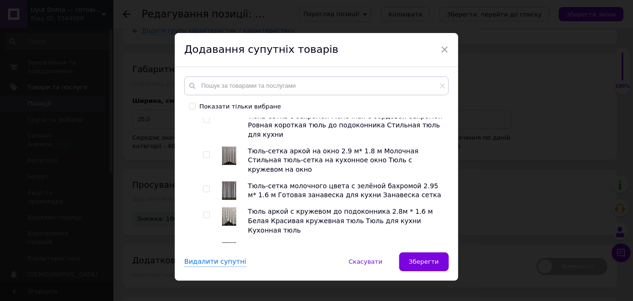
scroll to position [920, 0]
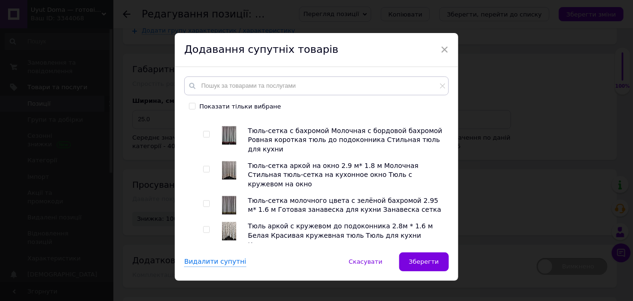
checkbox input "true"
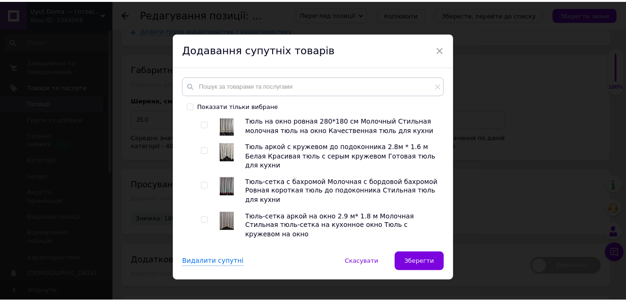
scroll to position [825, 0]
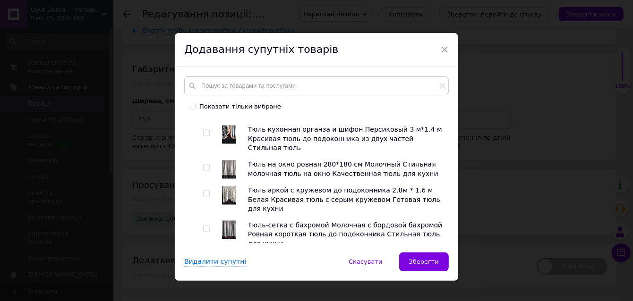
checkbox input "true"
click at [424, 260] on span "Зберегти" at bounding box center [424, 261] width 30 height 7
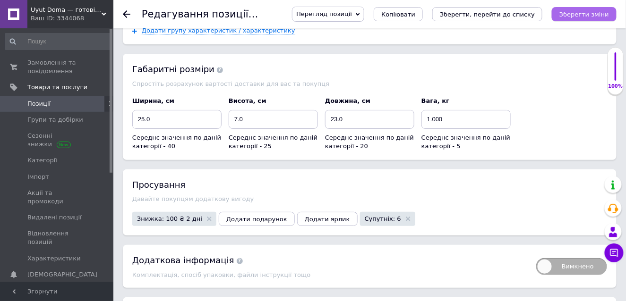
click at [578, 11] on icon "Зберегти зміни" at bounding box center [584, 14] width 50 height 7
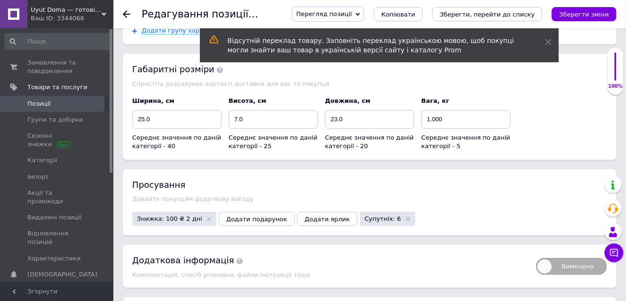
click at [58, 100] on span "Позиції" at bounding box center [57, 104] width 60 height 9
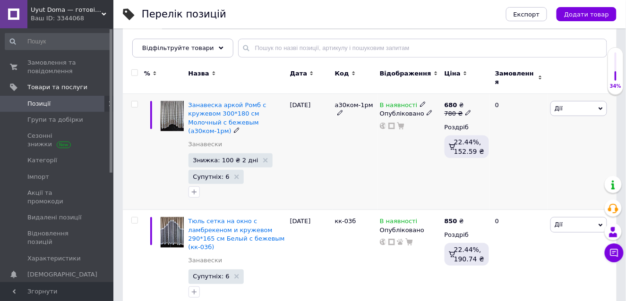
scroll to position [47, 0]
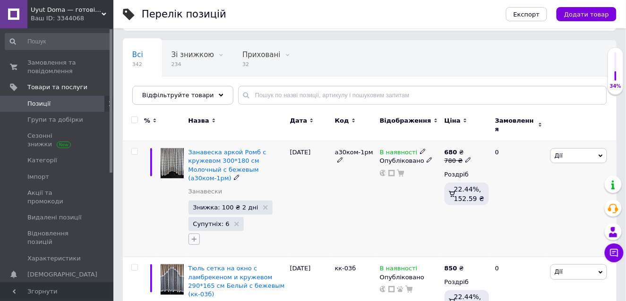
click at [194, 237] on icon "button" at bounding box center [193, 239] width 5 height 5
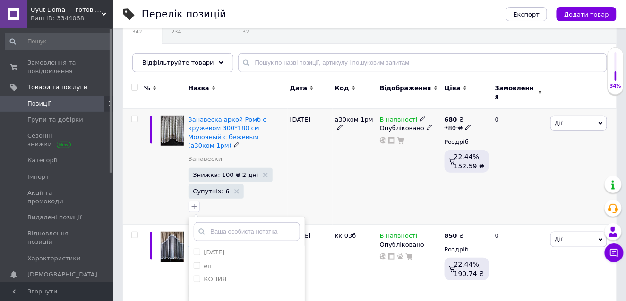
scroll to position [94, 0]
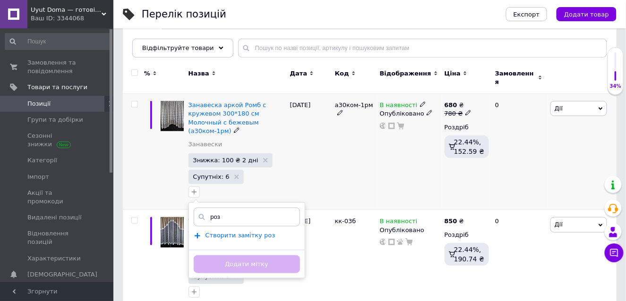
type input "роз"
click at [241, 232] on span "Створити замiтку роз" at bounding box center [240, 236] width 70 height 8
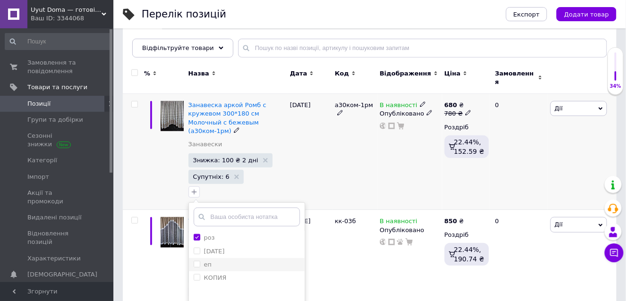
scroll to position [189, 0]
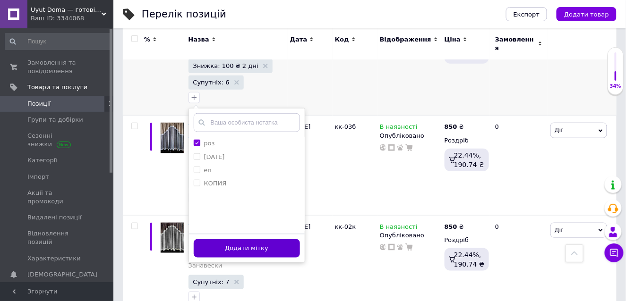
click at [232, 240] on button "Додати мітку" at bounding box center [247, 249] width 106 height 18
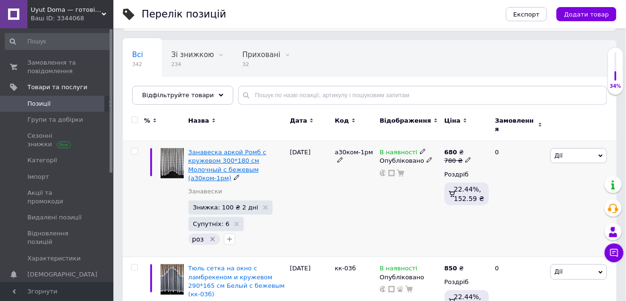
scroll to position [0, 0]
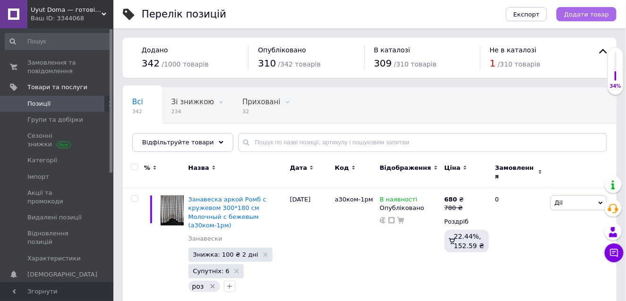
click at [594, 11] on span "Додати товар" at bounding box center [586, 14] width 45 height 7
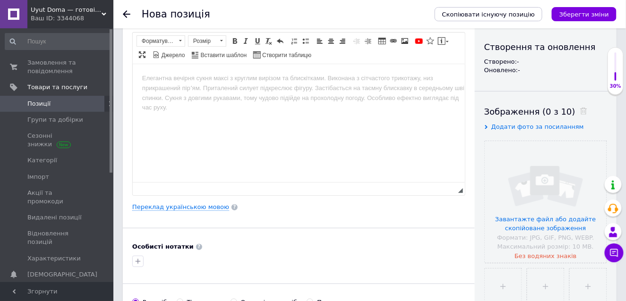
scroll to position [94, 0]
click at [539, 214] on input "file" at bounding box center [546, 202] width 122 height 122
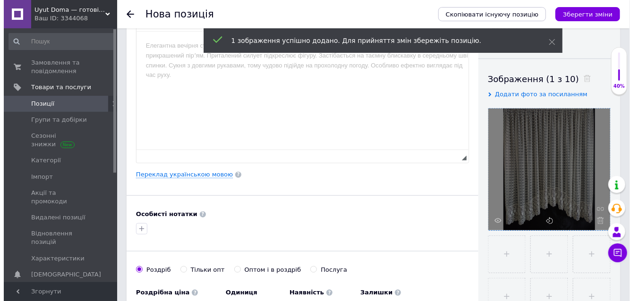
scroll to position [142, 0]
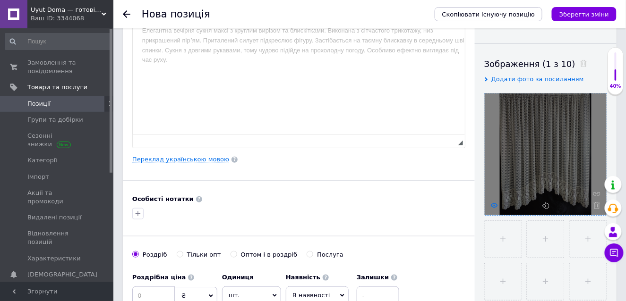
click at [495, 204] on icon at bounding box center [494, 205] width 7 height 7
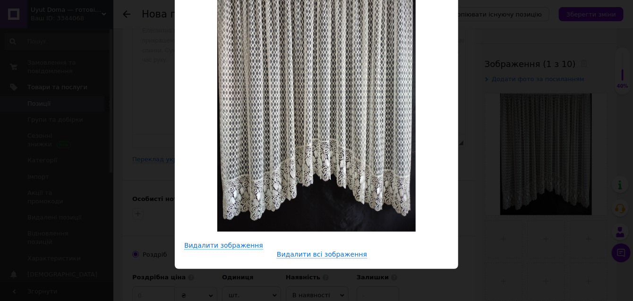
scroll to position [0, 0]
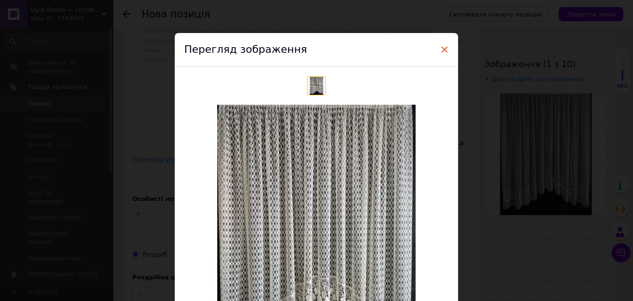
click at [444, 47] on span "×" at bounding box center [444, 50] width 9 height 16
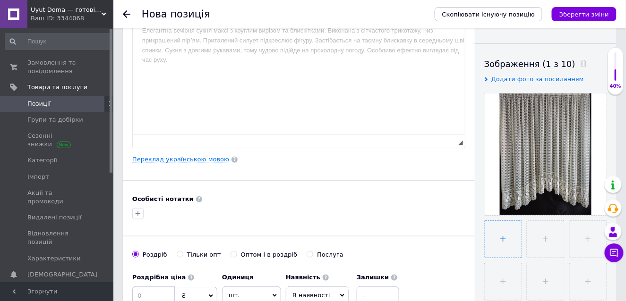
click at [501, 235] on input "file" at bounding box center [503, 239] width 37 height 37
type input "C:\fakepath\IMG_20250804_104337.jpg"
click at [488, 247] on icon at bounding box center [490, 250] width 7 height 7
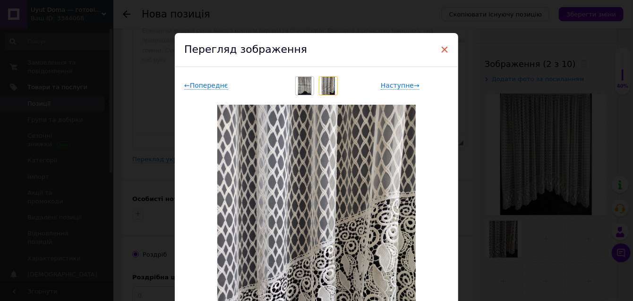
click at [443, 48] on span "×" at bounding box center [444, 50] width 9 height 16
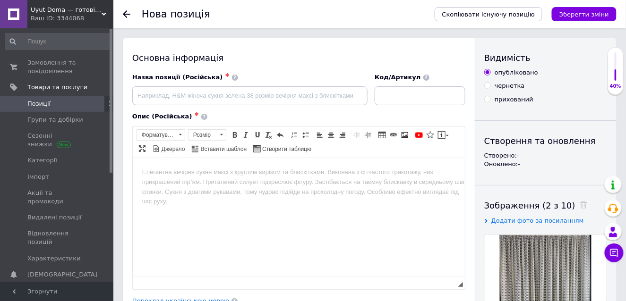
click at [488, 86] on input "чернетка" at bounding box center [487, 85] width 6 height 6
radio input "true"
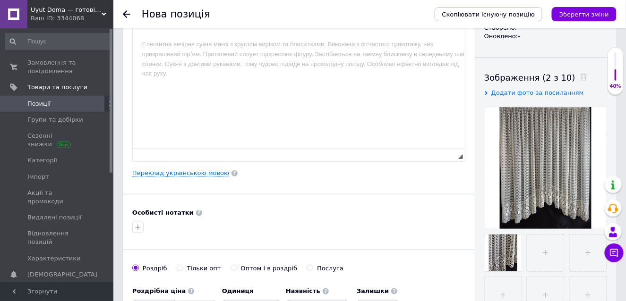
scroll to position [189, 0]
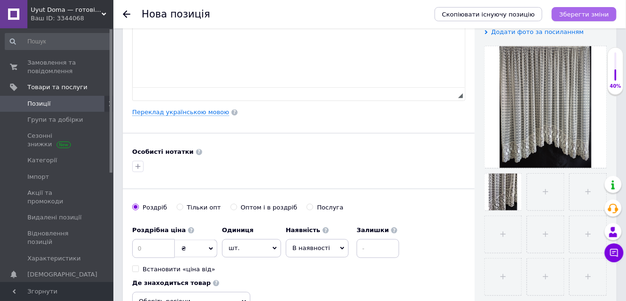
click at [589, 11] on icon "Зберегти зміни" at bounding box center [584, 14] width 50 height 7
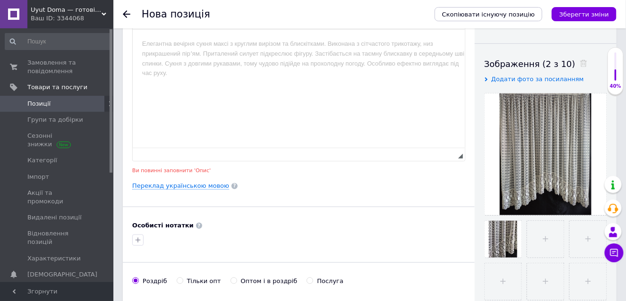
scroll to position [0, 0]
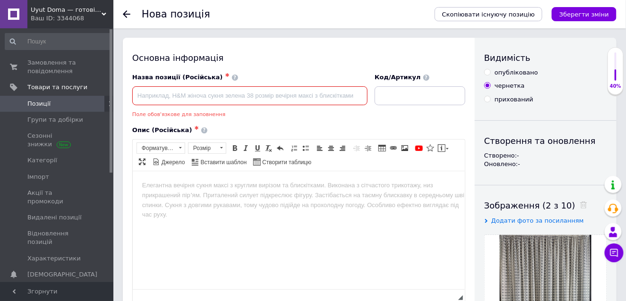
click at [150, 93] on input at bounding box center [249, 95] width 235 height 19
paste input "Занавеска аркой Ромб с кружевом 300*180 см Молочный с бордовым (а30бор-1рм)"
click at [351, 95] on input "Занавеска аркой Ромб с кружевом 300*180 см Молочный с бордовым (а30бор-1рм)" at bounding box center [249, 95] width 235 height 19
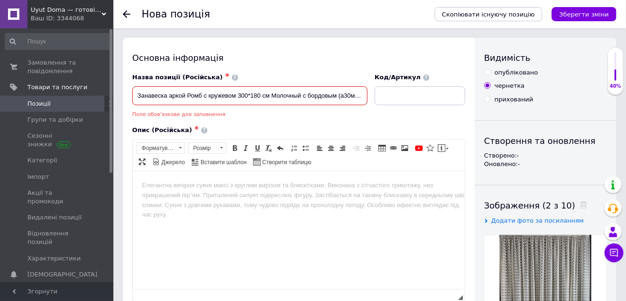
click at [338, 94] on input "Занавеска аркой Ромб с кружевом 300*180 см Молочный с бордовым (а30м-1рм)" at bounding box center [249, 95] width 235 height 19
click at [305, 94] on input "Занавеска аркой Ромб с кружевом 300*180 см Молочный с бордовым (а30м-1рм)" at bounding box center [249, 95] width 235 height 19
click at [336, 96] on input "Занавеска аркой Ромб с кружевом 300*180 см Молочный с бордовым (а30м-1рм)" at bounding box center [249, 95] width 235 height 19
click at [325, 95] on input "Занавеска аркой Ромб с кружевом 300*180 см Молочный (а30м-1рм)" at bounding box center [249, 95] width 235 height 19
type input "Занавеска аркой Ромб с кружевом 300*180 см Молочный (а30м-1рм)"
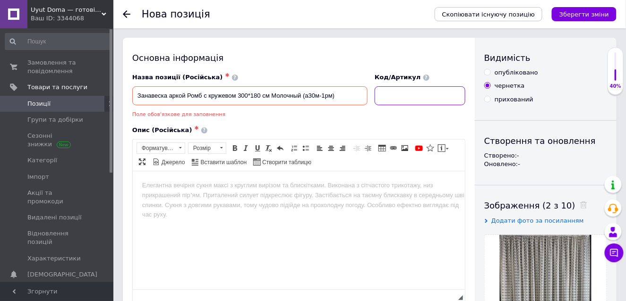
click at [394, 93] on input at bounding box center [420, 95] width 91 height 19
drag, startPoint x: 304, startPoint y: 95, endPoint x: 331, endPoint y: 95, distance: 26.9
click at [331, 95] on input "Занавеска аркой Ромб с кружевом 300*180 см Молочный (а30м-1рм)" at bounding box center [249, 95] width 235 height 19
click at [400, 95] on input at bounding box center [420, 95] width 91 height 19
paste input "а30м-1рм"
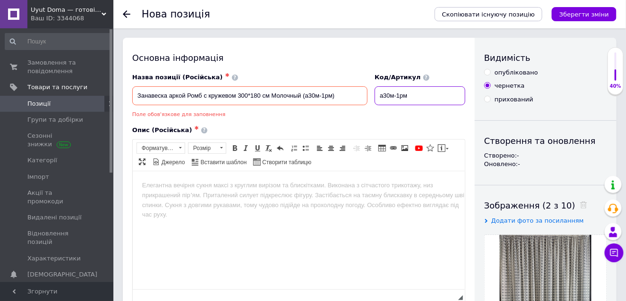
type input "а30м-1рм"
click at [140, 186] on html at bounding box center [298, 185] width 332 height 29
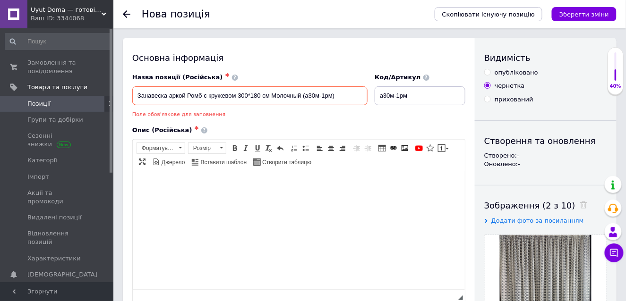
click at [150, 197] on html at bounding box center [298, 185] width 332 height 29
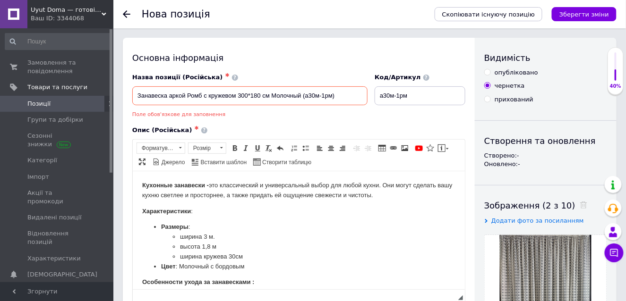
scroll to position [42, 0]
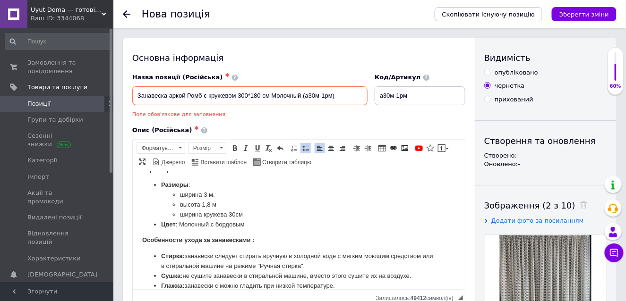
click at [248, 224] on li "Цвет : Молочный с бордовым" at bounding box center [298, 225] width 275 height 10
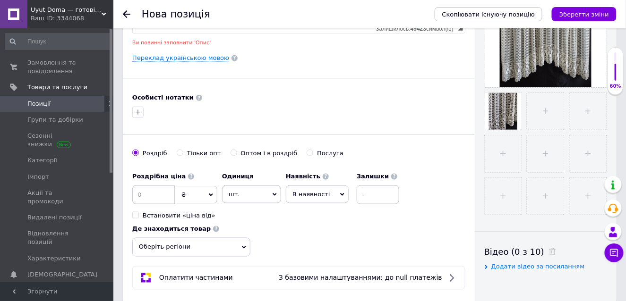
scroll to position [283, 0]
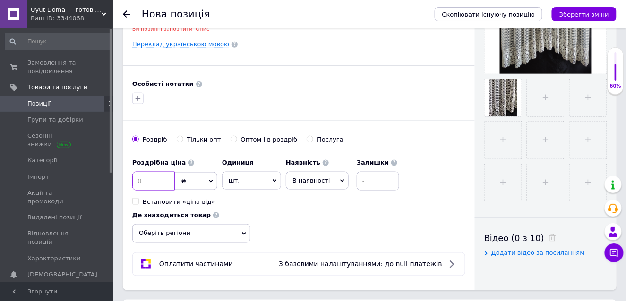
click at [141, 177] on input at bounding box center [153, 181] width 43 height 19
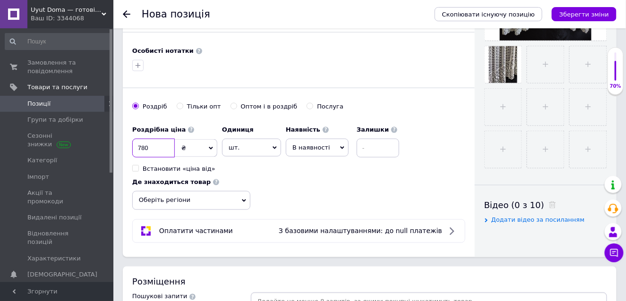
scroll to position [331, 0]
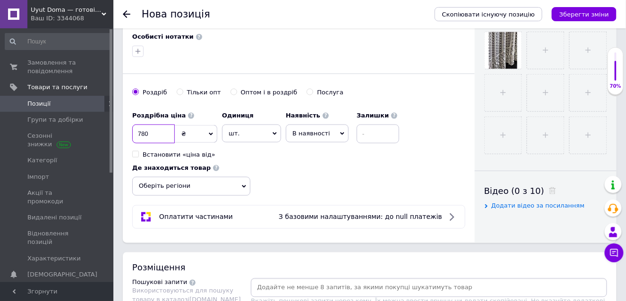
type input "780"
click at [242, 185] on icon at bounding box center [244, 187] width 4 height 4
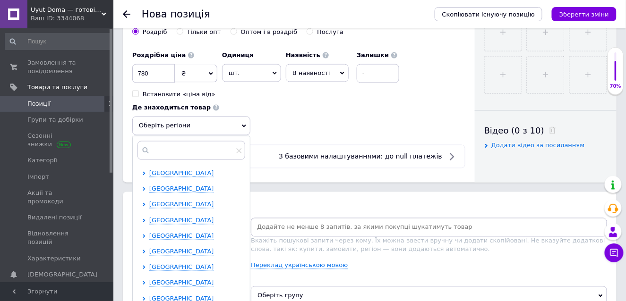
scroll to position [425, 0]
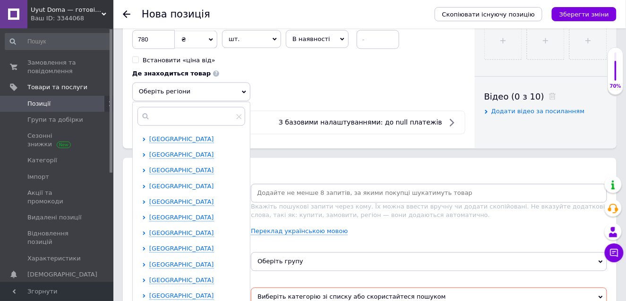
click at [153, 183] on span "[GEOGRAPHIC_DATA]" at bounding box center [181, 186] width 65 height 7
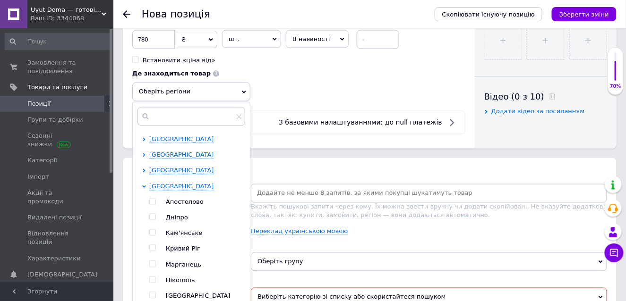
scroll to position [47, 0]
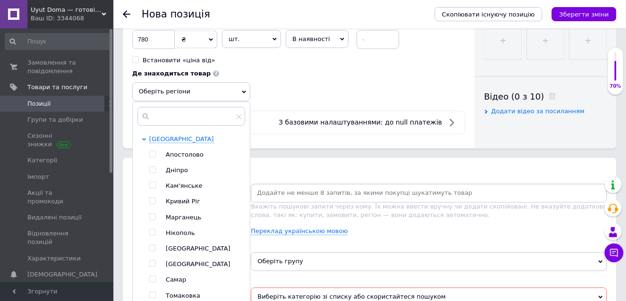
click at [151, 167] on input "checkbox" at bounding box center [152, 170] width 6 height 6
checkbox input "true"
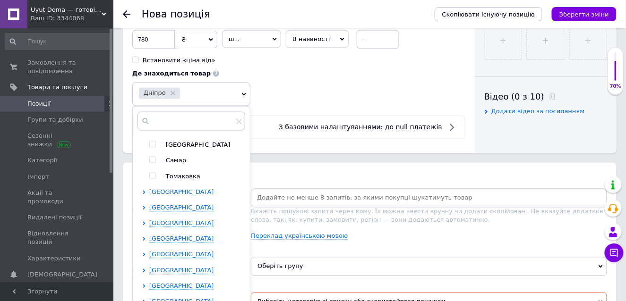
scroll to position [189, 0]
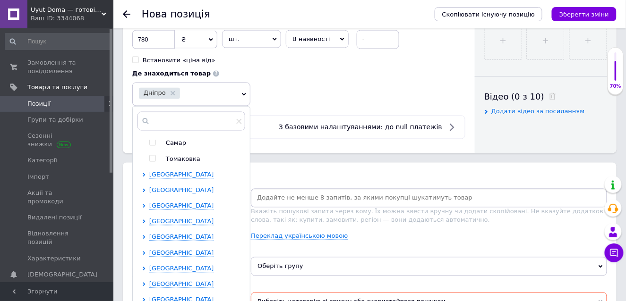
click at [145, 189] on icon at bounding box center [144, 191] width 4 height 4
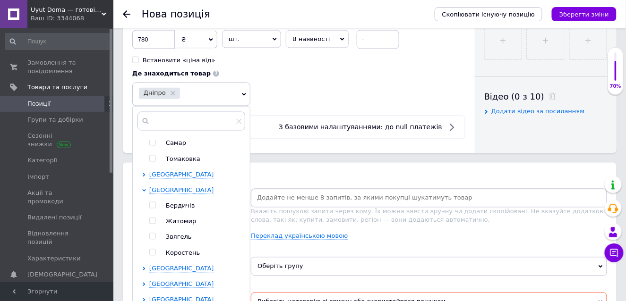
click at [151, 218] on input "checkbox" at bounding box center [152, 221] width 6 height 6
checkbox input "true"
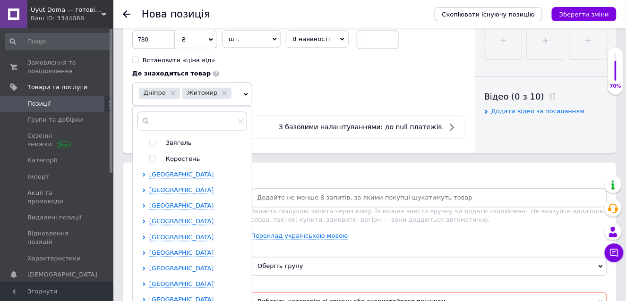
scroll to position [283, 0]
click at [171, 171] on span "[GEOGRAPHIC_DATA]" at bounding box center [181, 174] width 65 height 7
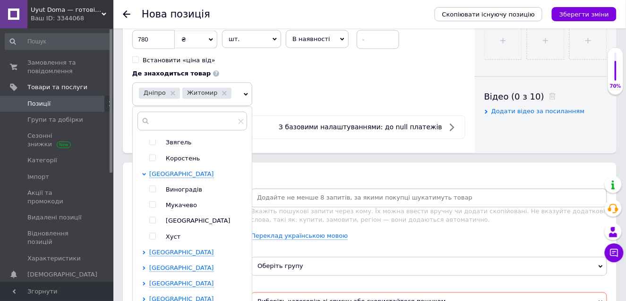
click at [152, 218] on input "checkbox" at bounding box center [152, 221] width 6 height 6
checkbox input "true"
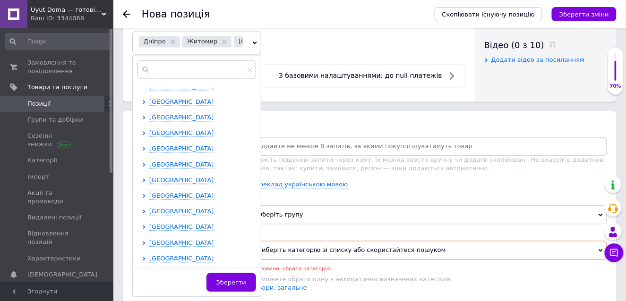
scroll to position [614, 0]
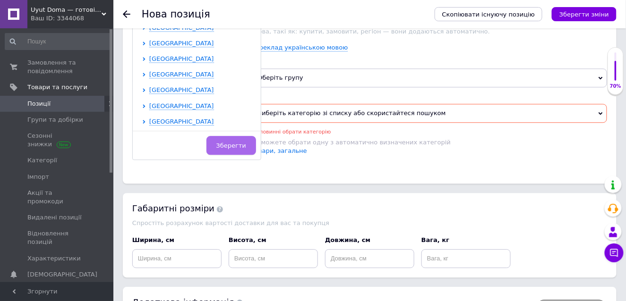
click at [243, 143] on span "Зберегти" at bounding box center [231, 145] width 30 height 7
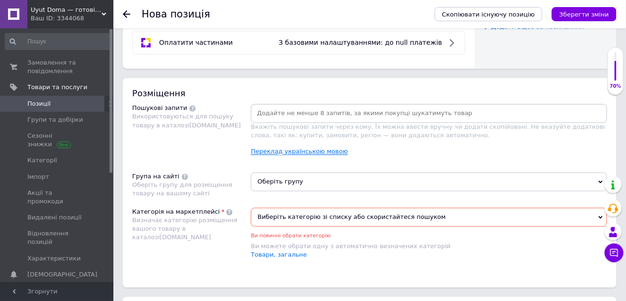
scroll to position [520, 0]
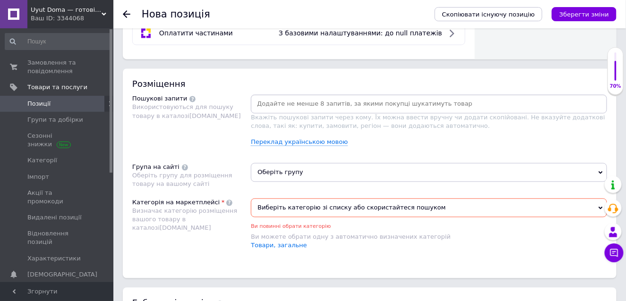
click at [386, 170] on span "Оберіть групу" at bounding box center [429, 172] width 356 height 19
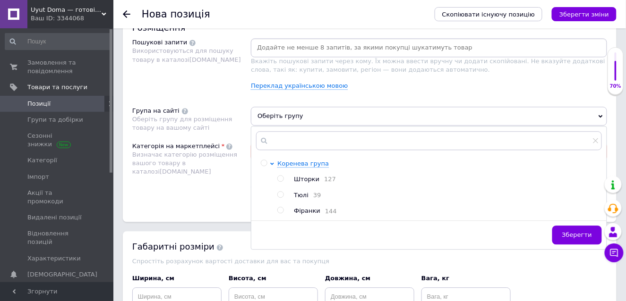
scroll to position [614, 0]
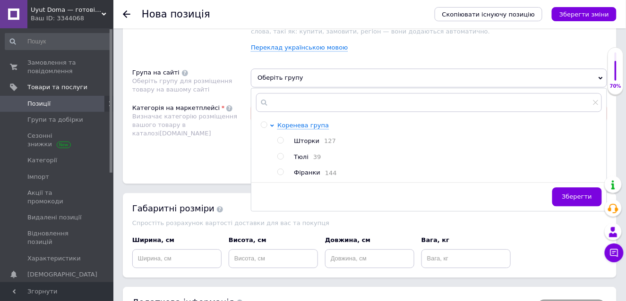
click at [281, 171] on input "radio" at bounding box center [280, 172] width 6 height 6
radio input "true"
click at [582, 195] on span "Зберегти" at bounding box center [577, 196] width 30 height 7
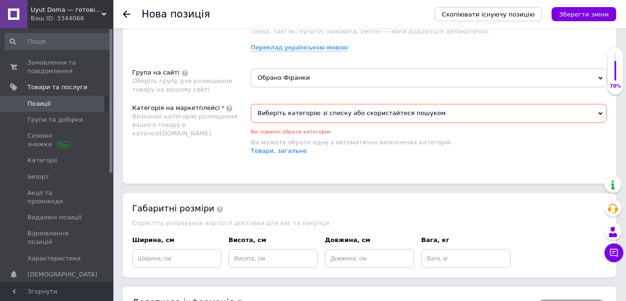
click at [348, 110] on span "Виберіть категорію зі списку або скористайтеся пошуком" at bounding box center [429, 113] width 356 height 19
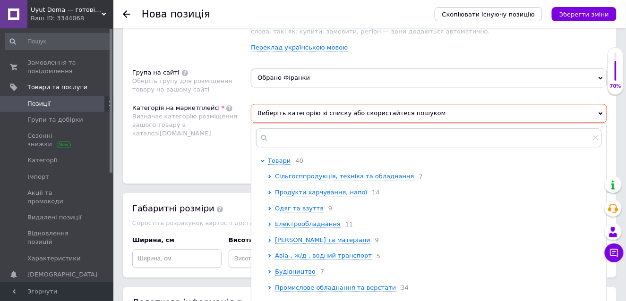
click at [462, 108] on span "Виберіть категорію зі списку або скористайтеся пошуком" at bounding box center [429, 113] width 356 height 19
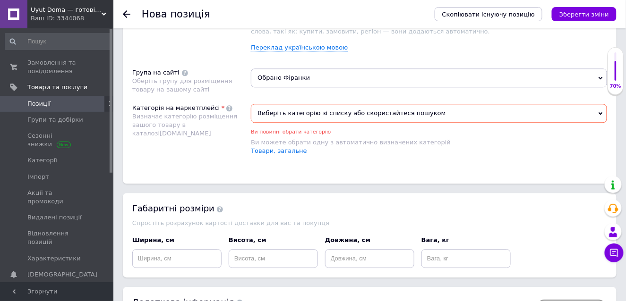
click at [463, 106] on span "Виберіть категорію зі списку або скористайтеся пошуком" at bounding box center [429, 113] width 356 height 19
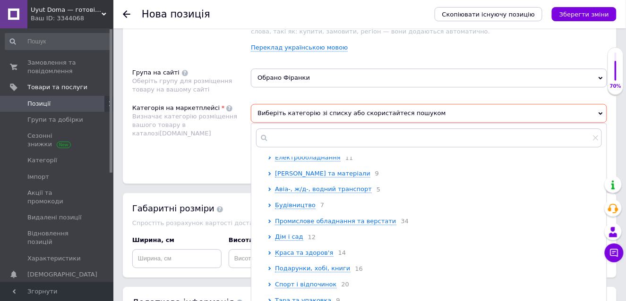
scroll to position [94, 0]
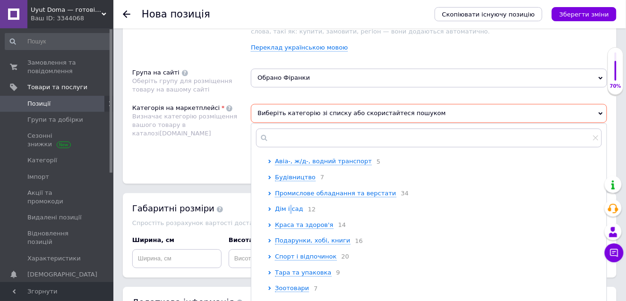
click at [289, 212] on span "Дім і сад" at bounding box center [289, 208] width 28 height 7
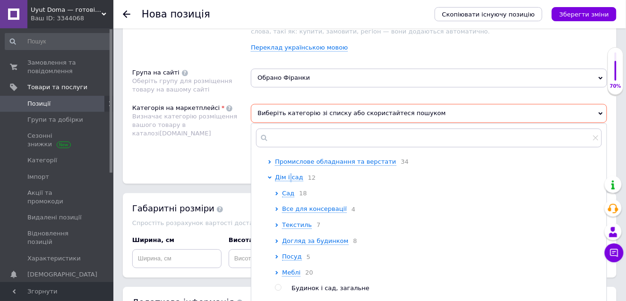
scroll to position [189, 0]
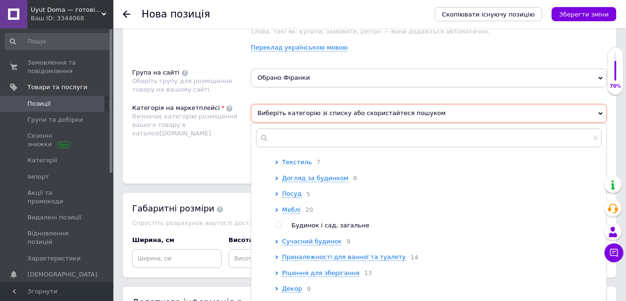
click at [306, 166] on span "Текстиль" at bounding box center [297, 162] width 30 height 7
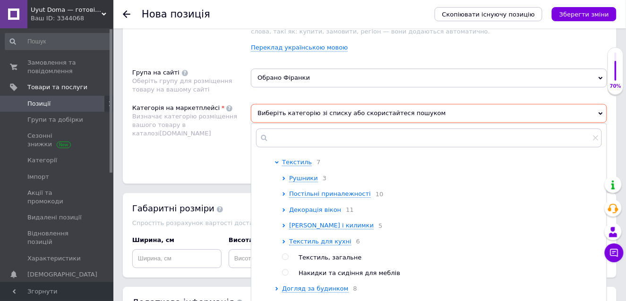
click at [327, 214] on span "Декорація вікон" at bounding box center [315, 209] width 52 height 7
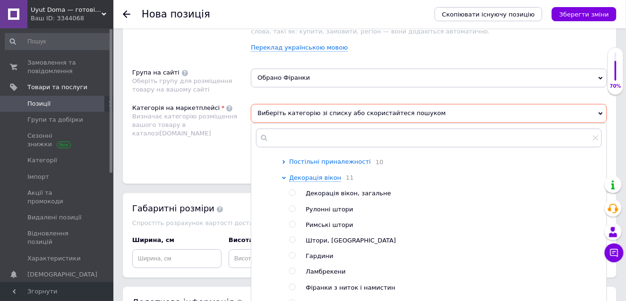
scroll to position [283, 0]
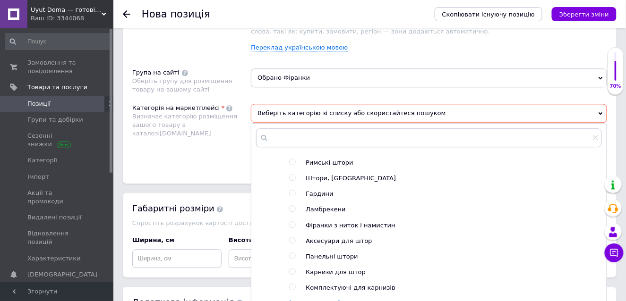
click at [292, 197] on input "radio" at bounding box center [292, 193] width 6 height 6
radio input "true"
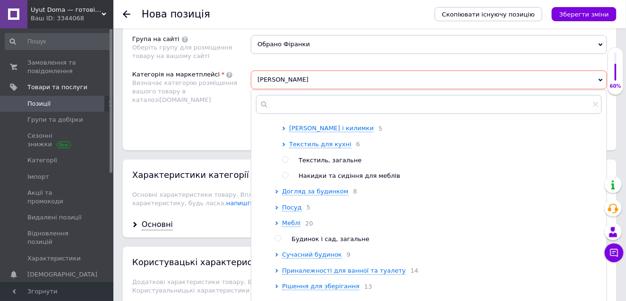
scroll to position [709, 0]
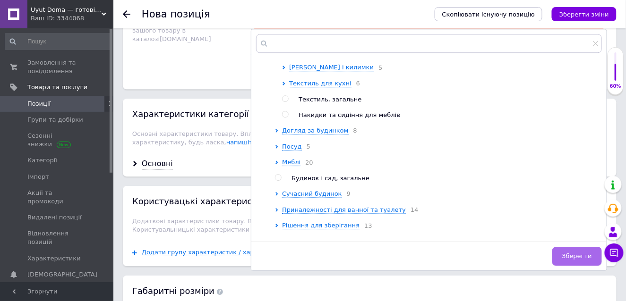
click at [574, 256] on span "Зберегти" at bounding box center [577, 256] width 30 height 7
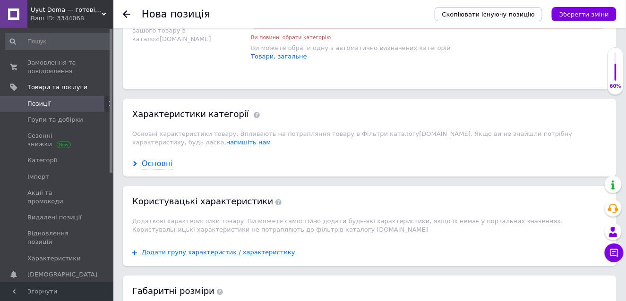
click at [158, 161] on div "Основні" at bounding box center [157, 164] width 31 height 11
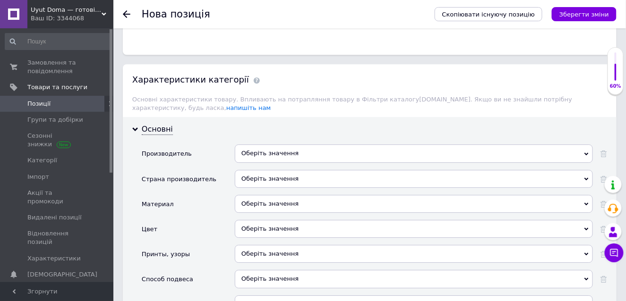
scroll to position [756, 0]
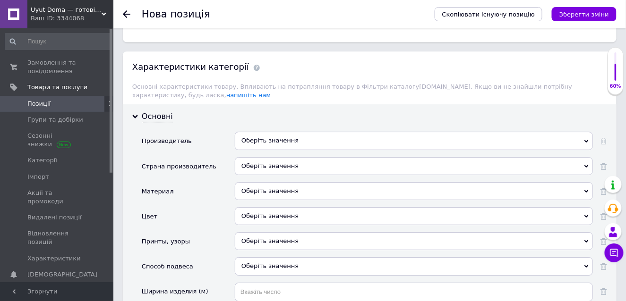
click at [291, 136] on div "Оберіть значення" at bounding box center [414, 141] width 358 height 18
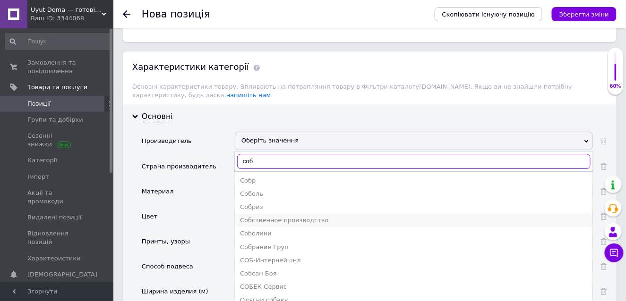
type input "соб"
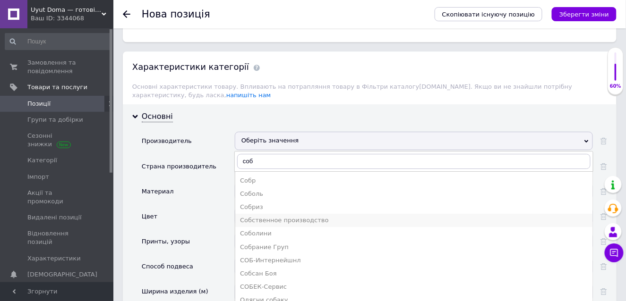
click at [275, 216] on div "Собственное производство" at bounding box center [414, 220] width 348 height 9
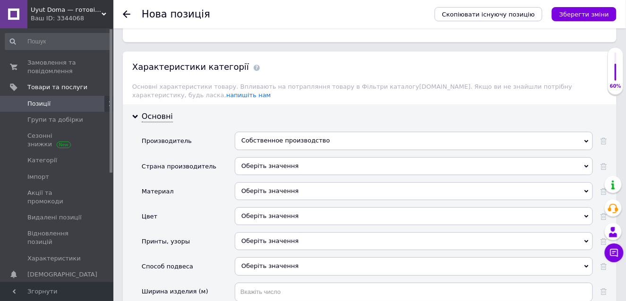
click at [295, 161] on div "Оберіть значення" at bounding box center [414, 166] width 358 height 18
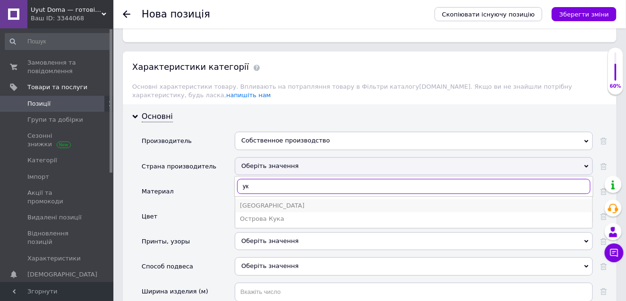
type input "ук"
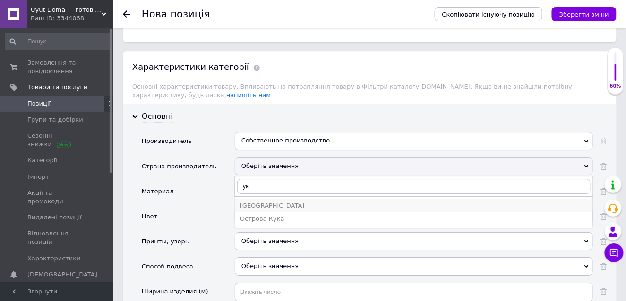
click at [255, 199] on li "[GEOGRAPHIC_DATA]" at bounding box center [413, 205] width 357 height 13
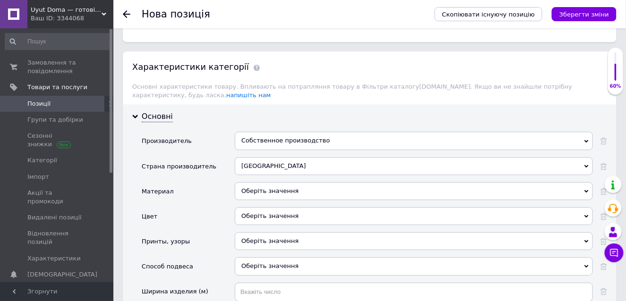
scroll to position [803, 0]
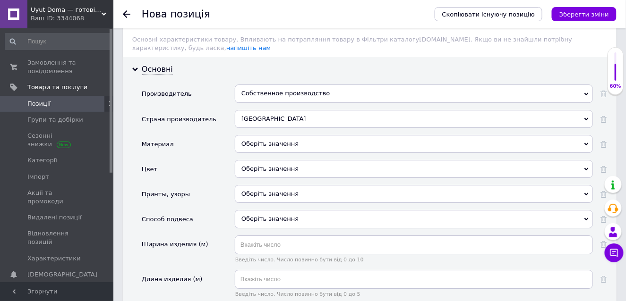
click at [293, 138] on div "Оберіть значення" at bounding box center [414, 144] width 358 height 18
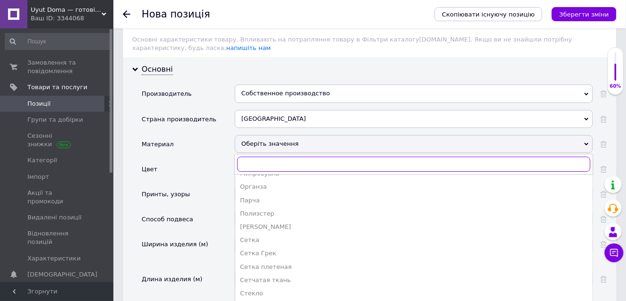
scroll to position [283, 0]
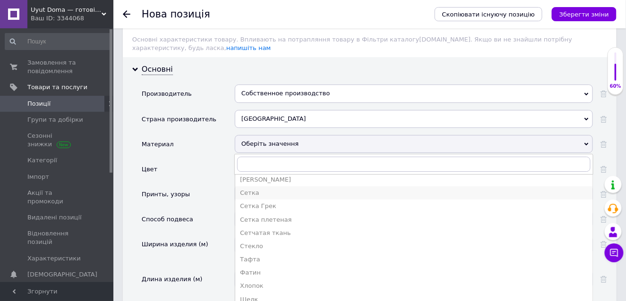
click at [250, 189] on div "Сетка" at bounding box center [414, 193] width 348 height 9
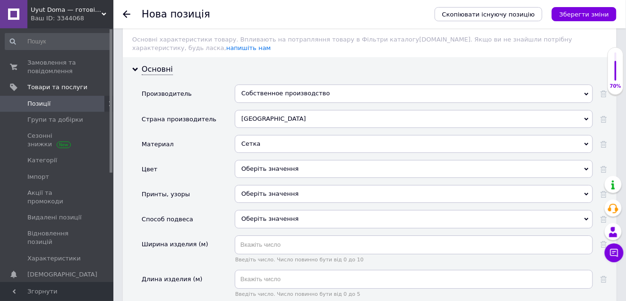
click at [292, 164] on div "Оберіть значення" at bounding box center [414, 169] width 358 height 18
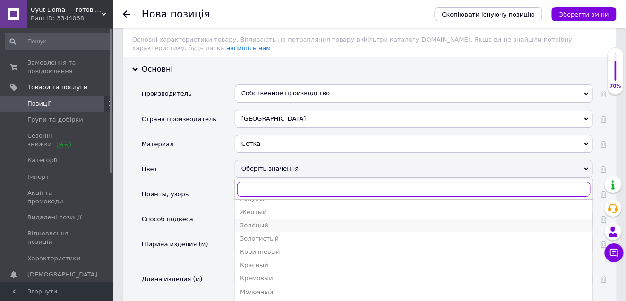
scroll to position [94, 0]
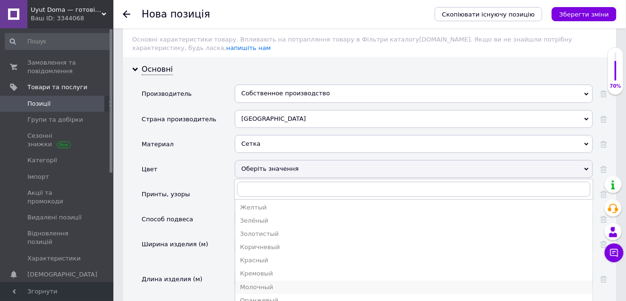
click at [265, 283] on div "Молочный" at bounding box center [414, 287] width 348 height 9
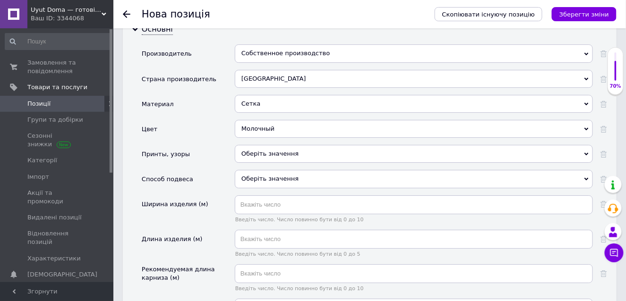
scroll to position [850, 0]
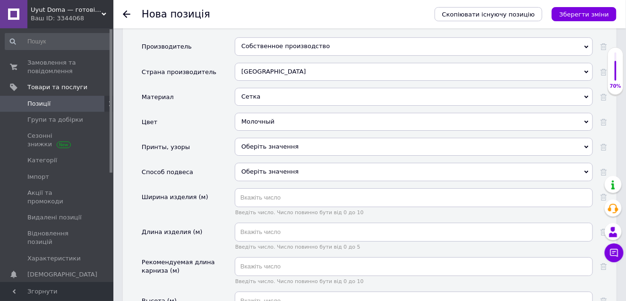
click at [291, 142] on div "Оберіть значення" at bounding box center [414, 147] width 358 height 18
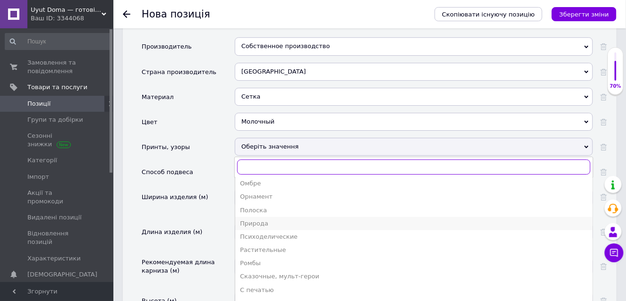
scroll to position [283, 0]
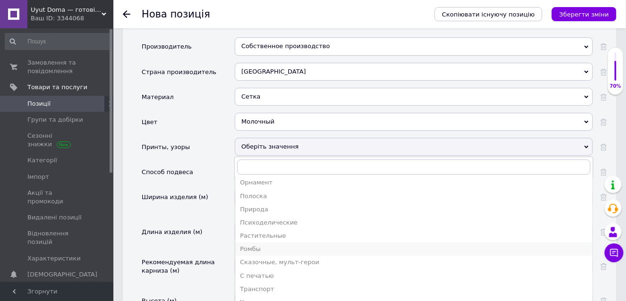
click at [250, 245] on div "Ромбы" at bounding box center [414, 249] width 348 height 9
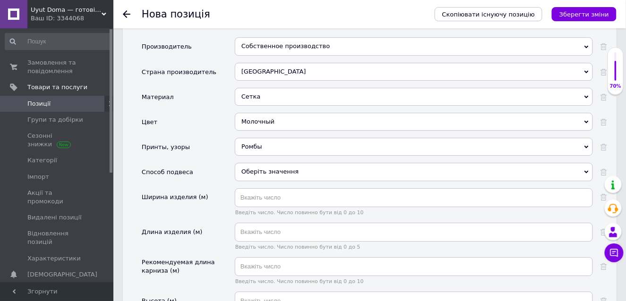
click at [276, 167] on div "Оберіть значення" at bounding box center [414, 172] width 358 height 18
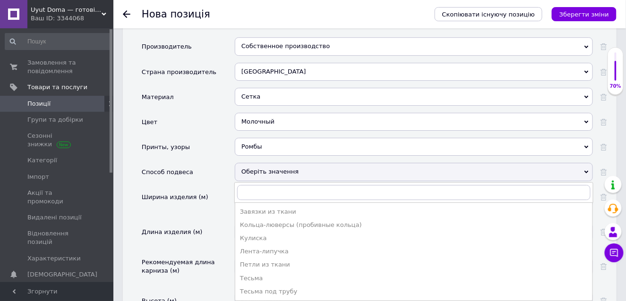
click at [256, 272] on li "Тесьма" at bounding box center [413, 278] width 357 height 13
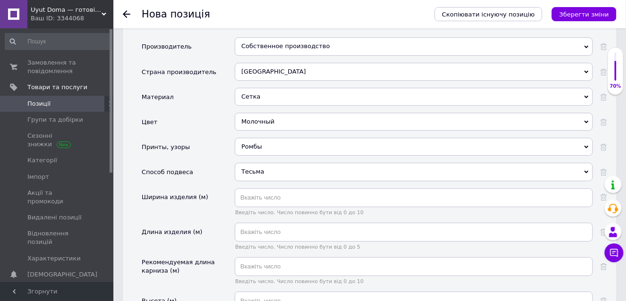
scroll to position [898, 0]
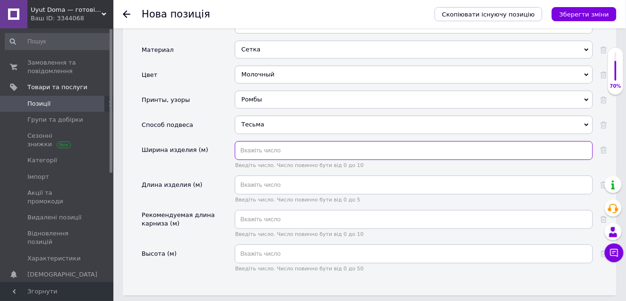
click at [287, 146] on input "text" at bounding box center [414, 150] width 358 height 19
type input "3"
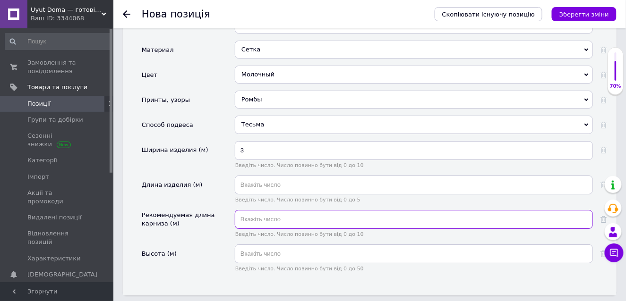
click at [282, 214] on input "text" at bounding box center [414, 219] width 358 height 19
type input "2"
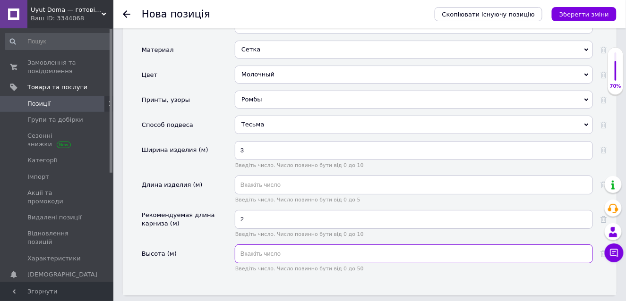
click at [273, 249] on input "text" at bounding box center [414, 254] width 358 height 19
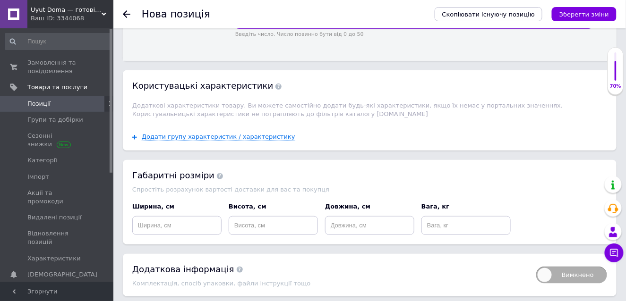
scroll to position [1134, 0]
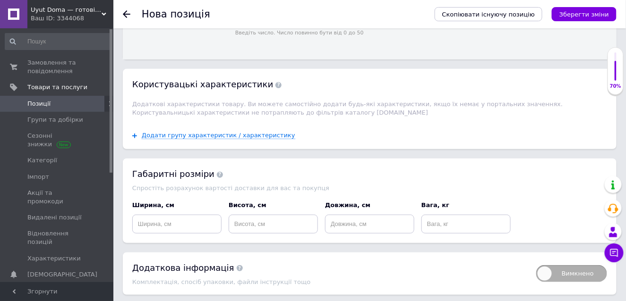
type input "1.8"
click at [158, 222] on input at bounding box center [176, 224] width 89 height 19
type input "28"
click at [247, 217] on input at bounding box center [273, 224] width 89 height 19
type input "7"
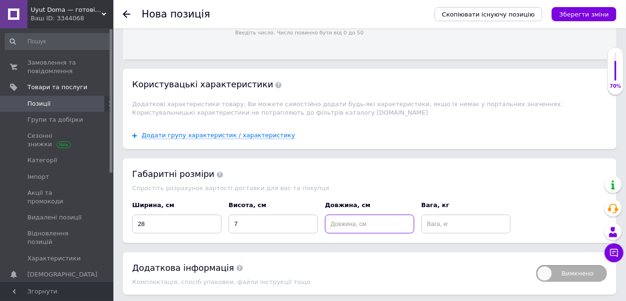
click at [353, 221] on input at bounding box center [369, 224] width 89 height 19
type input "22"
click at [456, 217] on input at bounding box center [465, 224] width 89 height 19
click at [161, 222] on input "28" at bounding box center [176, 224] width 89 height 19
type input "25"
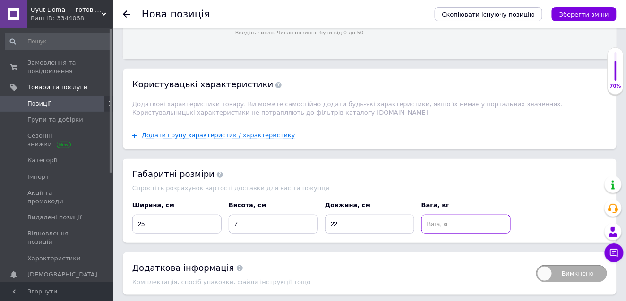
click at [439, 220] on input at bounding box center [465, 224] width 89 height 19
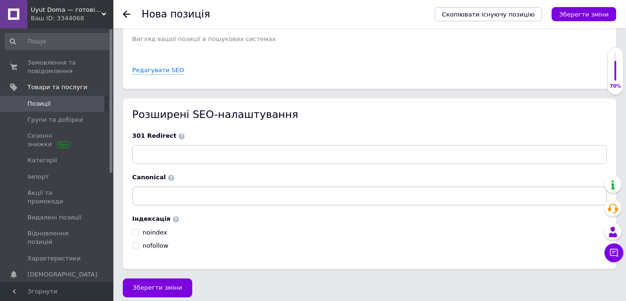
scroll to position [1432, 0]
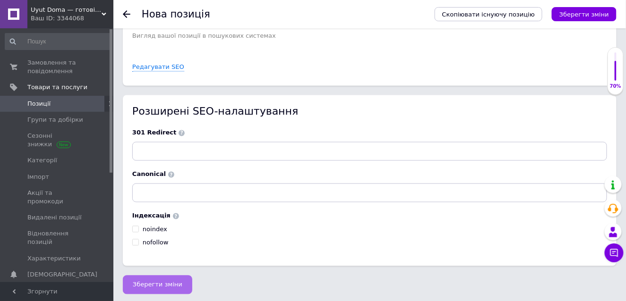
type input "1"
click at [157, 282] on span "Зберегти зміни" at bounding box center [158, 285] width 50 height 7
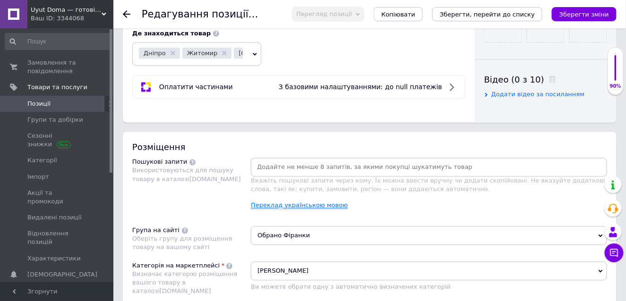
scroll to position [472, 0]
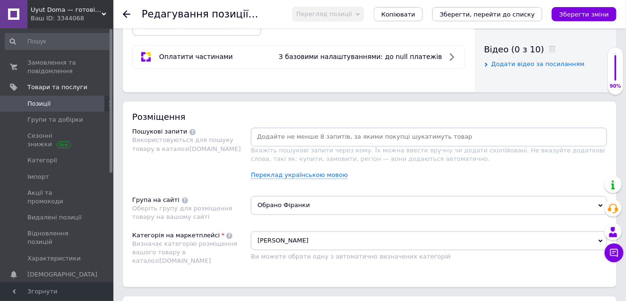
click at [283, 135] on input at bounding box center [429, 137] width 352 height 14
paste input "тюль"
type input "тюль"
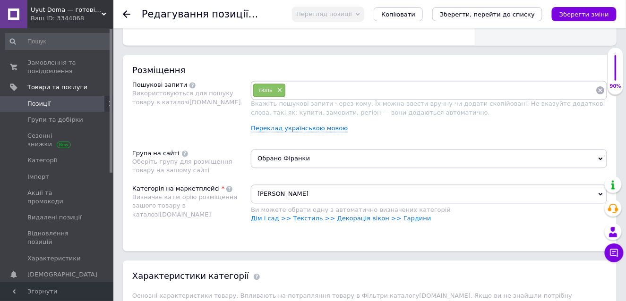
paste input "Занавеска аркой"
type input "Занавеска аркой"
paste input "Занавеска сетка"
type input "Занавеска сетка"
paste input "Занавеска аркой с кружевом 300*180 см Молочный"
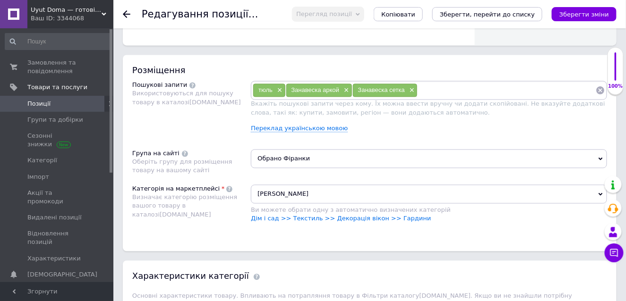
type input "Занавеска аркой с кружевом 300*180 см Молочный"
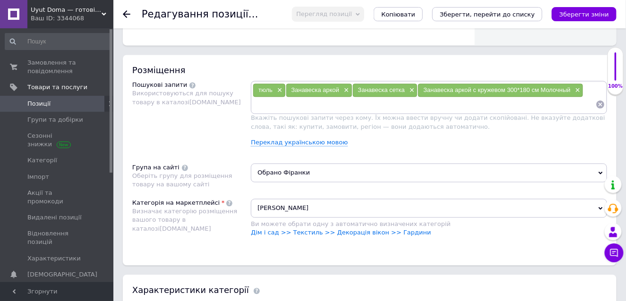
paste input "красивая тюль"
type input "красивая тюль"
paste input "гардина на кухню"
type input "гардина на кухню"
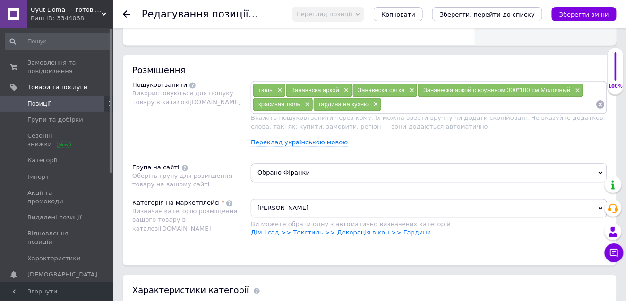
paste input "тюль-сетка аркой на окно"
type input "тюль-сетка аркой на окно"
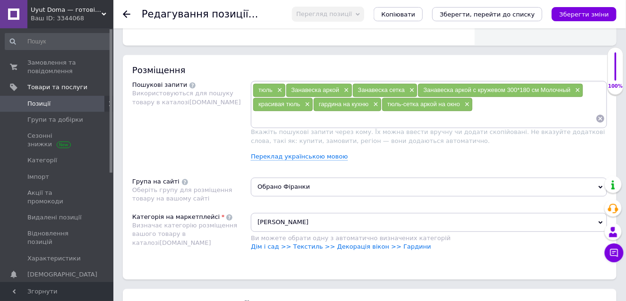
paste input "стильная тюль-сетка на кухонное окно"
type input "стильная тюль-сетка на кухонное окно"
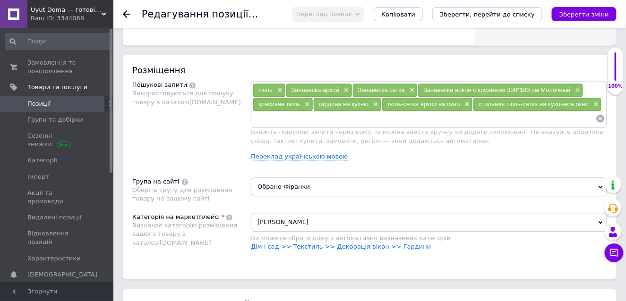
paste input "тюль с кружевом на окно"
type input "тюль с кружевом на окно"
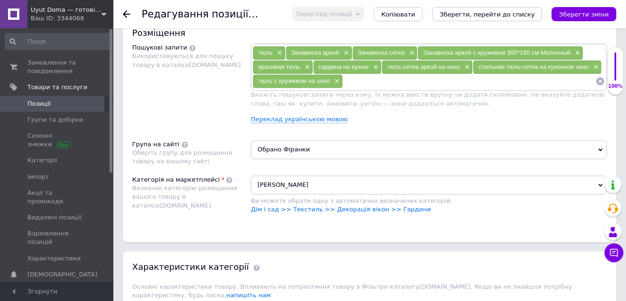
scroll to position [567, 0]
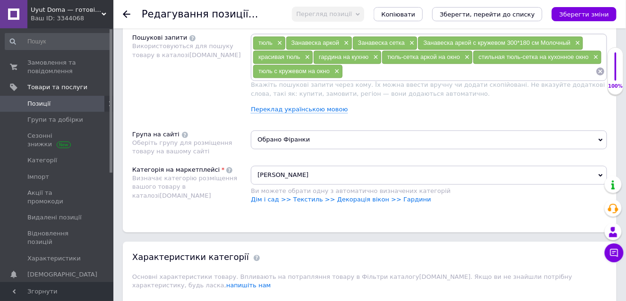
paste input "тюль аркой с [PERSON_NAME] до подоконника"
type input "тюль аркой с [PERSON_NAME] до подоконника"
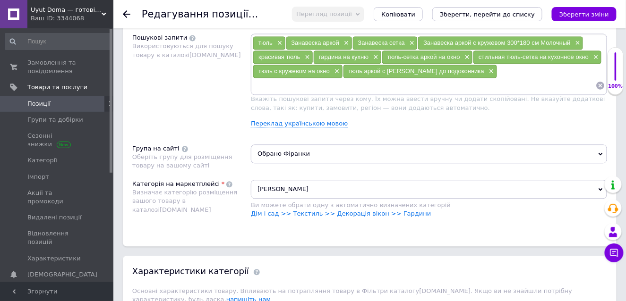
paste input "тюль для кухни"
type input "тюль для кухни"
paste input "занавески для кухни"
type input "занавески для кухни"
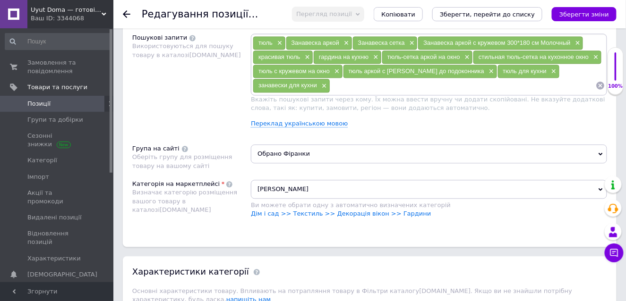
paste input "кухонные занавески короткие"
type input "кухонные занавески короткие"
paste input "тюль на кухню короткая"
type input "тюль на кухню короткая"
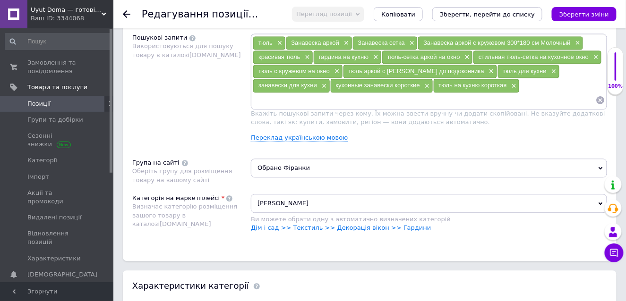
paste input "занавеска для кухни короткая"
type input "занавеска для кухни короткая"
paste input "короткая занавеска для кухни"
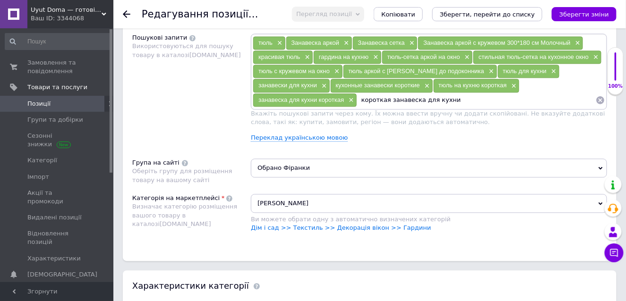
type input "короткая занавеска для кухни"
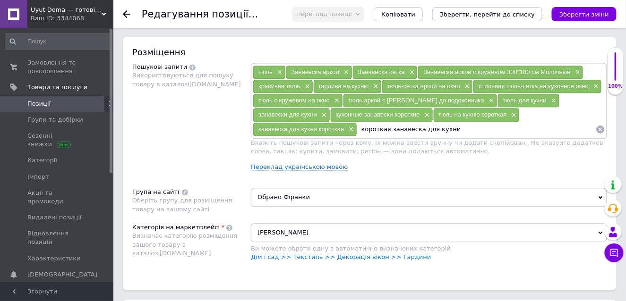
scroll to position [538, 0]
click at [461, 124] on input "короткая занавеска для кухни" at bounding box center [476, 129] width 239 height 14
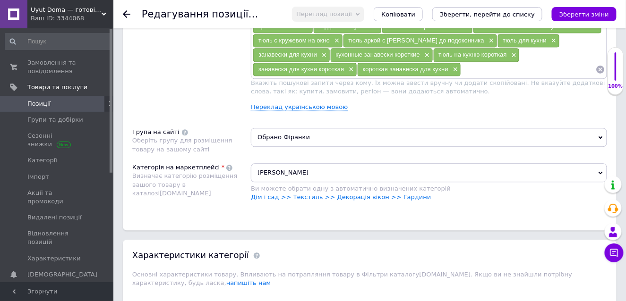
scroll to position [584, 0]
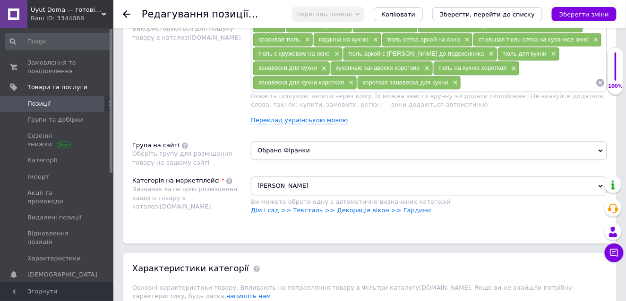
paste input "занавески на кухню длинные"
type input "занавески на кухню длинные"
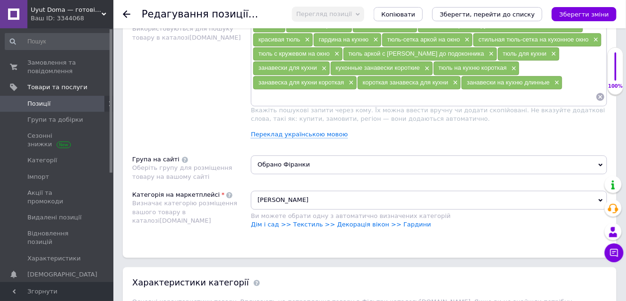
paste input "красивые тюли на кухню"
type input "красивые тюли на кухню"
paste input "легкие занавески на кухню"
type input "легкие занавески на кухню"
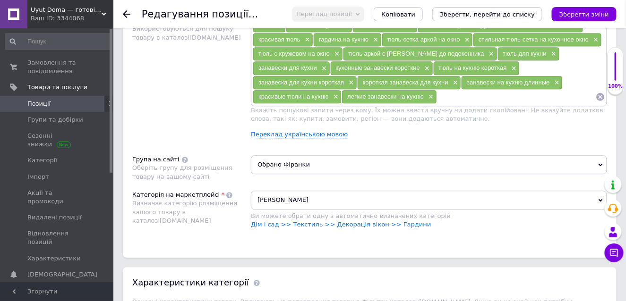
paste input "готовая короткая тюль на кухню"
type input "готовая короткая тюль на кухню"
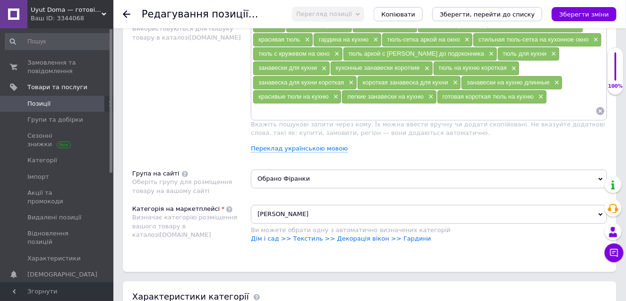
paste input "тюль кружевная"
type input "тюль кружевная"
paste input "готовые тюли на кухню"
type input "готовые тюли на кухню"
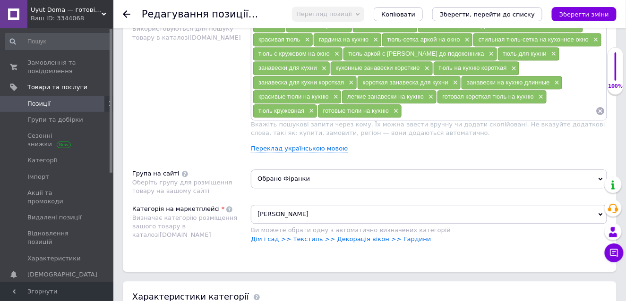
paste input "готовые тюлевые шторы"
type input "готовые тюлевые шторы"
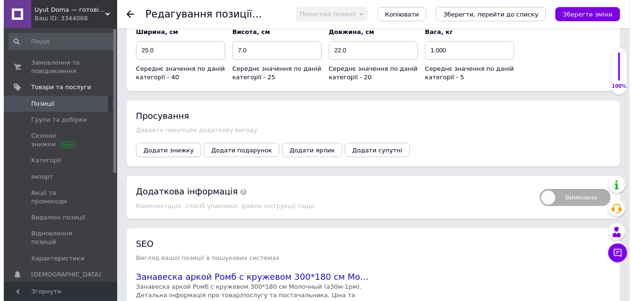
scroll to position [1088, 0]
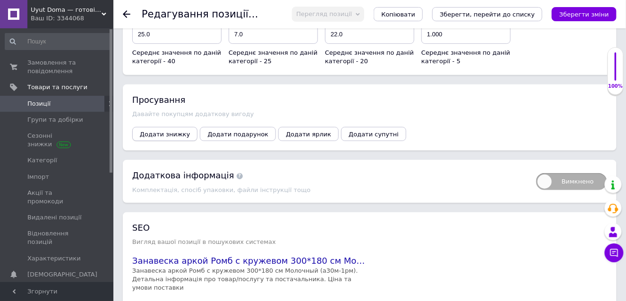
click at [159, 131] on span "Додати знижку" at bounding box center [165, 134] width 50 height 7
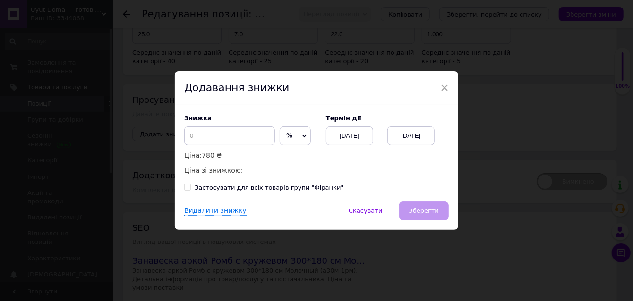
click at [295, 133] on span "%" at bounding box center [295, 136] width 31 height 19
click at [285, 154] on li "₴" at bounding box center [295, 155] width 30 height 13
click at [231, 137] on input at bounding box center [229, 136] width 91 height 19
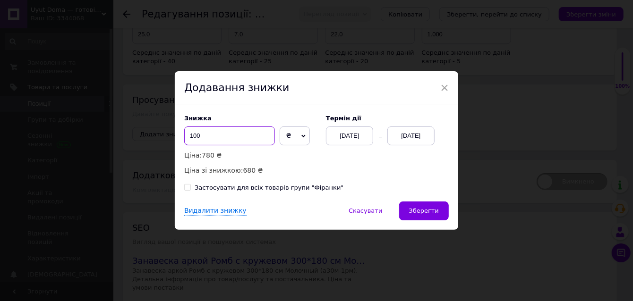
type input "100"
click at [400, 136] on div "[DATE]" at bounding box center [410, 136] width 47 height 19
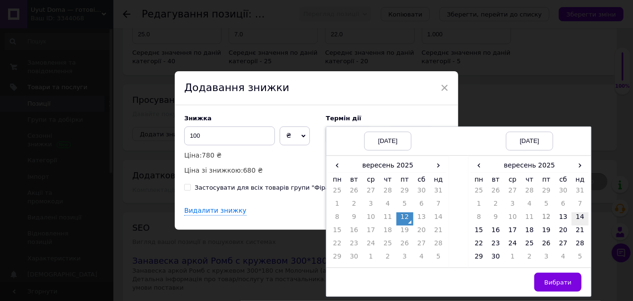
click at [580, 216] on td "14" at bounding box center [580, 219] width 17 height 13
click at [564, 279] on span "Вибрати" at bounding box center [557, 282] width 27 height 7
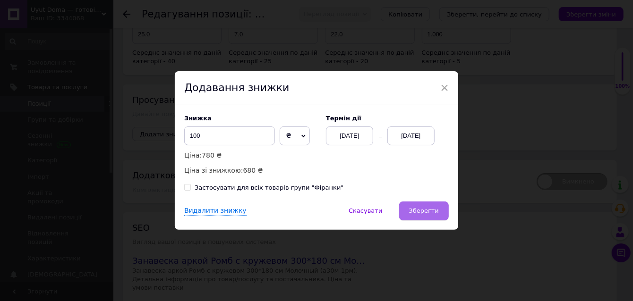
click at [427, 210] on span "Зберегти" at bounding box center [424, 210] width 30 height 7
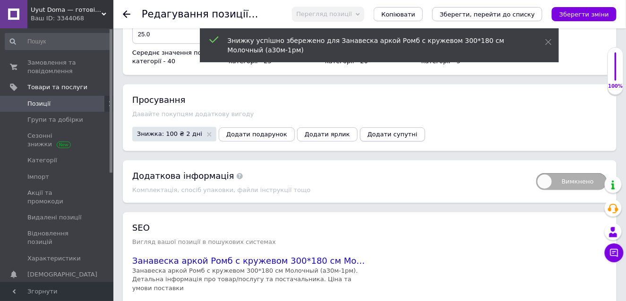
click at [369, 131] on span "Додати супутні" at bounding box center [393, 134] width 50 height 7
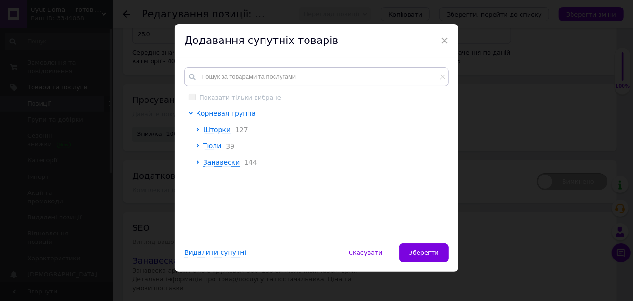
scroll to position [12, 0]
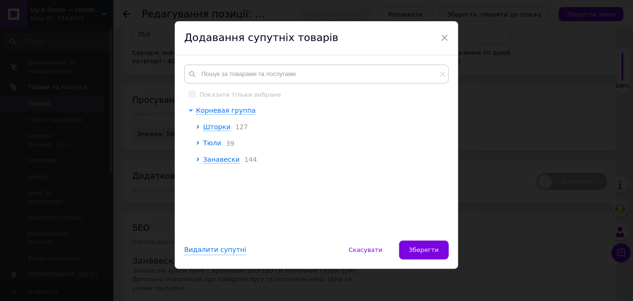
click at [206, 142] on span "Тюли" at bounding box center [212, 143] width 18 height 8
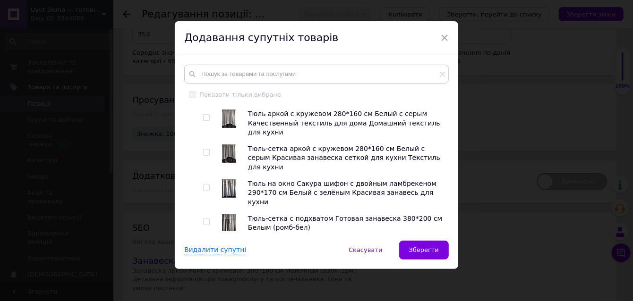
scroll to position [189, 0]
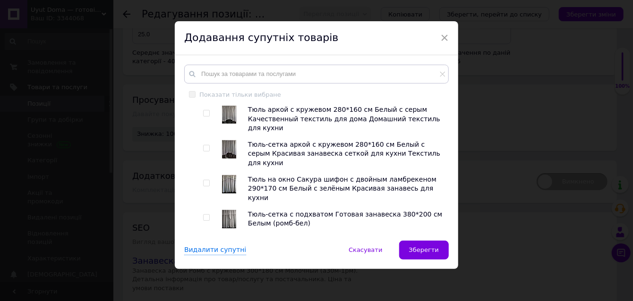
click at [205, 145] on span at bounding box center [206, 148] width 7 height 7
click at [205, 146] on input "checkbox" at bounding box center [206, 149] width 6 height 6
checkbox input "true"
click at [203, 175] on div at bounding box center [207, 189] width 9 height 28
click at [205, 215] on input "checkbox" at bounding box center [206, 218] width 6 height 6
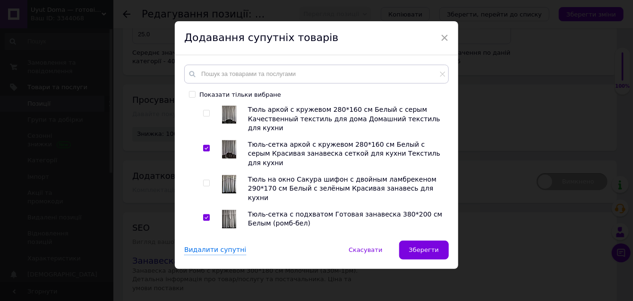
checkbox input "true"
click at [204, 180] on input "checkbox" at bounding box center [206, 183] width 6 height 6
checkbox input "true"
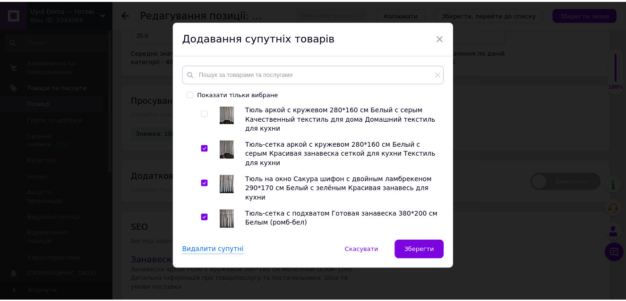
scroll to position [236, 0]
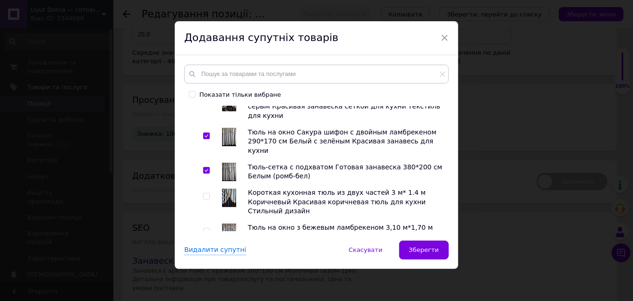
click at [205, 193] on span at bounding box center [206, 196] width 7 height 7
click at [205, 194] on input "checkbox" at bounding box center [206, 197] width 6 height 6
checkbox input "true"
click at [204, 229] on input "checkbox" at bounding box center [206, 232] width 6 height 6
checkbox input "true"
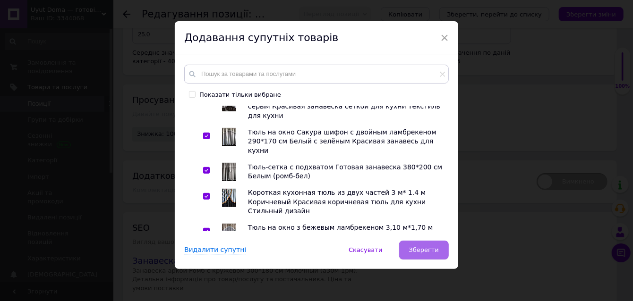
click at [423, 247] on span "Зберегти" at bounding box center [424, 250] width 30 height 7
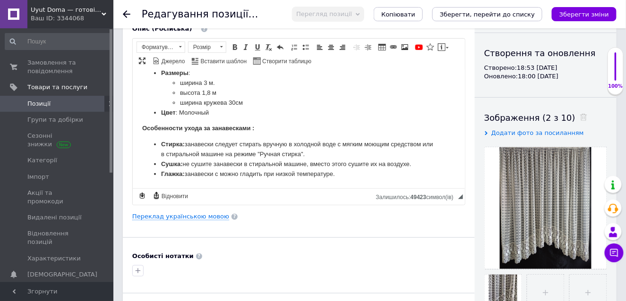
scroll to position [0, 0]
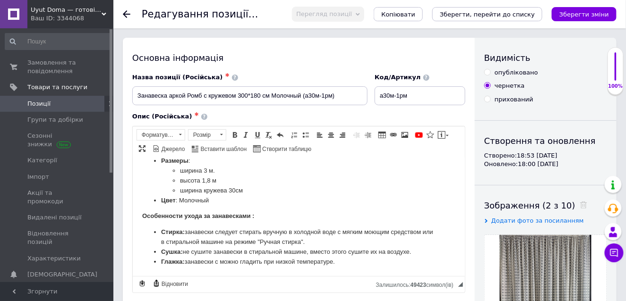
click at [487, 68] on div "Видимість опубліковано чернетка прихований Створення та оновлення Створено: 18:…" at bounding box center [546, 301] width 142 height 527
click at [488, 71] on input "опубліковано" at bounding box center [487, 72] width 6 height 6
radio input "true"
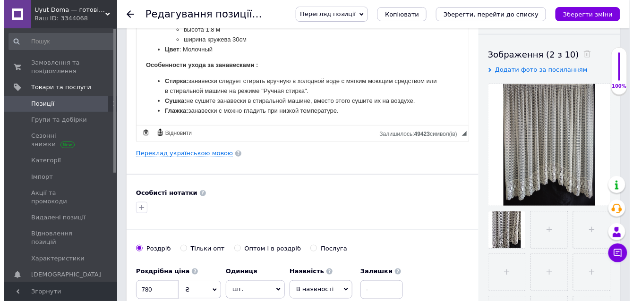
scroll to position [189, 0]
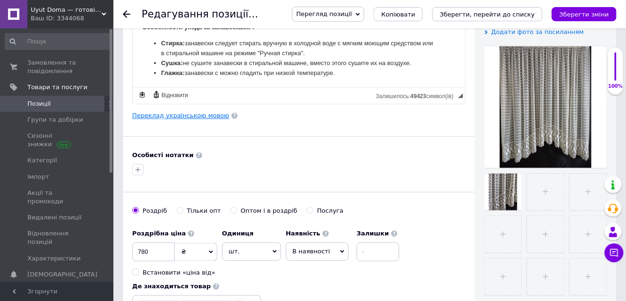
click at [188, 112] on link "Переклад українською мовою" at bounding box center [180, 116] width 97 height 8
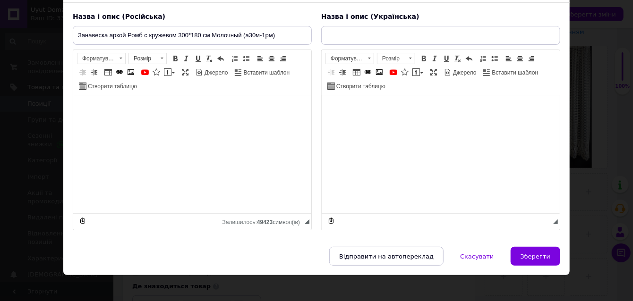
scroll to position [68, 0]
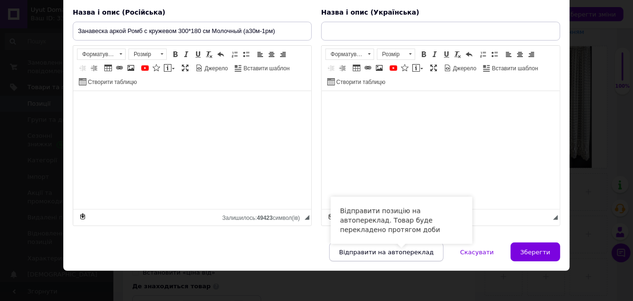
click at [390, 249] on span "Відправити на автопереклад" at bounding box center [386, 252] width 94 height 7
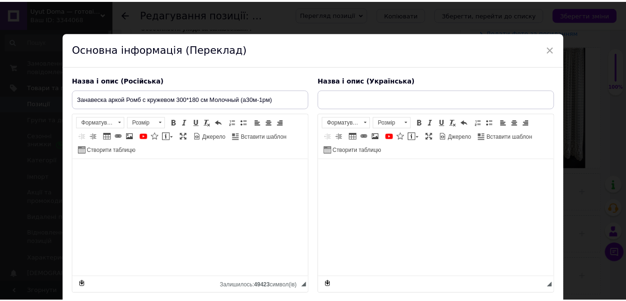
scroll to position [0, 0]
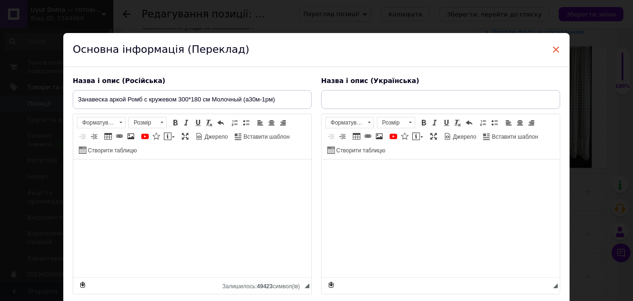
click at [555, 48] on span "×" at bounding box center [556, 50] width 9 height 16
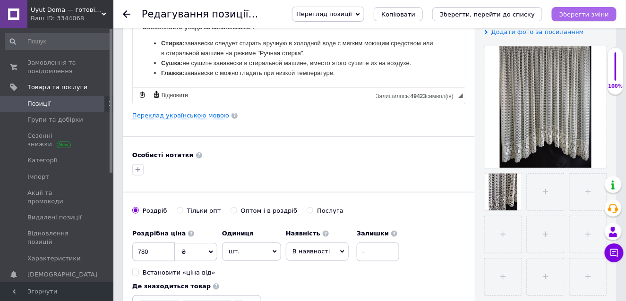
click at [594, 11] on icon "Зберегти зміни" at bounding box center [584, 14] width 50 height 7
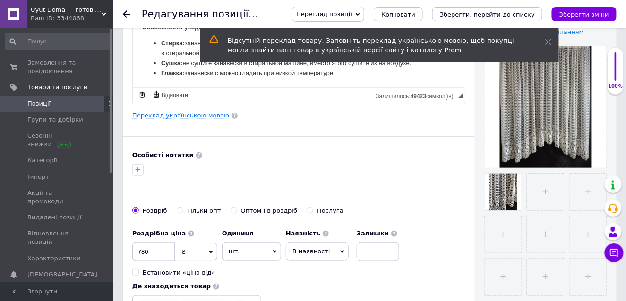
click at [49, 100] on span "Позиції" at bounding box center [57, 104] width 60 height 9
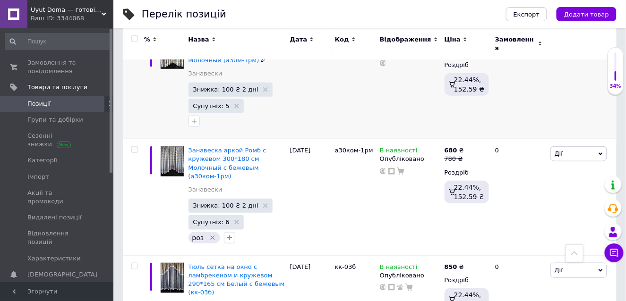
scroll to position [142, 0]
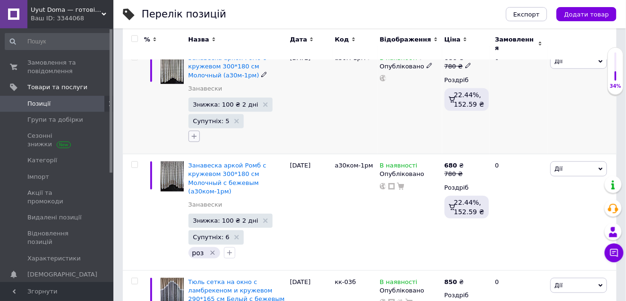
click at [193, 133] on icon "button" at bounding box center [194, 137] width 8 height 8
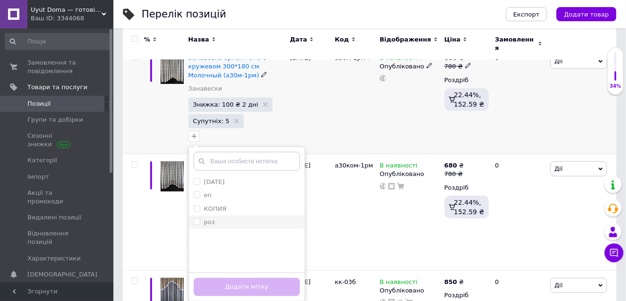
click at [197, 219] on input "роз" at bounding box center [197, 222] width 6 height 6
checkbox input "true"
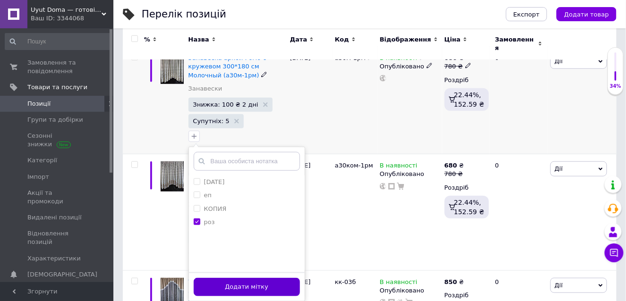
click at [252, 279] on button "Додати мітку" at bounding box center [247, 287] width 106 height 18
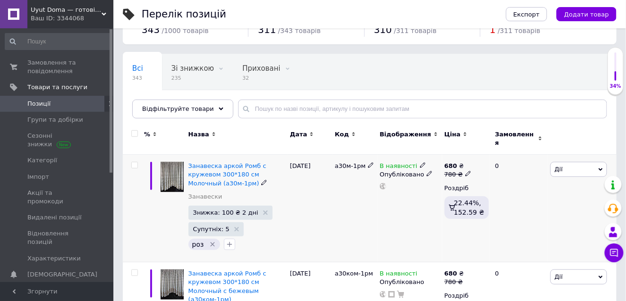
scroll to position [0, 0]
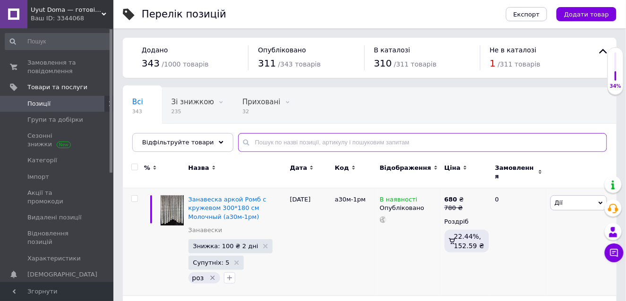
click at [254, 142] on input "text" at bounding box center [422, 142] width 369 height 19
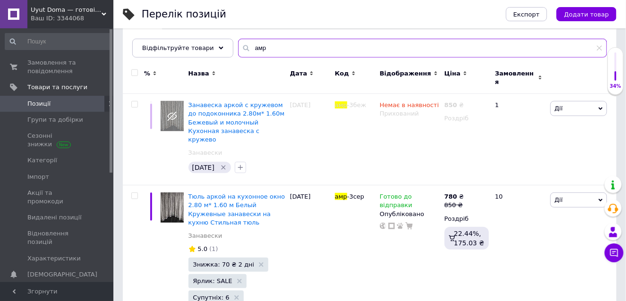
scroll to position [118, 0]
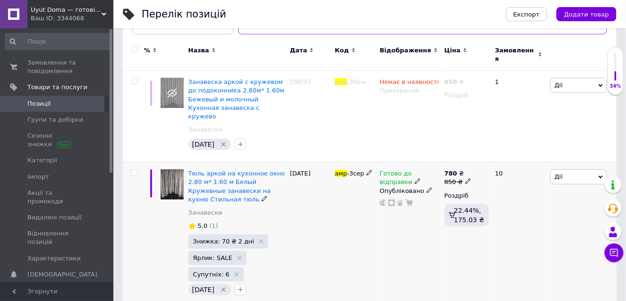
type input "амр"
click at [171, 170] on img at bounding box center [172, 185] width 23 height 30
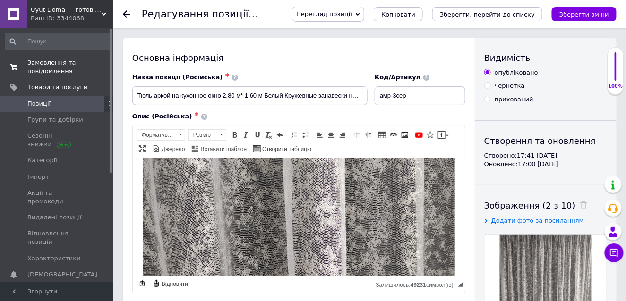
click at [39, 62] on span "Замовлення та повідомлення" at bounding box center [57, 67] width 60 height 17
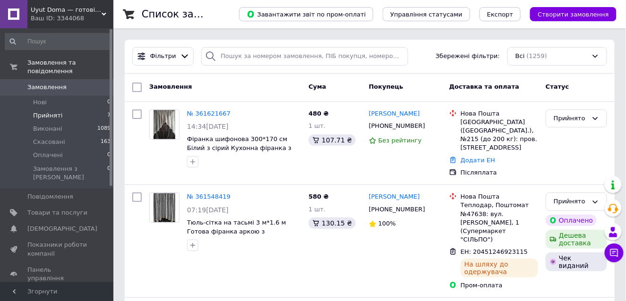
click at [54, 111] on span "Прийняті" at bounding box center [47, 115] width 29 height 9
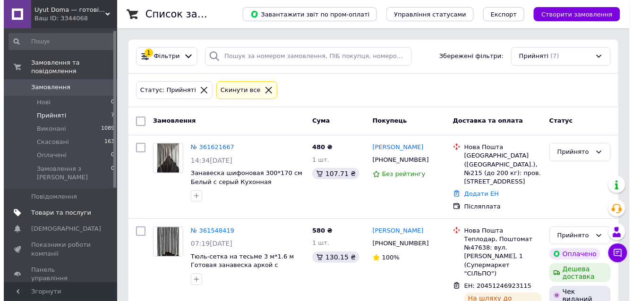
scroll to position [47, 0]
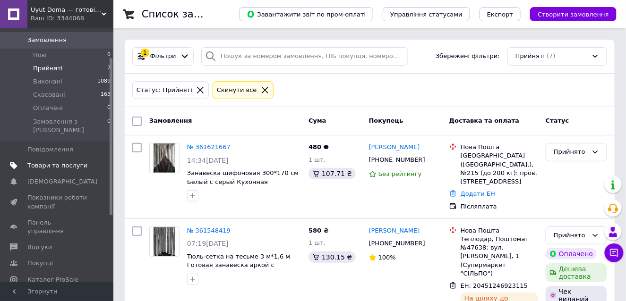
click at [43, 162] on span "Товари та послуги" at bounding box center [57, 166] width 60 height 9
